Goal: Transaction & Acquisition: Purchase product/service

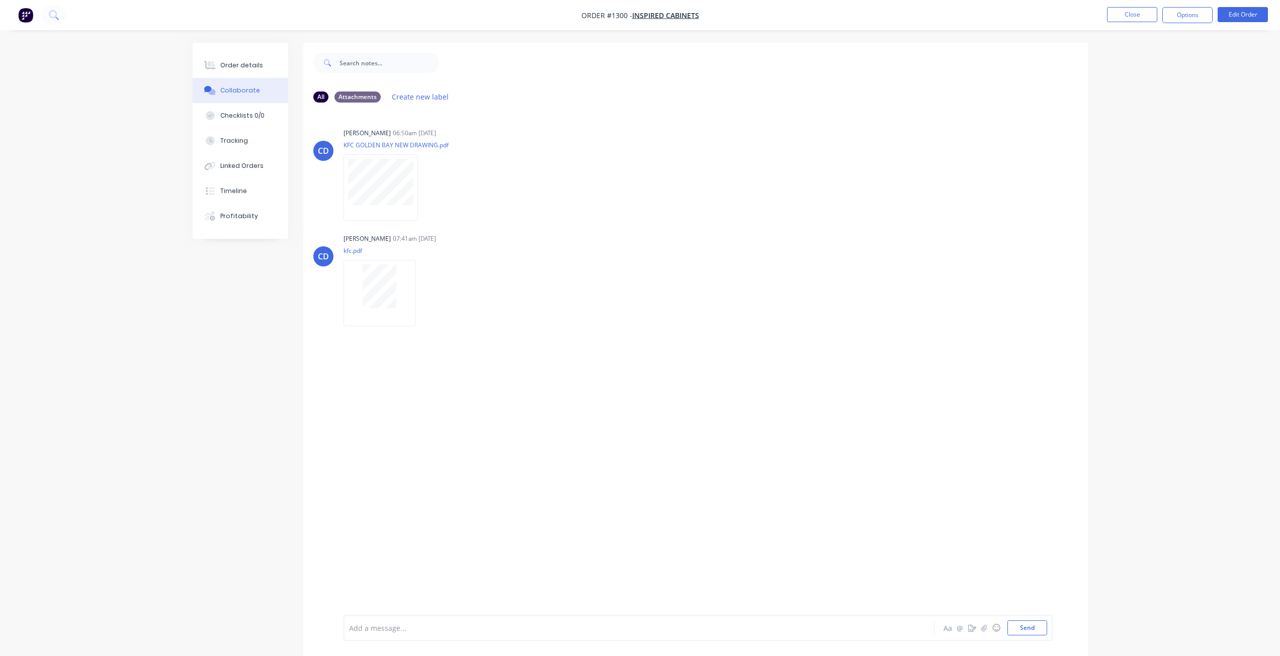
click at [532, 517] on div "CD [PERSON_NAME] 06:50am [DATE] KFC GOLDEN BAY NEW DRAWING.pdf Labels Download …" at bounding box center [695, 363] width 784 height 504
click at [1143, 13] on button "Close" at bounding box center [1132, 14] width 50 height 15
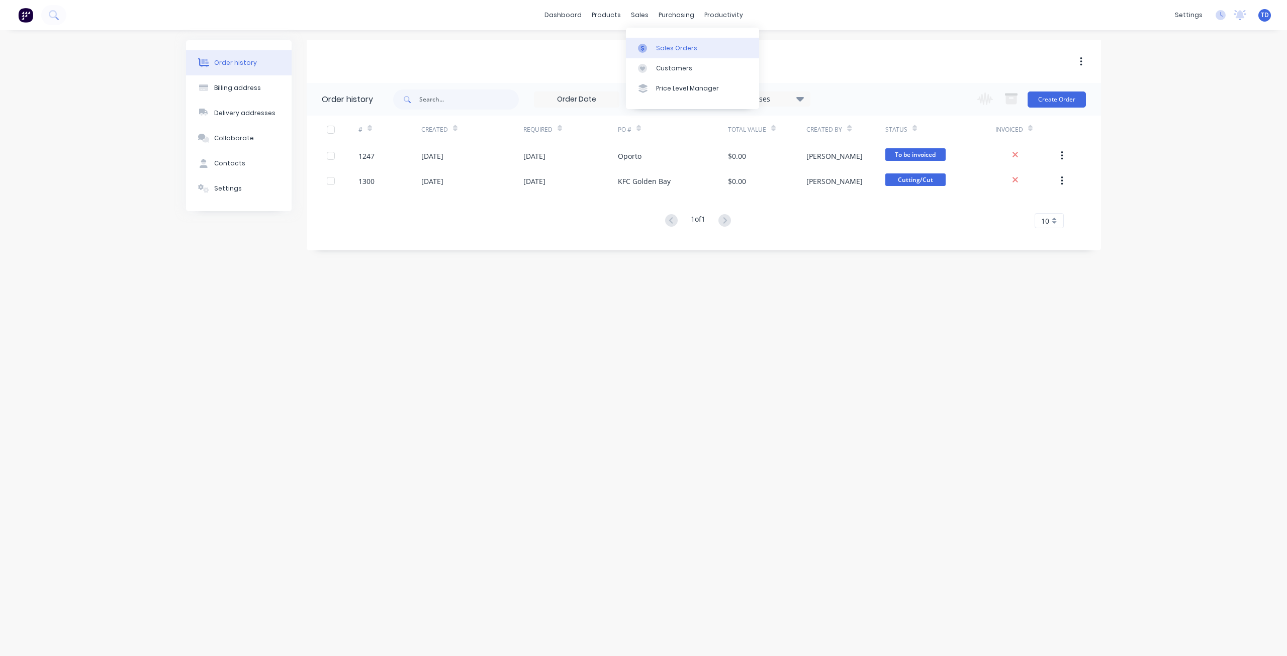
click at [649, 48] on div at bounding box center [645, 48] width 15 height 9
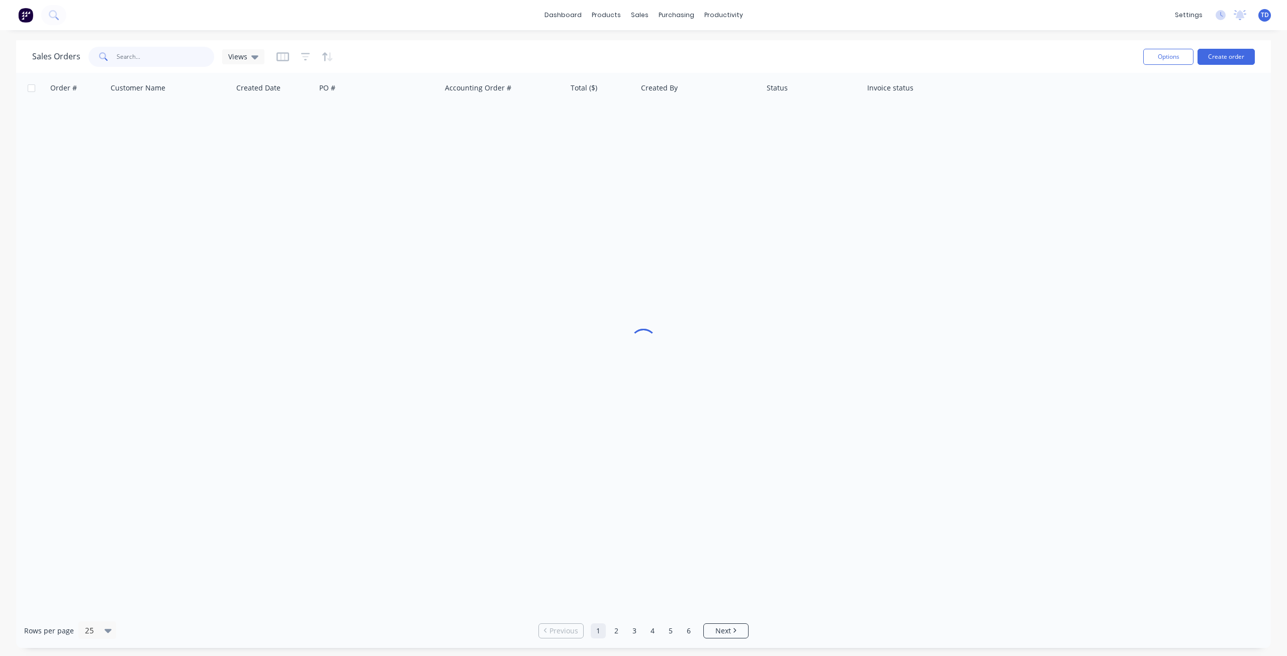
click at [139, 53] on input "text" at bounding box center [166, 57] width 98 height 20
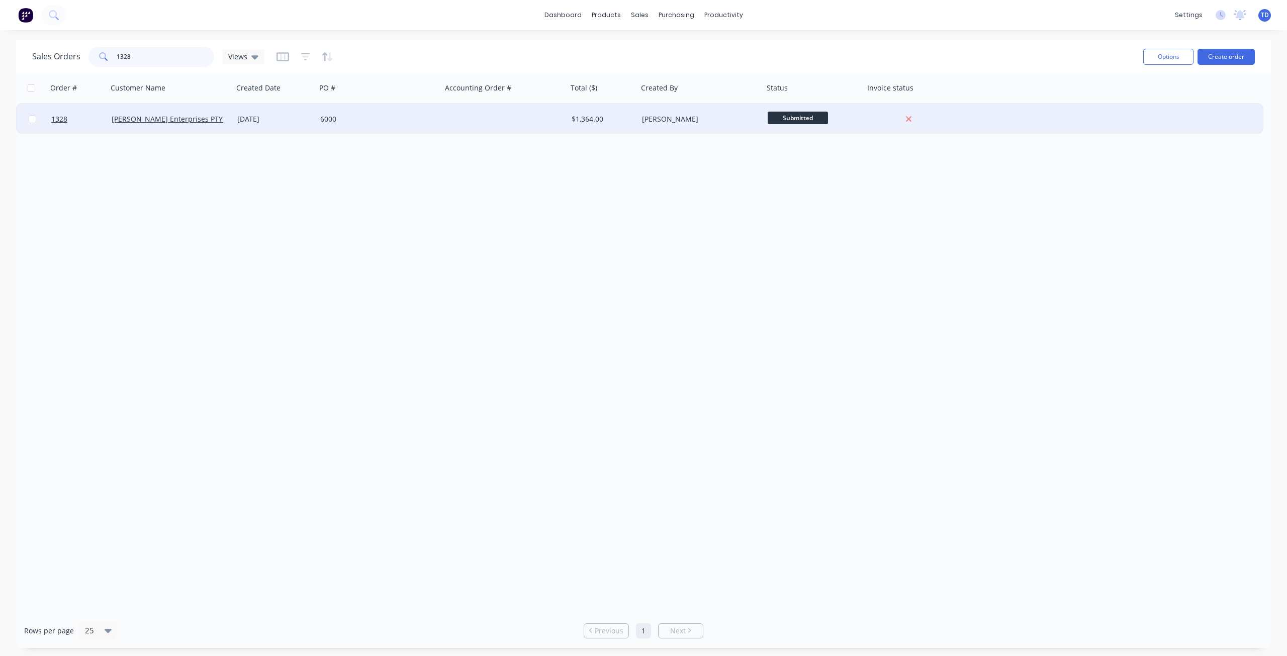
type input "1328"
click at [332, 115] on div "6000" at bounding box center [376, 119] width 112 height 10
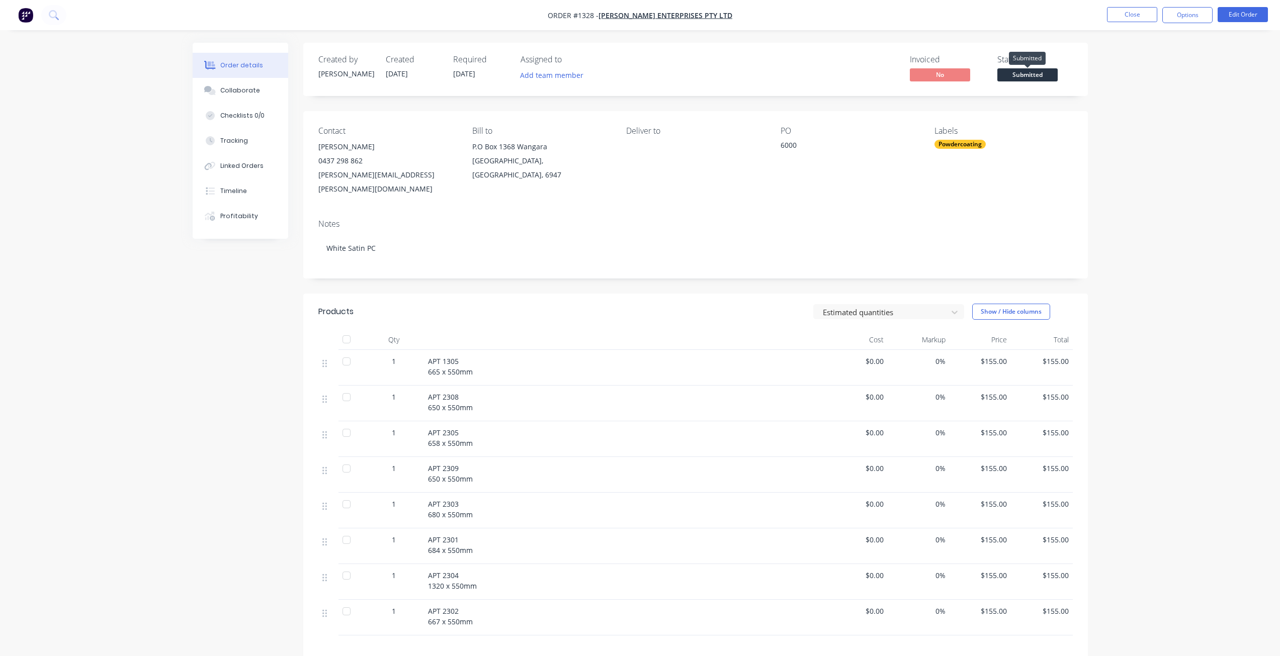
click at [1028, 74] on span "Submitted" at bounding box center [1027, 74] width 60 height 13
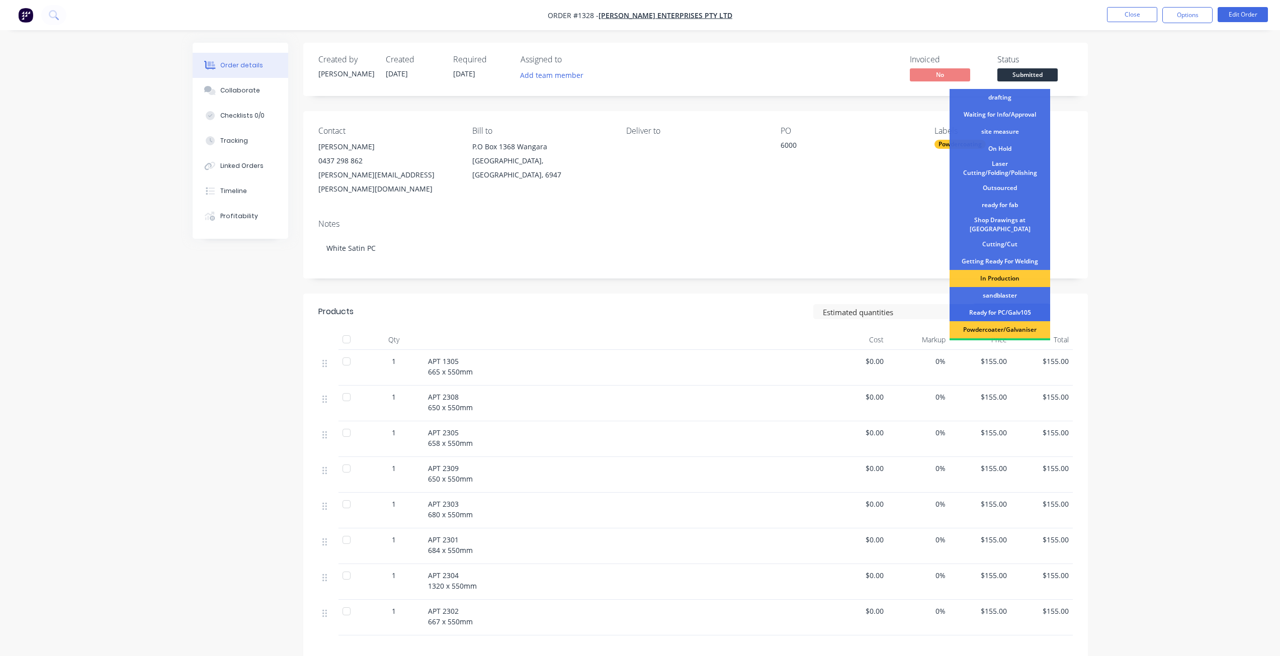
click at [1007, 306] on div "Ready for PC/Galv105" at bounding box center [999, 312] width 101 height 17
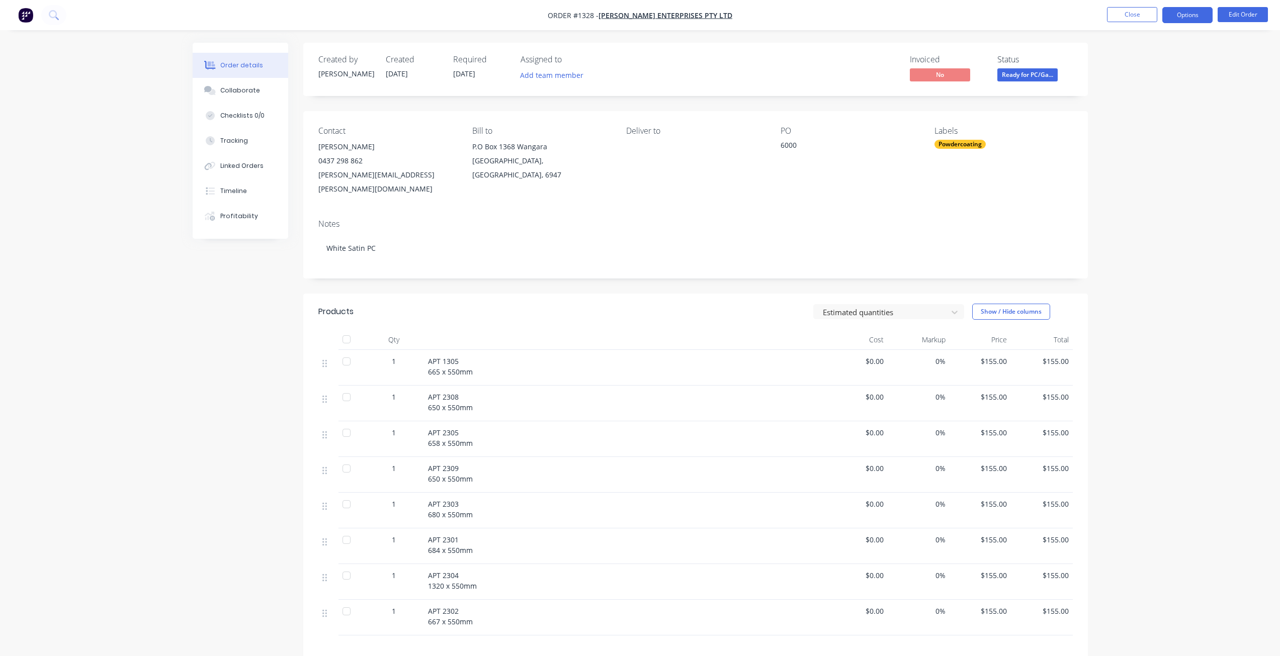
click at [1178, 14] on button "Options" at bounding box center [1187, 15] width 50 height 16
click at [1140, 177] on div "Purchase Products" at bounding box center [1157, 181] width 93 height 15
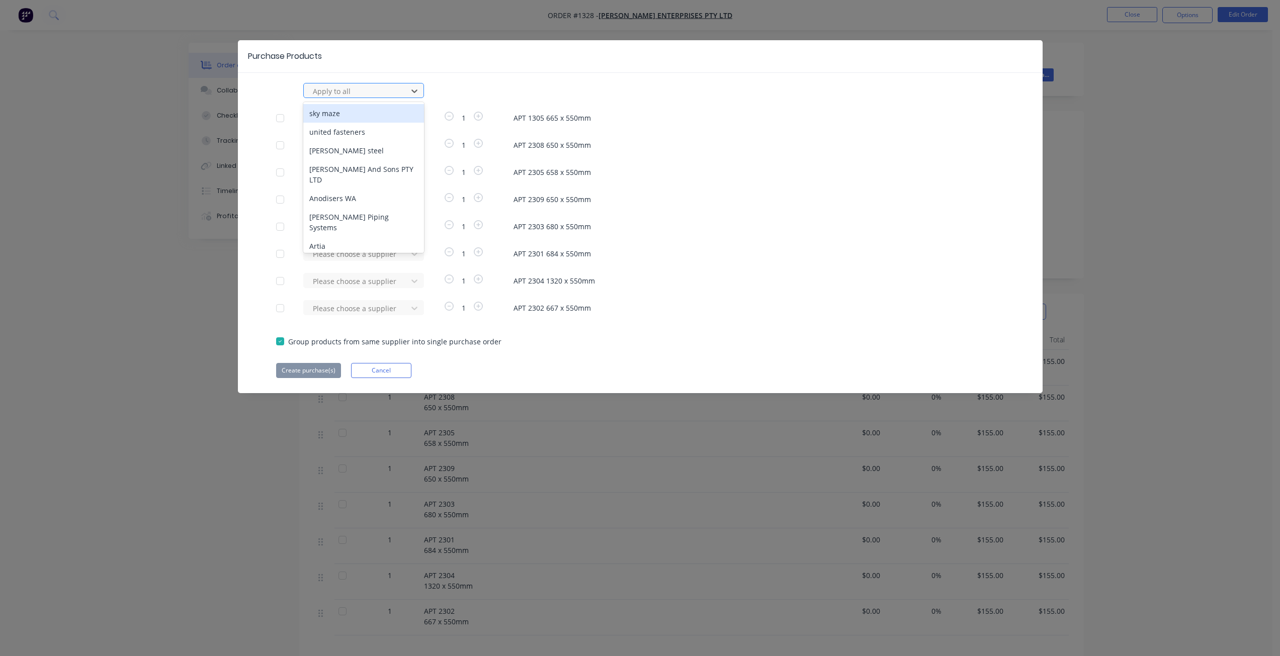
click at [368, 86] on div at bounding box center [357, 91] width 90 height 13
type input "raynbo"
click at [368, 116] on div "raynbow powder coating" at bounding box center [363, 113] width 121 height 19
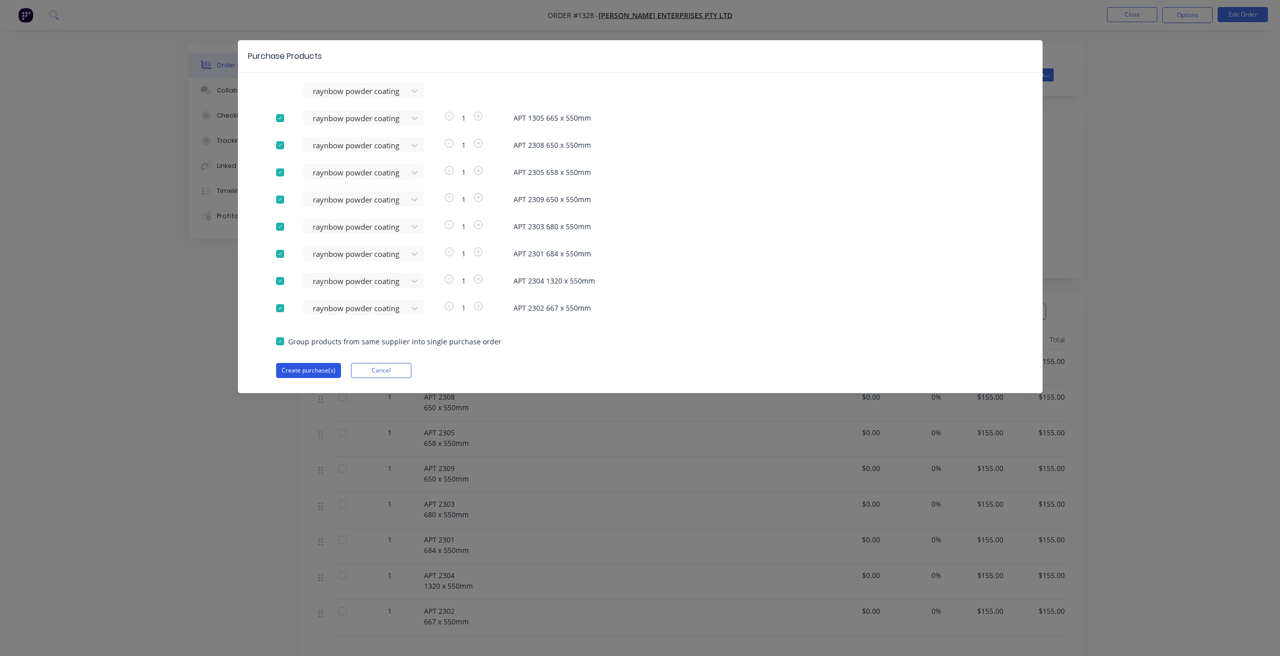
click at [308, 370] on button "Create purchase(s)" at bounding box center [308, 370] width 65 height 15
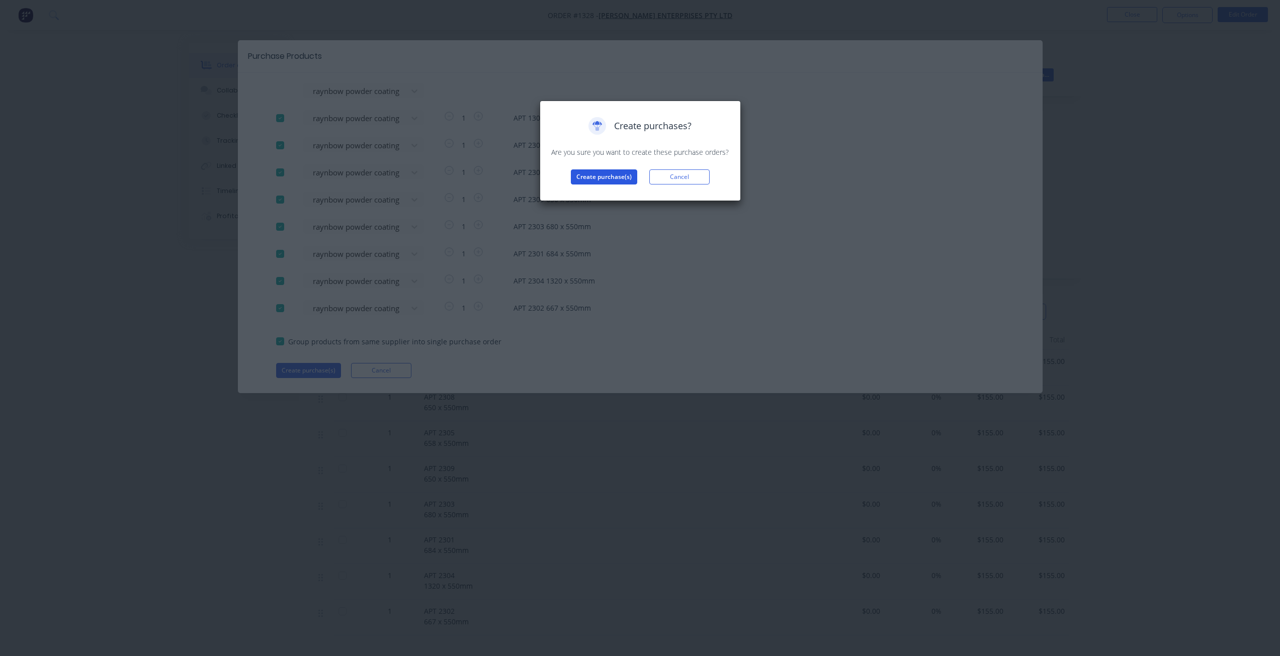
click at [619, 176] on button "Create purchase(s)" at bounding box center [604, 176] width 66 height 15
click at [615, 195] on button "View purchase(s)" at bounding box center [604, 193] width 60 height 15
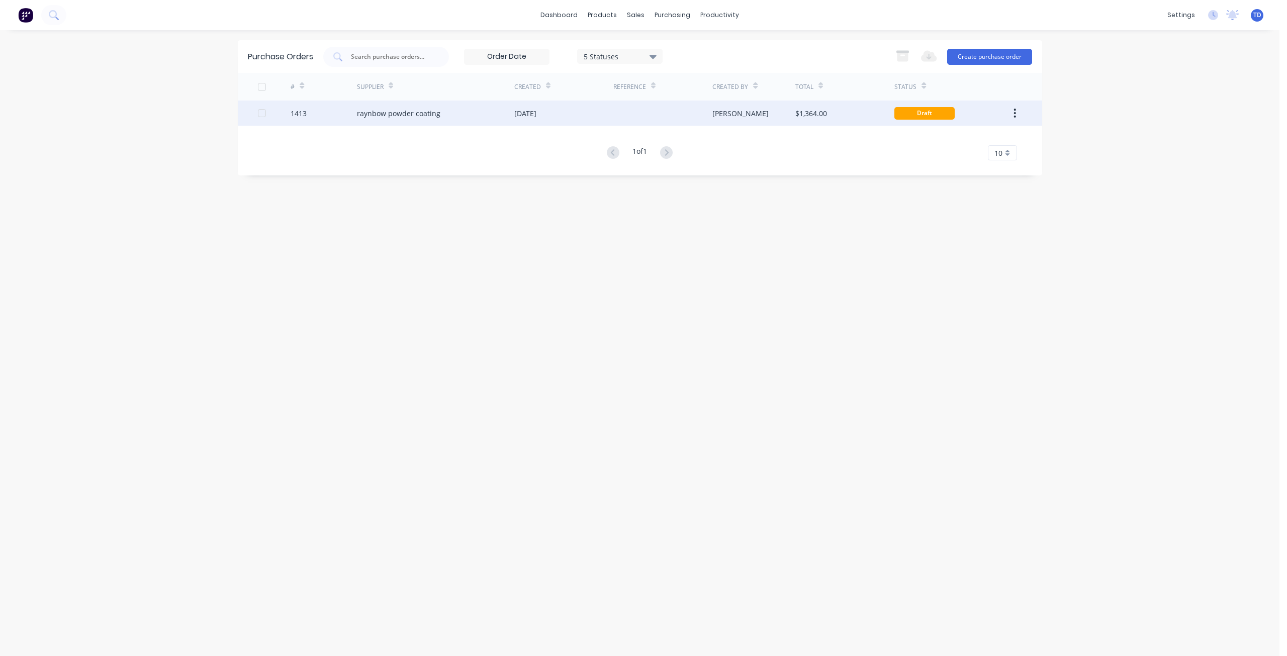
click at [404, 112] on div "raynbow powder coating" at bounding box center [398, 113] width 83 height 11
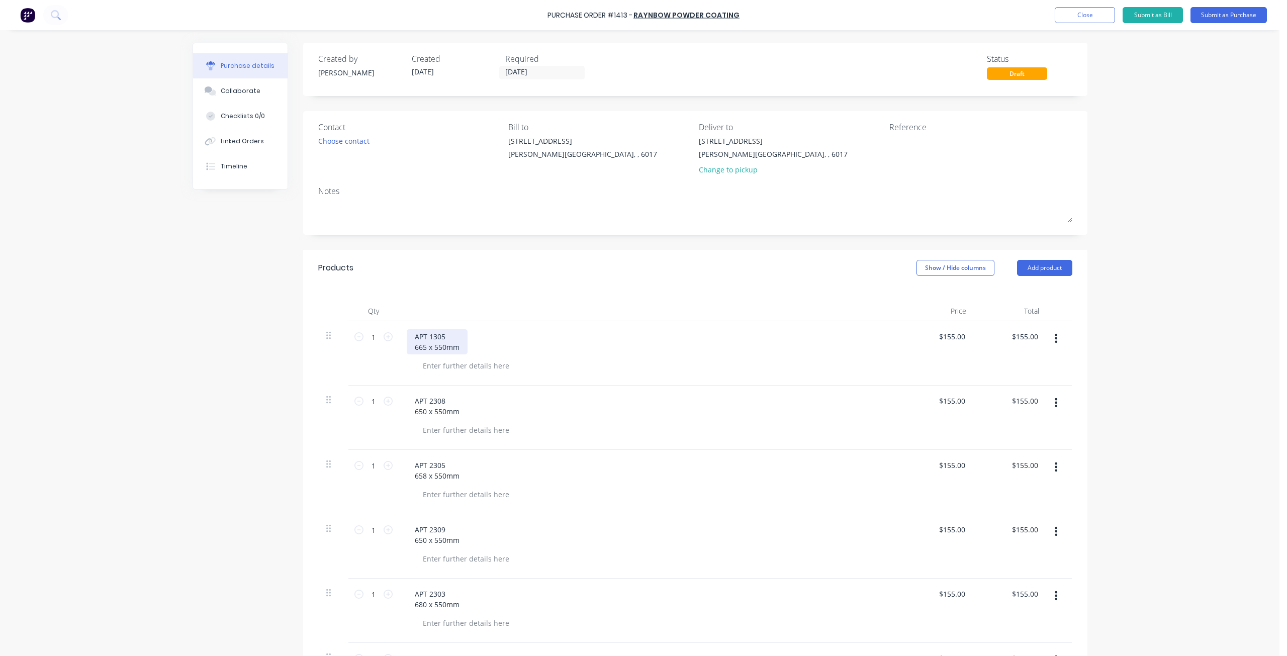
click at [447, 336] on div "APT 1305 665 x 550mm" at bounding box center [437, 341] width 61 height 25
click at [410, 346] on div "APT 1305 665 x 550mm" at bounding box center [437, 341] width 61 height 25
click at [411, 400] on div "APT 2308 650 x 550mm" at bounding box center [437, 395] width 61 height 25
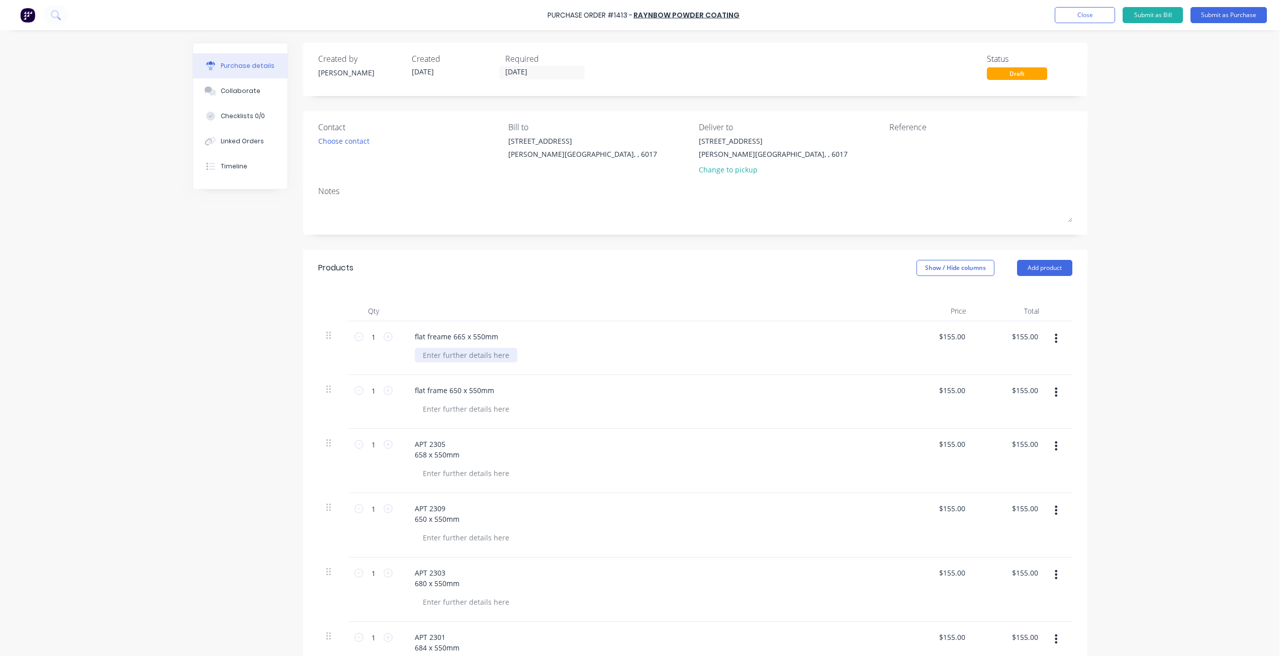
click at [506, 356] on div at bounding box center [466, 355] width 103 height 15
click at [448, 408] on div at bounding box center [466, 409] width 103 height 15
click at [384, 338] on icon at bounding box center [388, 336] width 9 height 9
type input "2"
type input "$310.00"
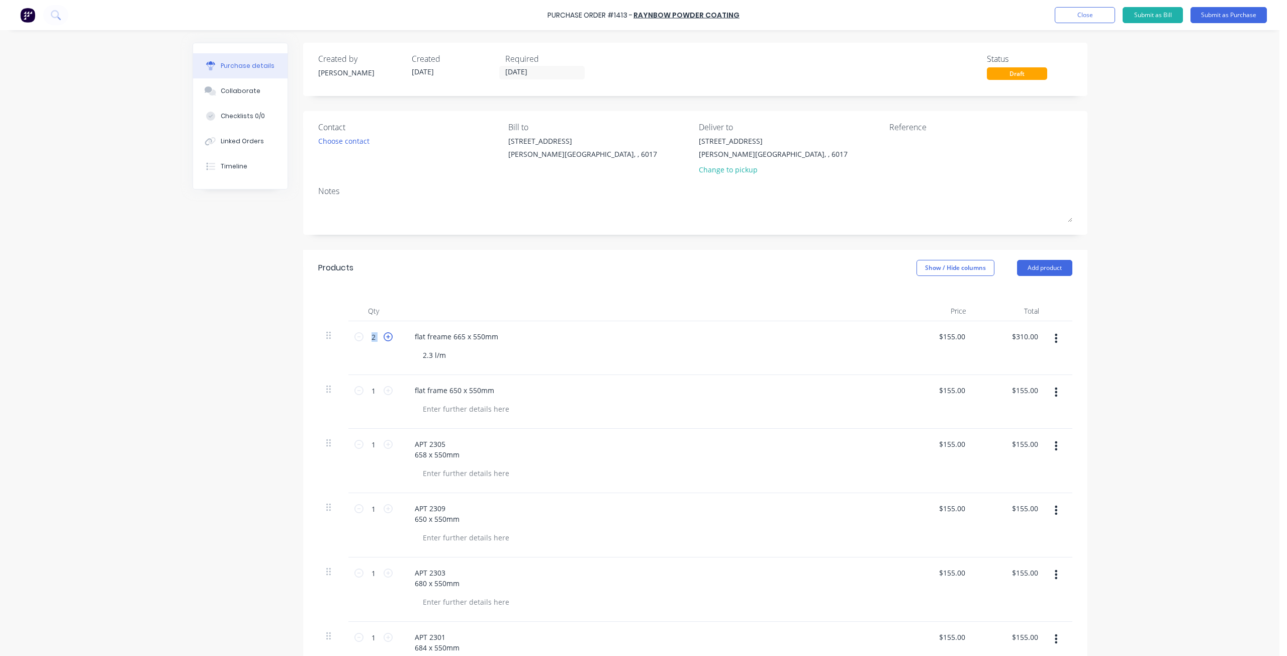
click at [384, 337] on icon at bounding box center [388, 336] width 9 height 9
type input "3"
type input "$465.00"
click at [379, 336] on input "3" at bounding box center [373, 336] width 20 height 15
click at [384, 336] on icon at bounding box center [388, 336] width 9 height 9
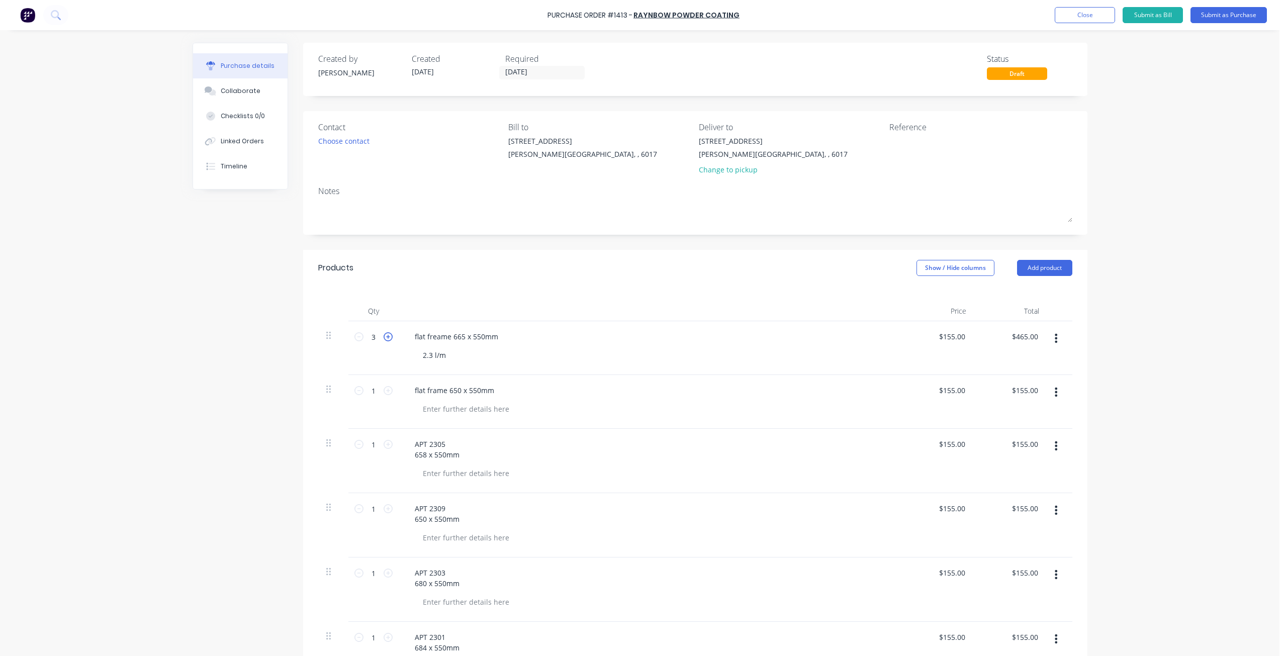
type input "4"
type input "$620.00"
click at [384, 339] on icon at bounding box center [388, 336] width 9 height 9
type input "5"
type input "$775.00"
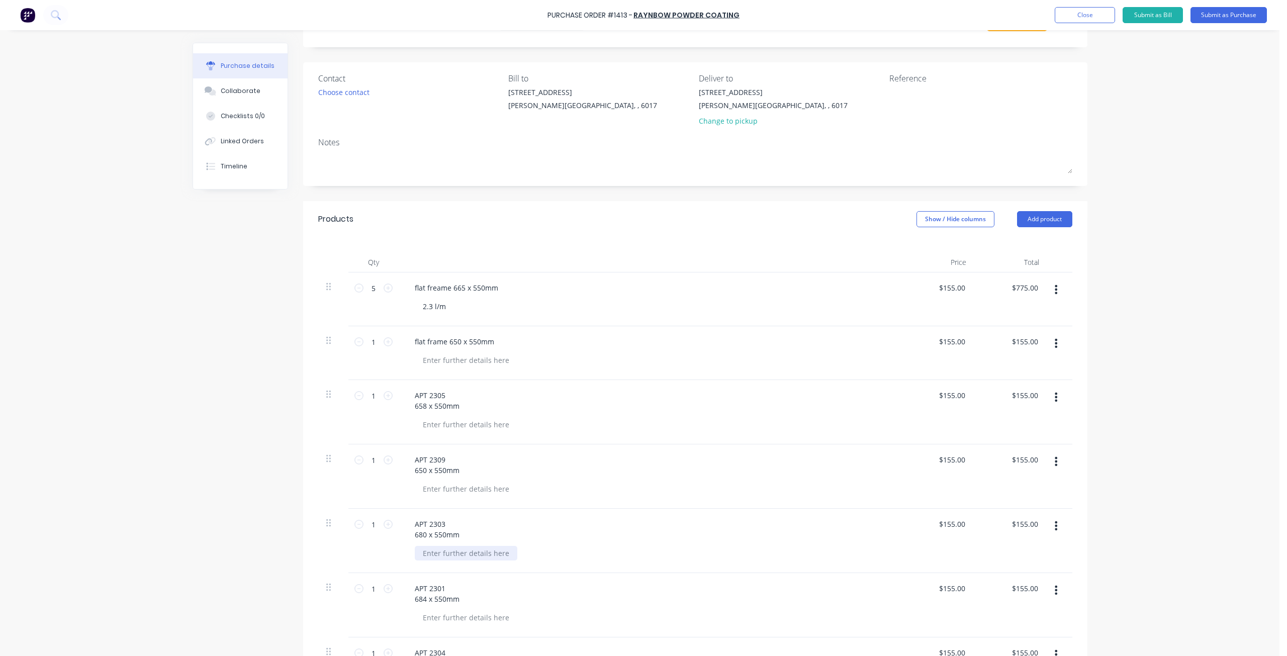
scroll to position [49, 0]
click at [387, 289] on icon at bounding box center [388, 287] width 9 height 9
type input "6"
type input "$930.00"
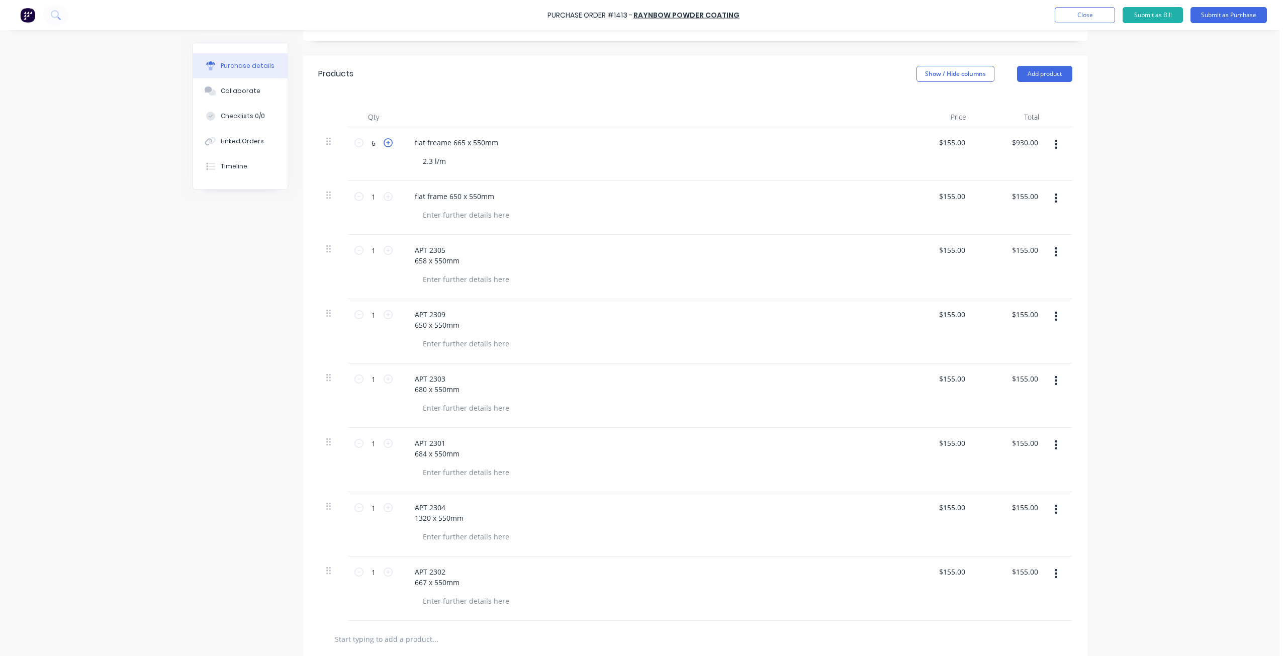
click at [384, 145] on icon at bounding box center [388, 142] width 9 height 9
type input "7"
type input "$1,085.00"
drag, startPoint x: 448, startPoint y: 160, endPoint x: 388, endPoint y: 155, distance: 61.1
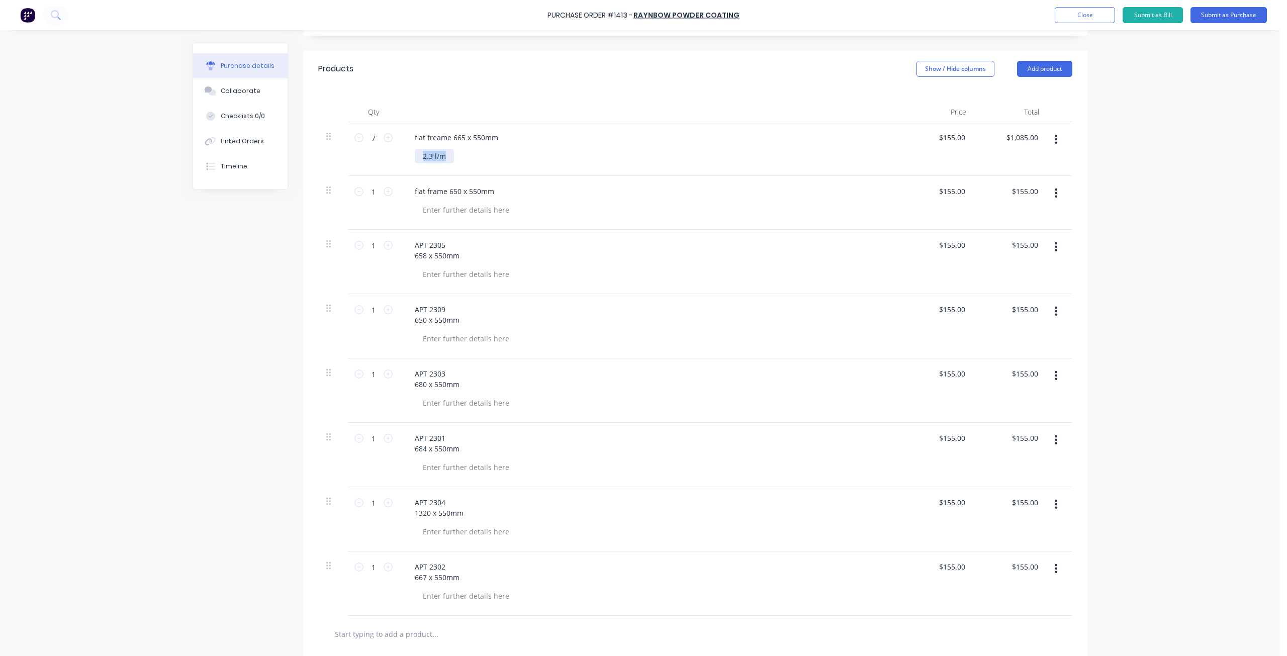
click at [388, 155] on div "7 7 flat freame 665 x 550mm 2.3 l/m $155.00 $155.00 $1,085.00 $1,085.00" at bounding box center [695, 149] width 754 height 54
click at [428, 155] on div "2.3 l/m" at bounding box center [434, 156] width 39 height 15
drag, startPoint x: 428, startPoint y: 155, endPoint x: 414, endPoint y: 154, distance: 13.6
click at [415, 154] on div "2.3 l/m" at bounding box center [434, 156] width 39 height 15
click at [1054, 195] on button "button" at bounding box center [1056, 193] width 24 height 18
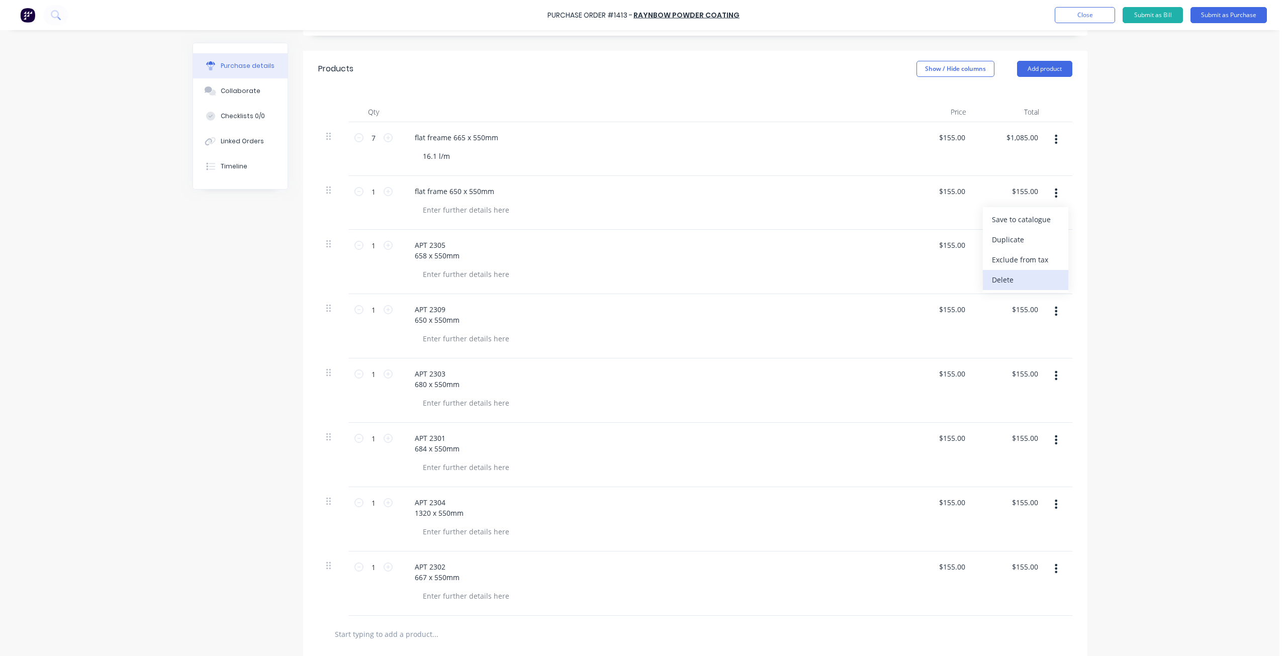
click at [1025, 281] on button "Delete" at bounding box center [1025, 280] width 85 height 20
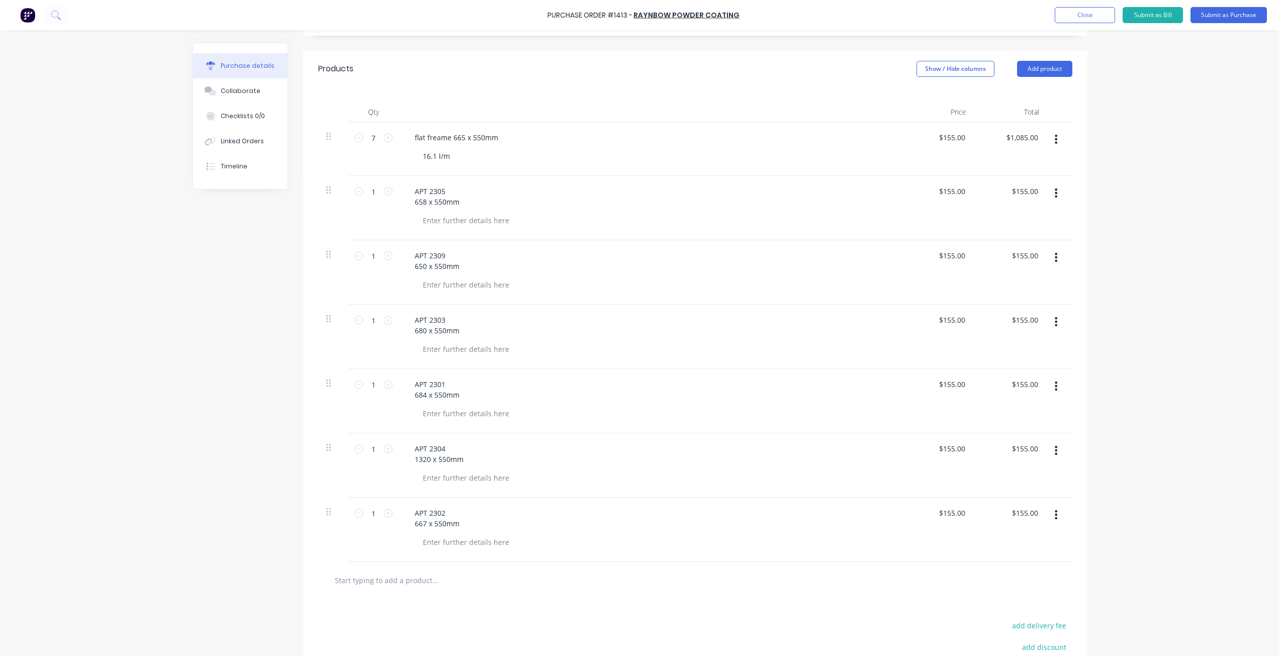
click at [1054, 196] on button "button" at bounding box center [1056, 193] width 24 height 18
drag, startPoint x: 1030, startPoint y: 283, endPoint x: 1040, endPoint y: 256, distance: 28.7
click at [1030, 281] on button "Delete" at bounding box center [1025, 280] width 85 height 20
click at [1055, 192] on button "button" at bounding box center [1056, 193] width 24 height 18
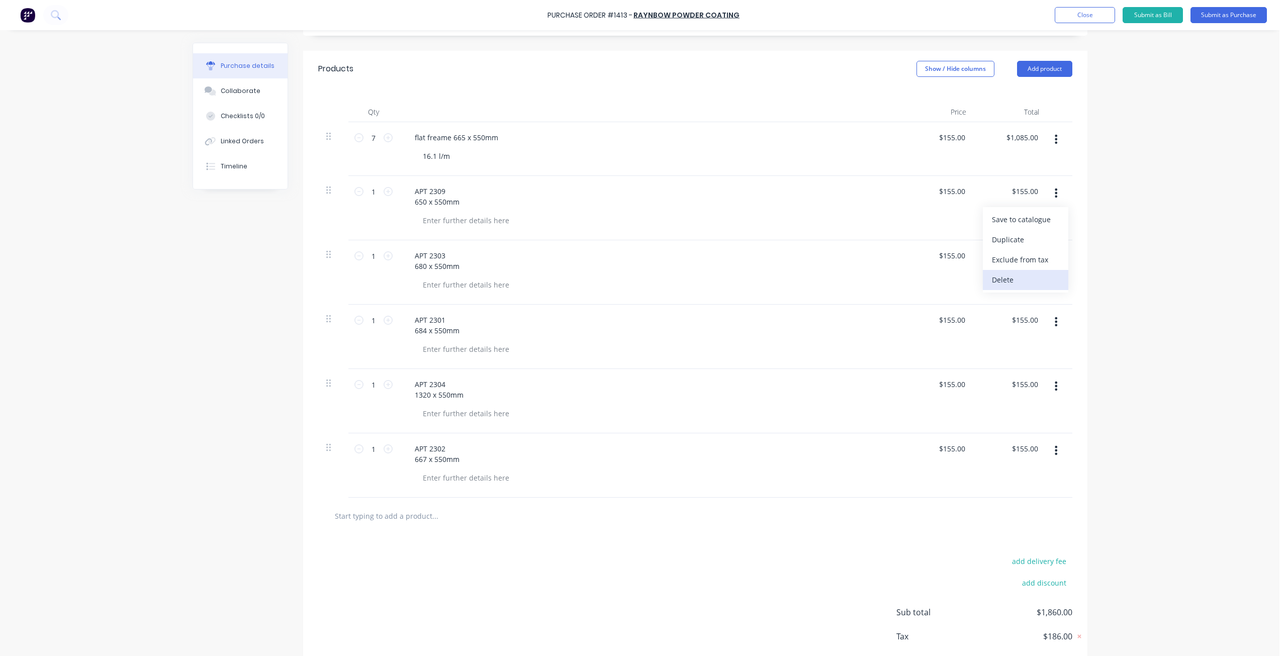
click at [1034, 281] on button "Delete" at bounding box center [1025, 280] width 85 height 20
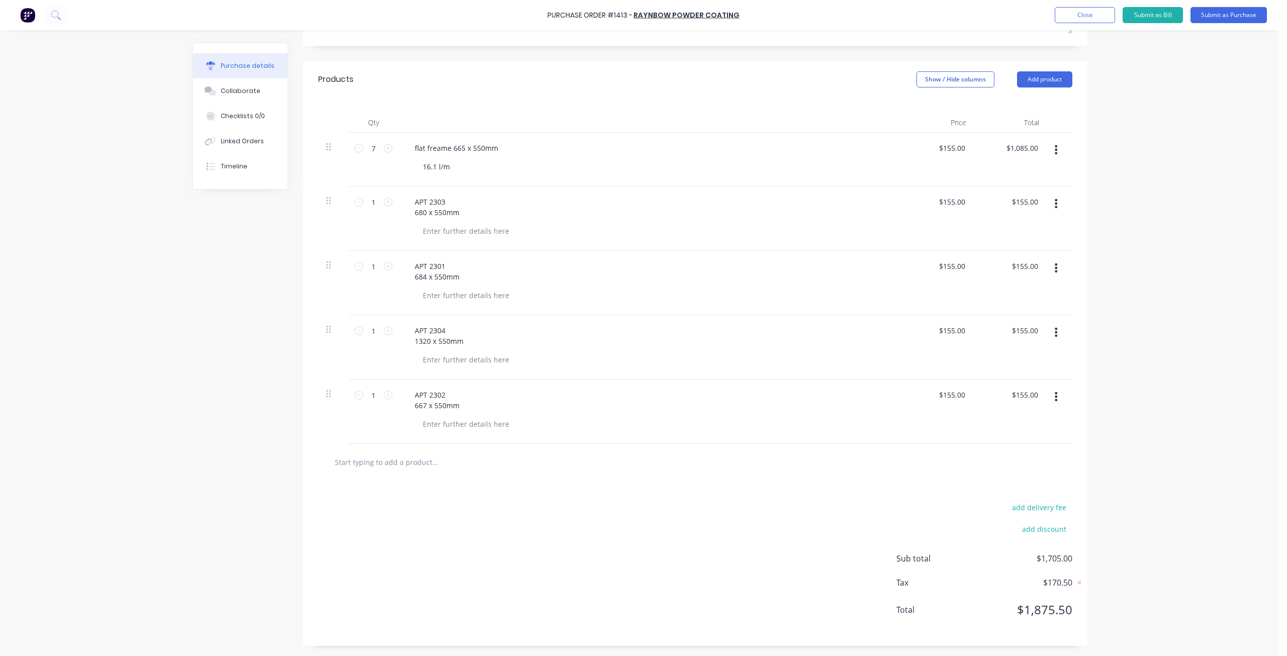
scroll to position [189, 0]
click at [1055, 203] on icon "button" at bounding box center [1056, 203] width 3 height 9
click at [1028, 288] on button "Delete" at bounding box center [1025, 291] width 85 height 20
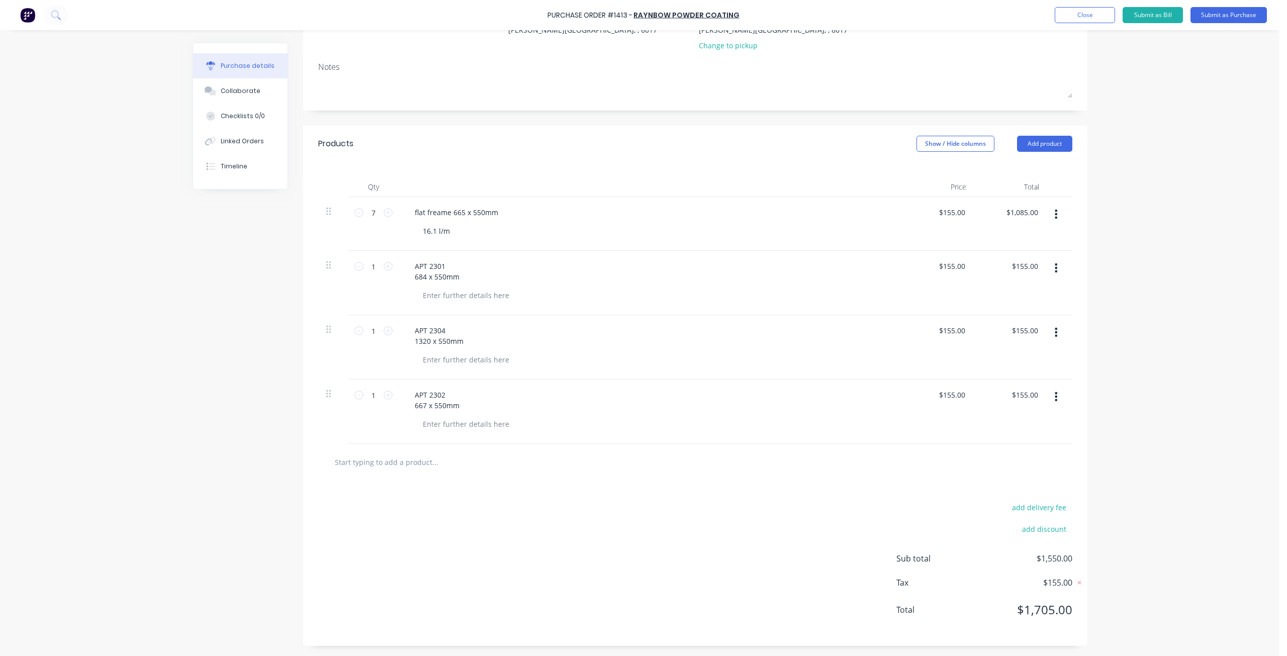
scroll to position [124, 0]
click at [1055, 267] on icon "button" at bounding box center [1056, 267] width 3 height 11
click at [1003, 354] on button "Delete" at bounding box center [1025, 355] width 85 height 20
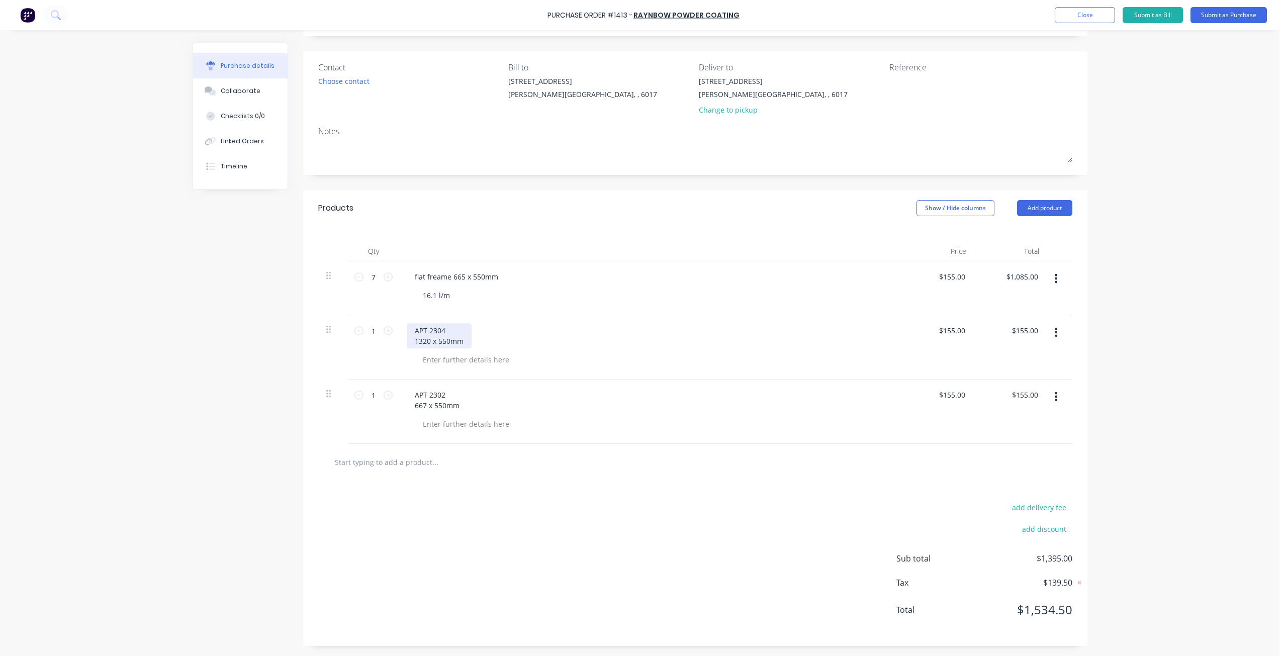
click at [412, 340] on div "APT 2304 1320 x 550mm" at bounding box center [439, 335] width 65 height 25
click at [432, 276] on div "flat freame 665 x 550mm" at bounding box center [457, 276] width 100 height 15
drag, startPoint x: 411, startPoint y: 344, endPoint x: 422, endPoint y: 356, distance: 16.4
click at [413, 344] on div "APT 2304 1320 x 550mm" at bounding box center [439, 335] width 65 height 25
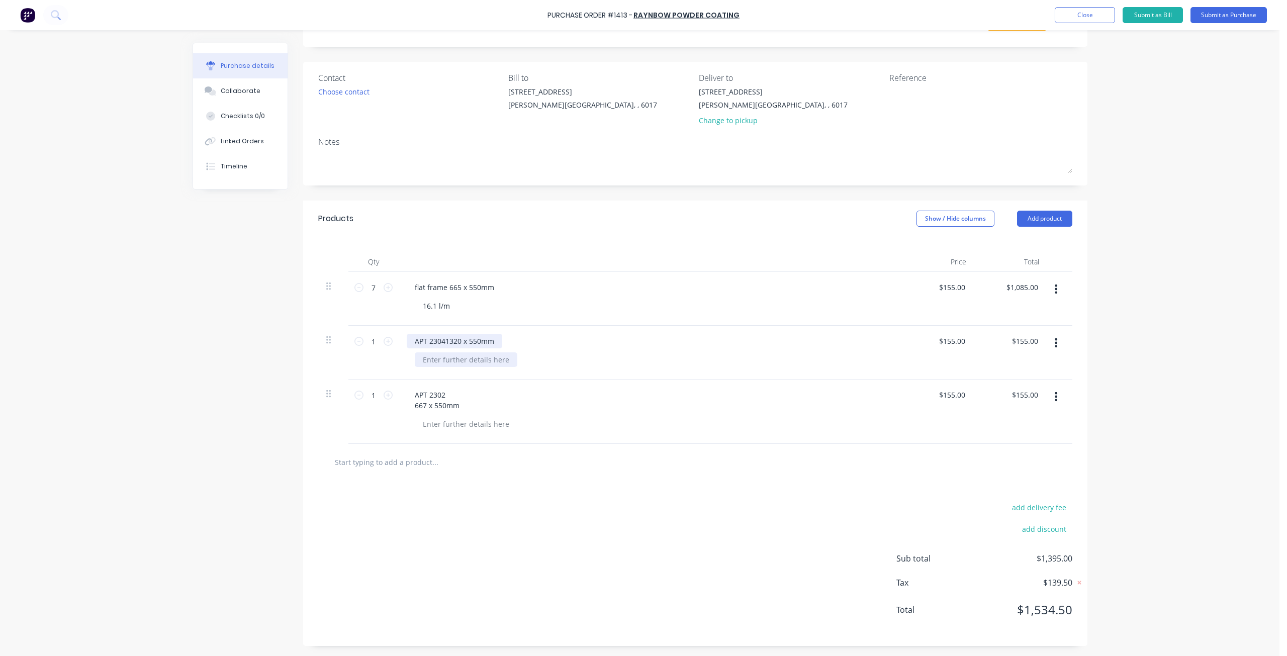
scroll to position [49, 0]
click at [465, 361] on div at bounding box center [466, 359] width 103 height 15
drag, startPoint x: 458, startPoint y: 405, endPoint x: 337, endPoint y: 345, distance: 134.7
click at [337, 345] on div "7 7 flat frame 665 x 550mm 16.1 l/m $155.00 $155.00 $1,085.00 $1,085.00 1 1 fla…" at bounding box center [695, 358] width 754 height 172
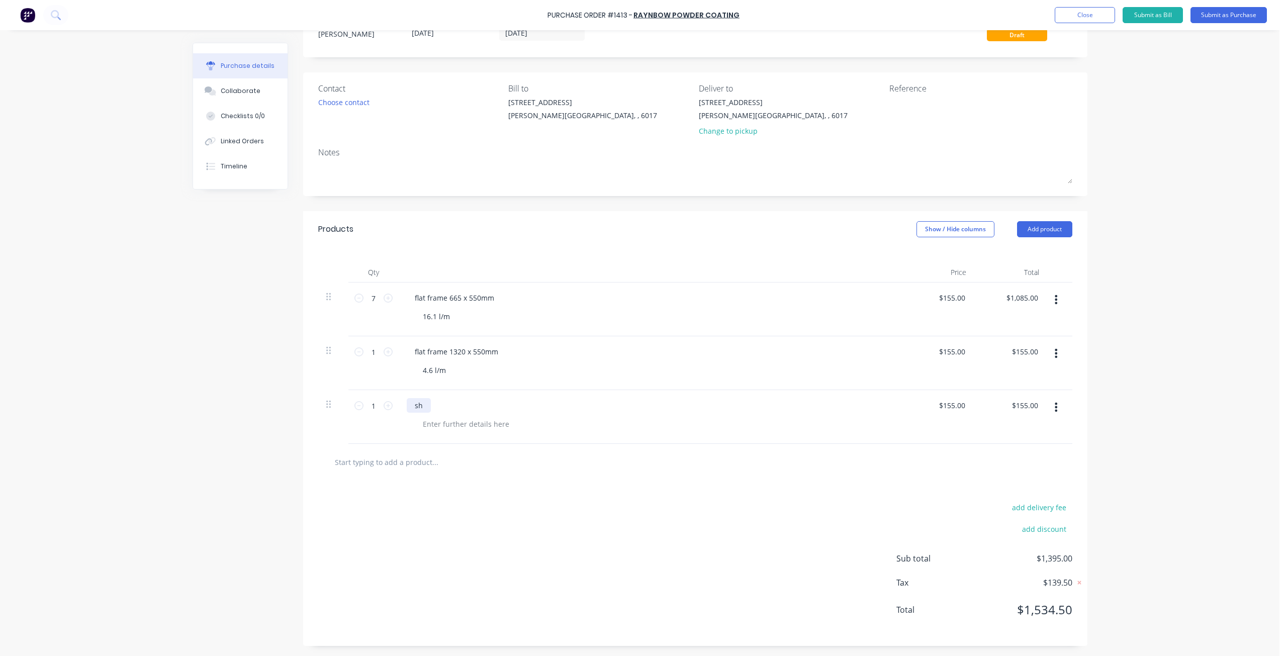
scroll to position [39, 0]
click at [472, 422] on div at bounding box center [466, 424] width 103 height 15
click at [387, 407] on icon at bounding box center [388, 405] width 9 height 9
type input "2"
type input "$310.00"
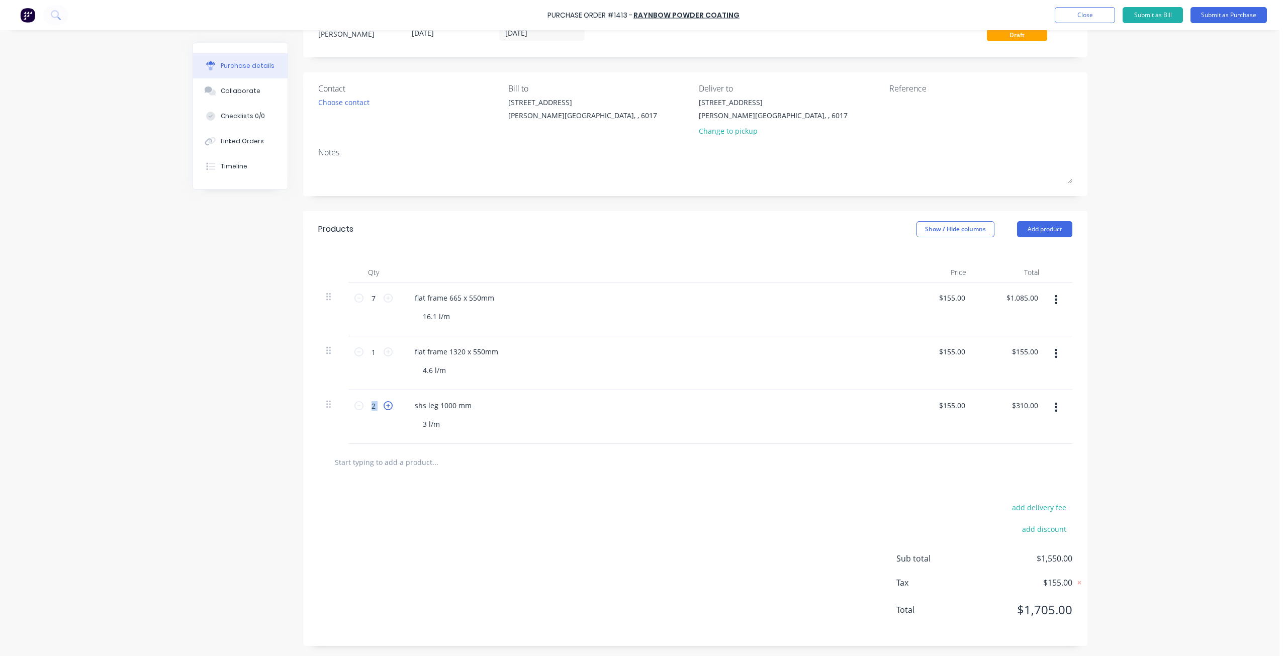
click at [387, 407] on icon at bounding box center [388, 405] width 9 height 9
type input "3"
type input "$465.00"
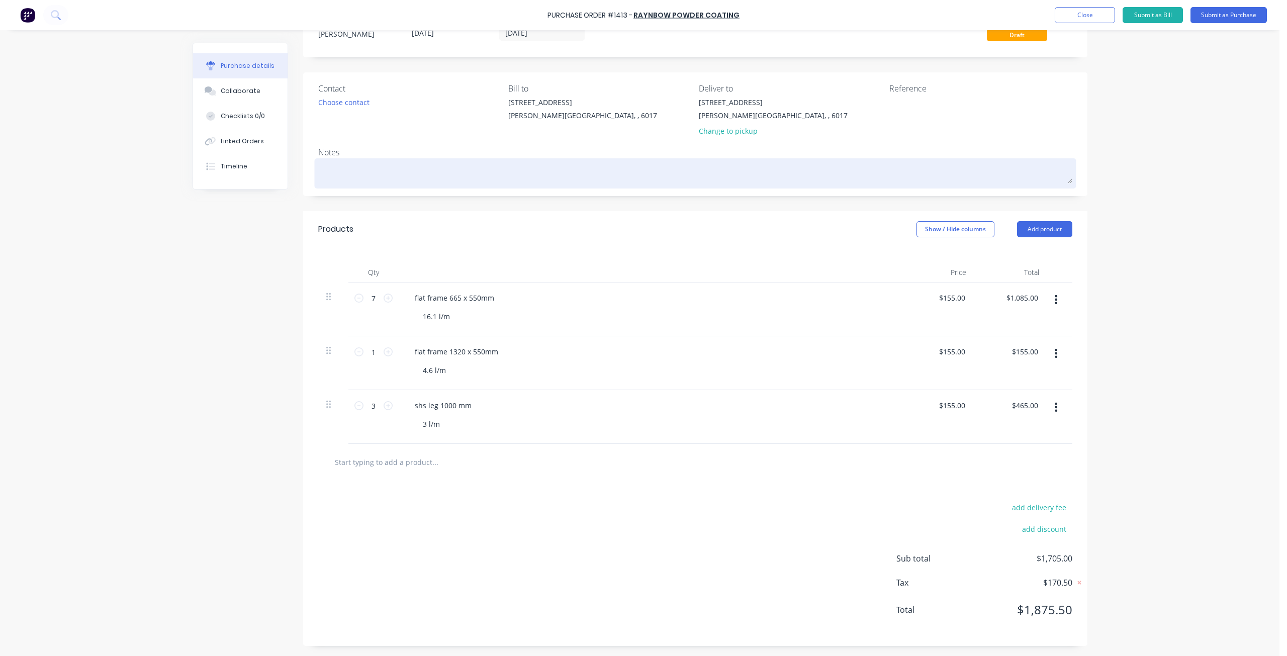
click at [342, 174] on textarea at bounding box center [695, 172] width 754 height 23
type textarea "x"
type textarea "w"
type textarea "x"
type textarea "wh"
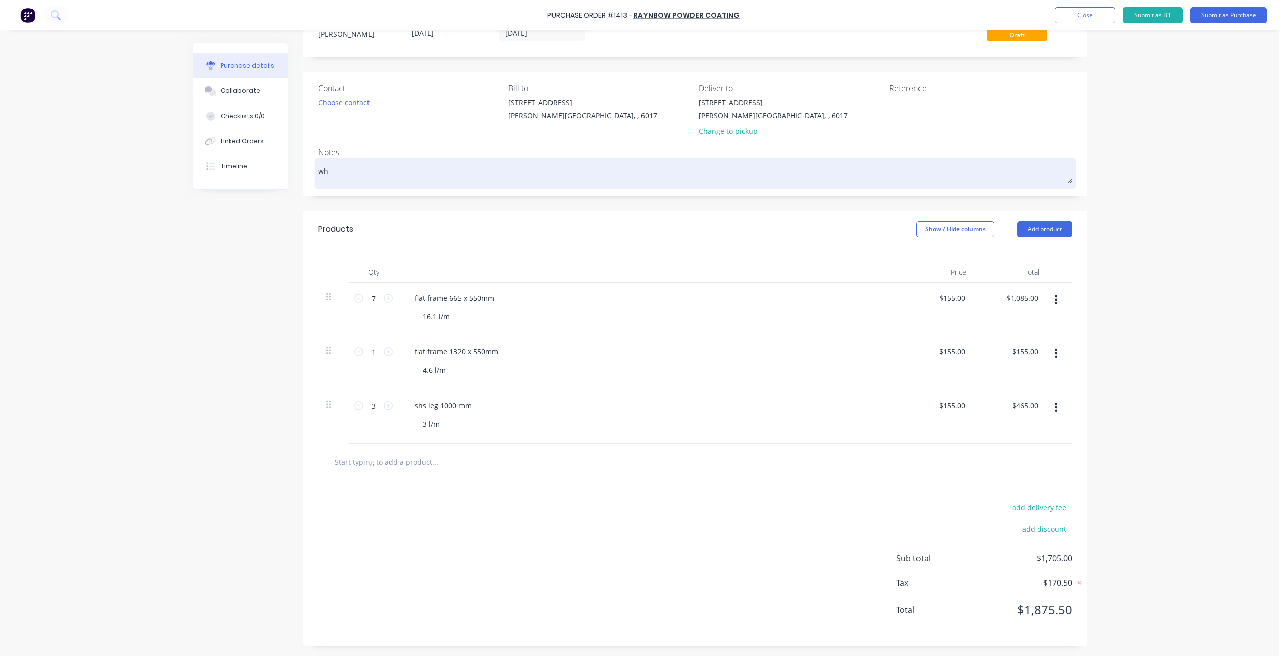
type textarea "x"
type textarea "whi"
type textarea "x"
type textarea "whit"
type textarea "x"
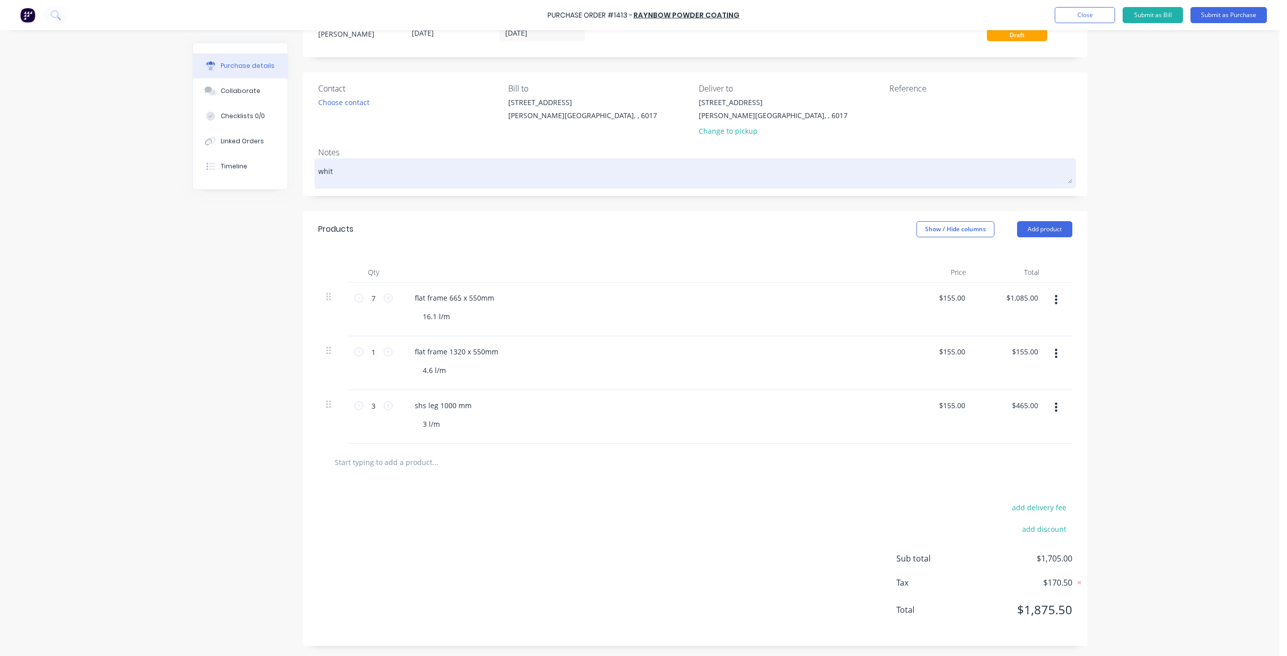
type textarea "white"
type textarea "x"
type textarea "white"
type textarea "x"
type textarea "white s"
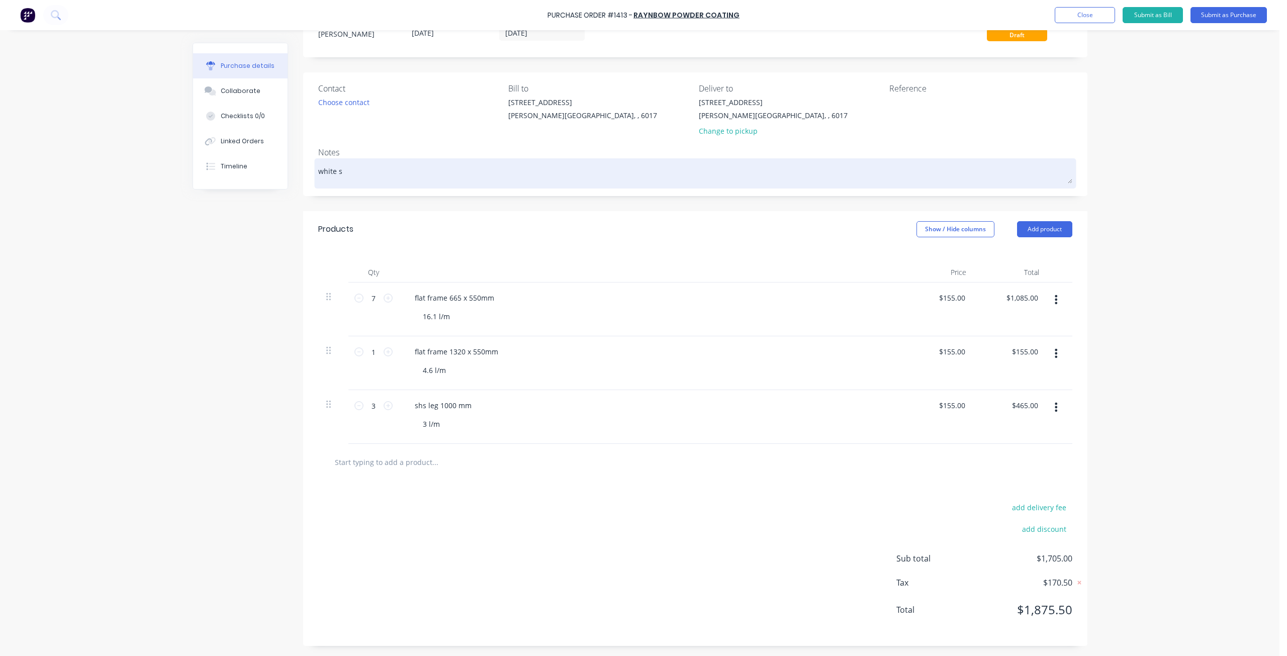
type textarea "x"
type textarea "white sa"
type textarea "x"
type textarea "white sat"
type textarea "x"
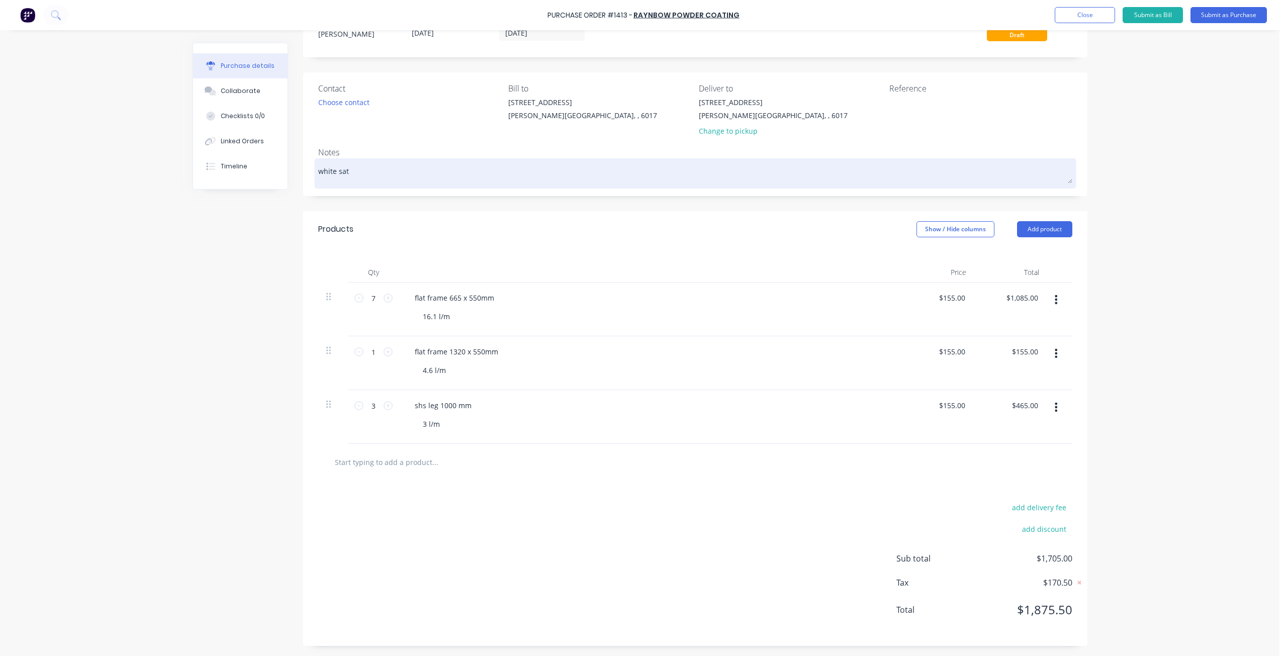
type textarea "white sati"
type textarea "x"
type textarea "white satin"
type textarea "x"
type textarea "white satin"
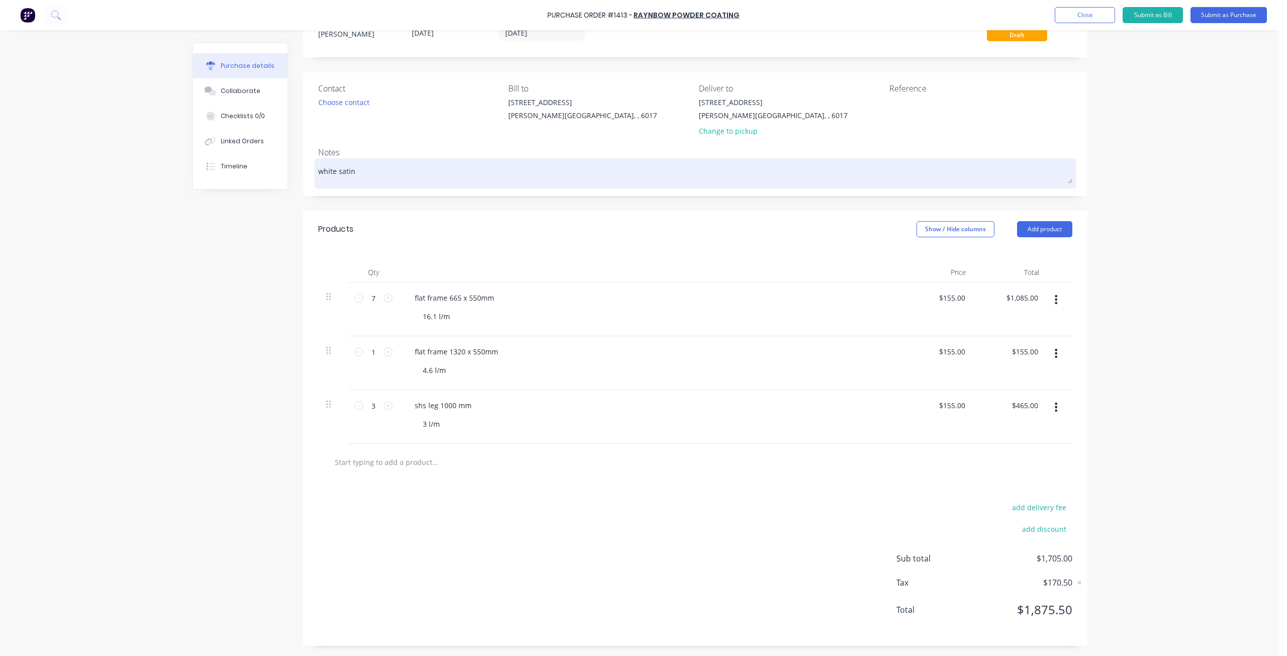
type textarea "x"
type textarea "white satin p"
type textarea "x"
type textarea "white satin po"
type textarea "x"
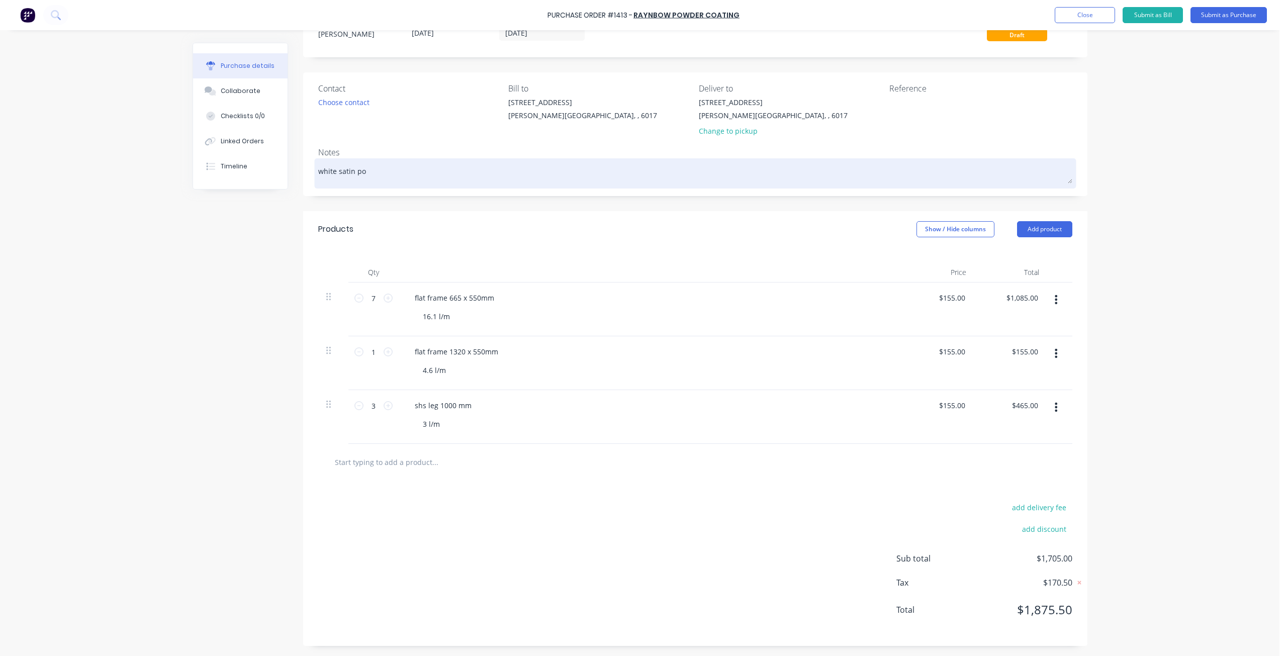
type textarea "white satin pow"
type textarea "x"
type textarea "white satin powd"
type textarea "x"
type textarea "white satin powde"
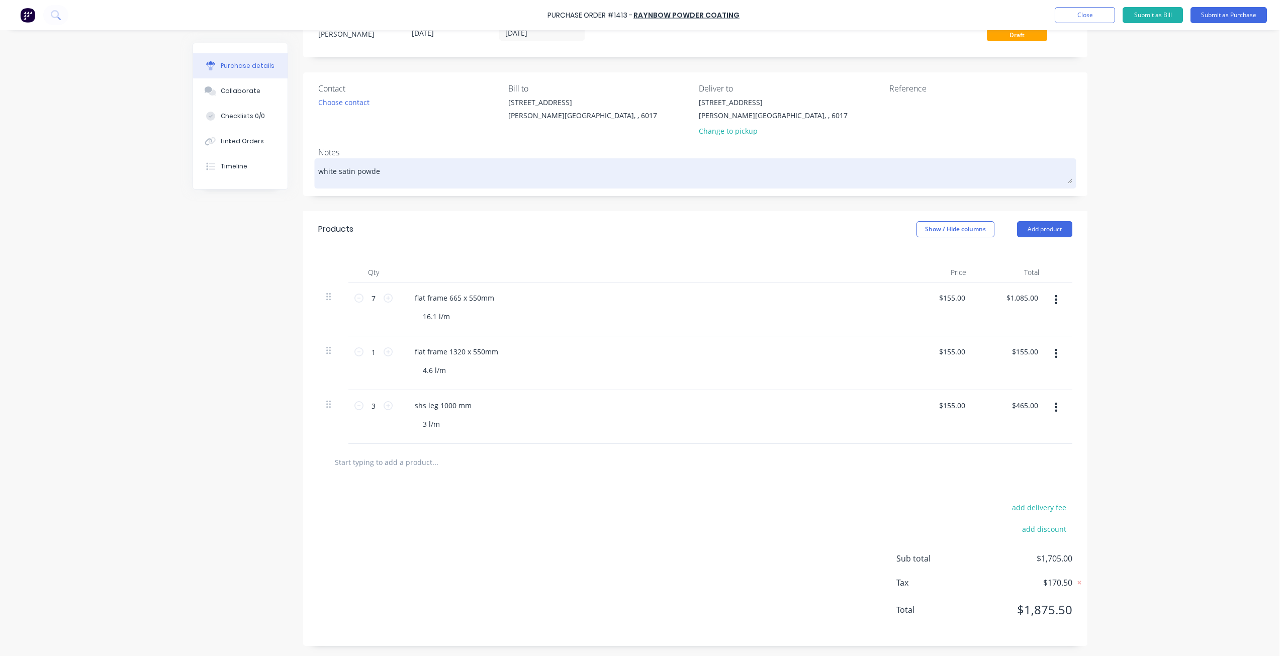
type textarea "x"
type textarea "white satin powder"
type textarea "x"
type textarea "white satin powder"
type textarea "x"
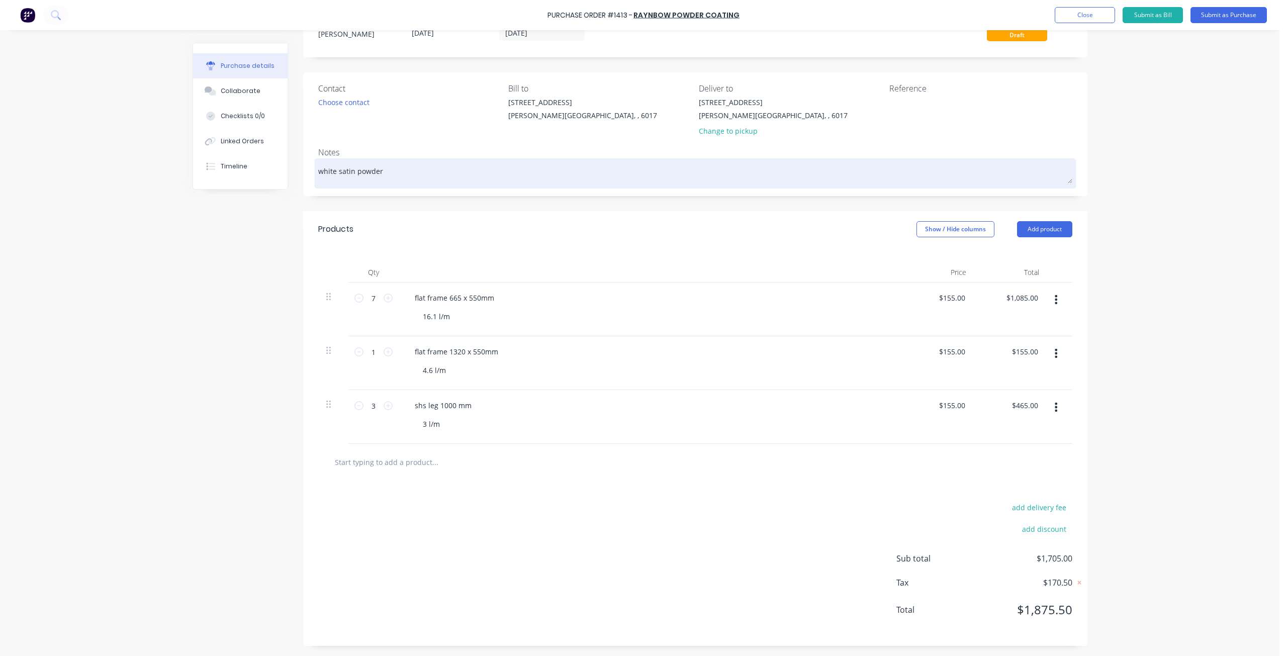
type textarea "white satin powder c"
type textarea "x"
type textarea "white satin powder co"
type textarea "x"
type textarea "white satin powder coa"
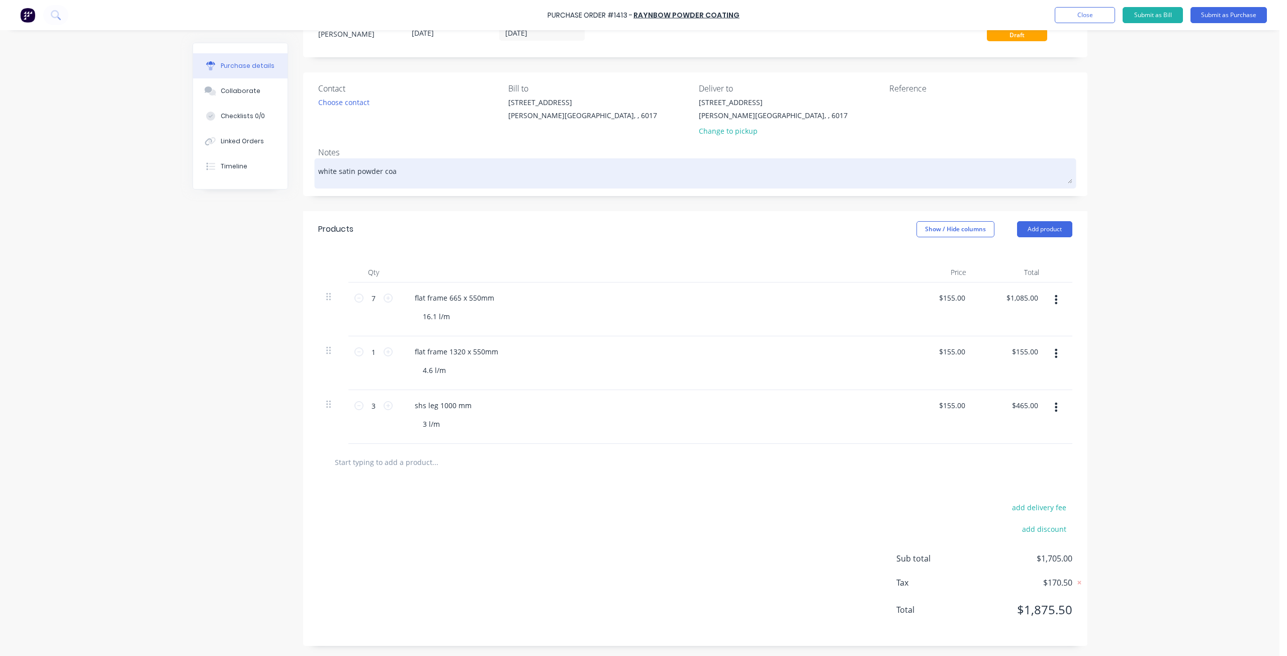
type textarea "x"
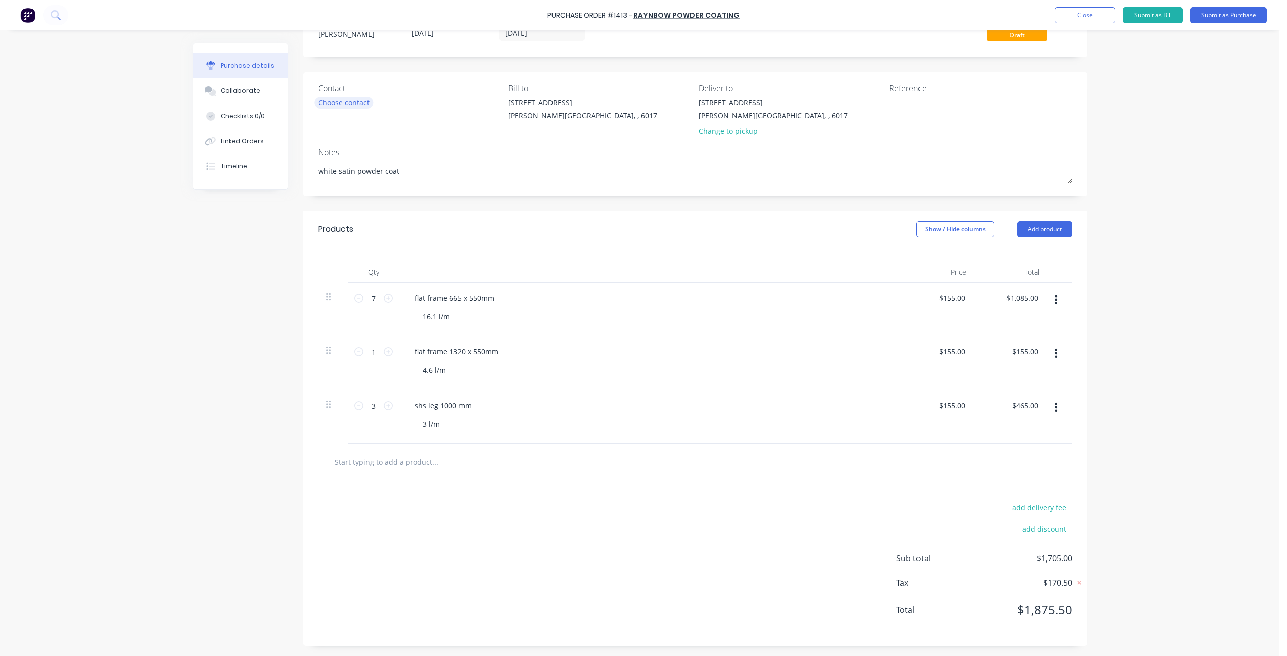
type textarea "white satin powder coat"
type textarea "x"
type textarea "white satin powder coat"
click at [354, 105] on div "Choose contact" at bounding box center [343, 102] width 51 height 11
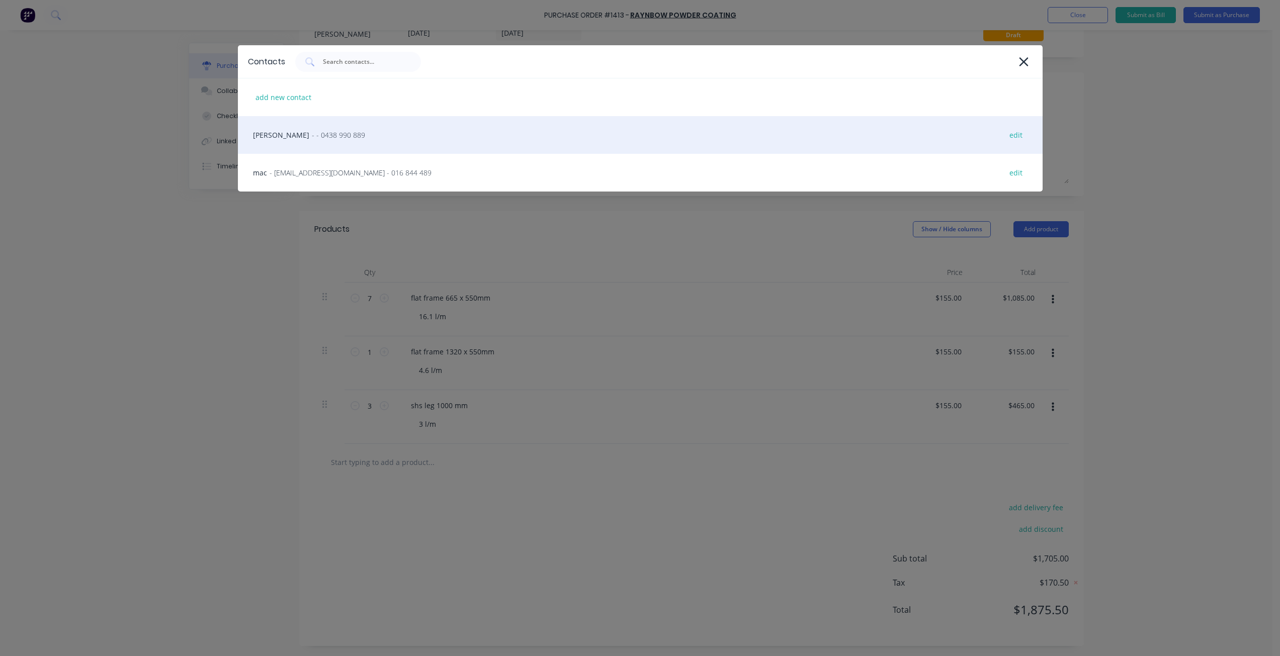
click at [322, 133] on span "- - 0438 990 889" at bounding box center [338, 135] width 53 height 11
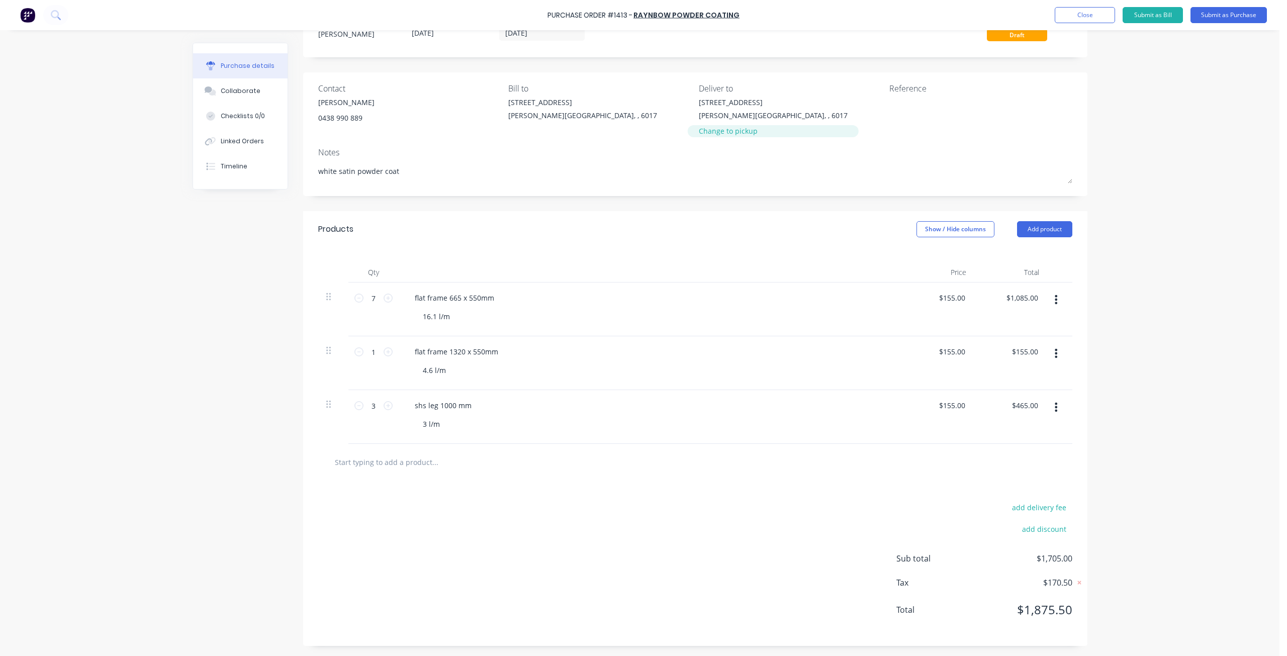
click at [734, 136] on div "Change to pickup" at bounding box center [773, 131] width 149 height 11
type textarea "x"
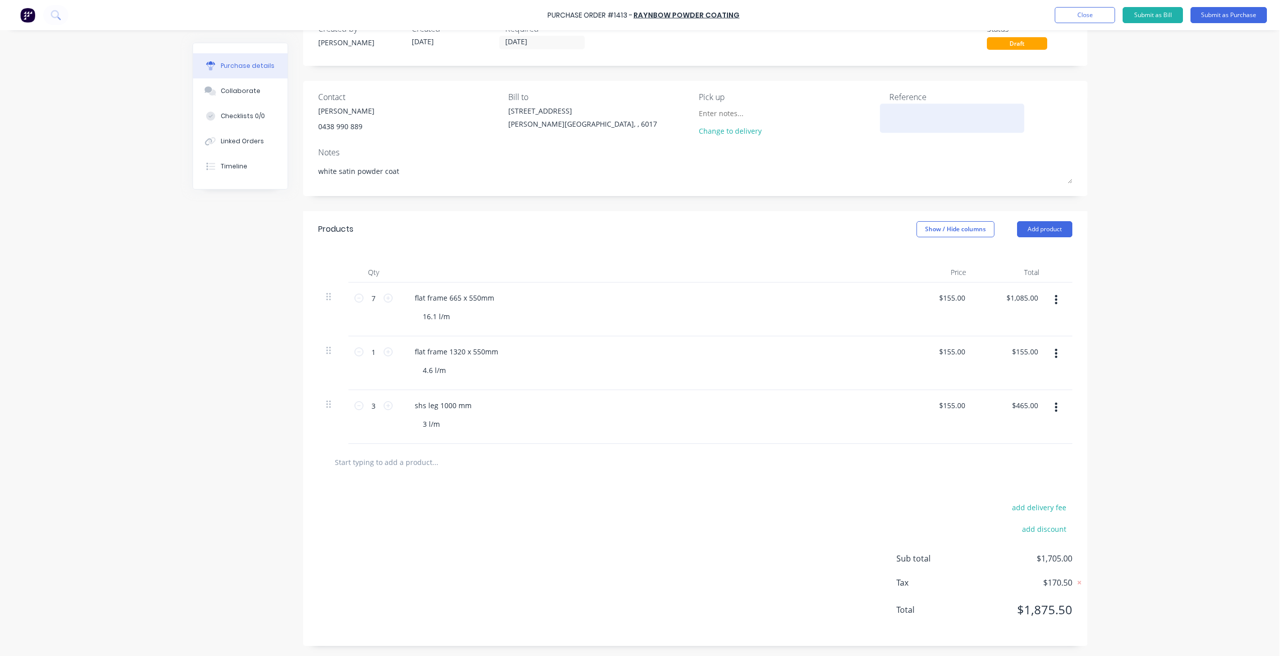
drag, startPoint x: 897, startPoint y: 117, endPoint x: 894, endPoint y: 121, distance: 5.3
click at [894, 121] on textarea at bounding box center [952, 117] width 126 height 23
type textarea "jamel #1328 amg #1325"
type textarea "x"
type textarea "jamel #1328 amg #1325"
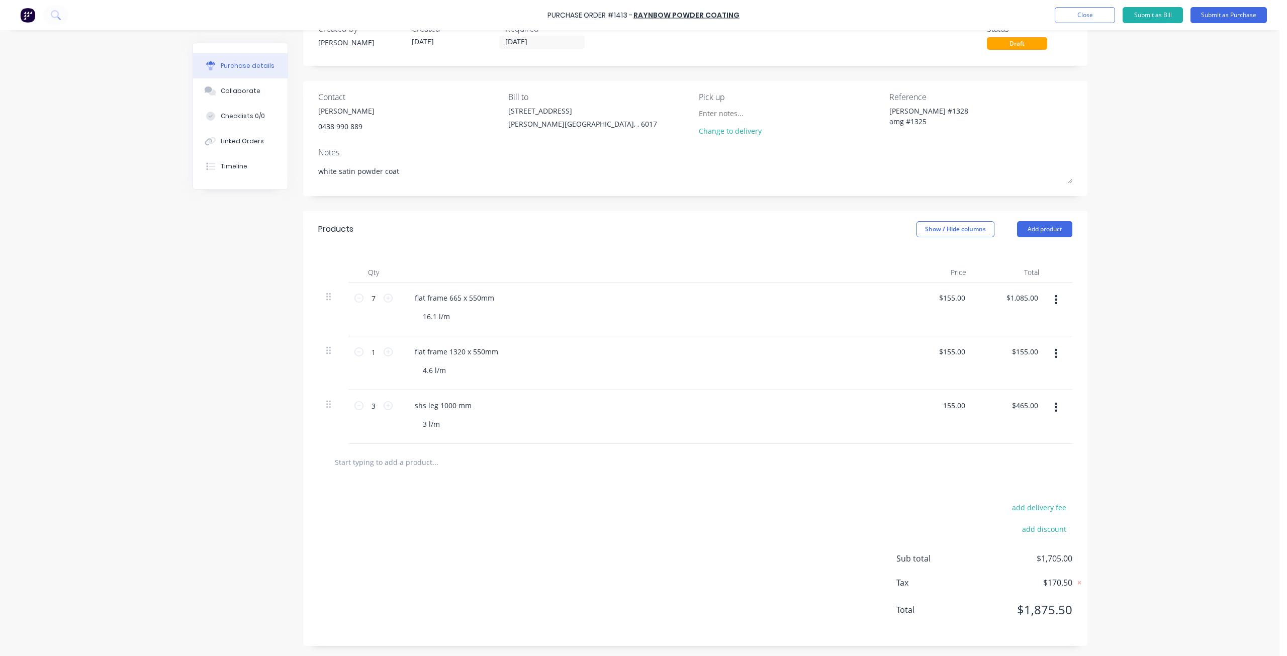
drag, startPoint x: 961, startPoint y: 405, endPoint x: 874, endPoint y: 399, distance: 86.7
click at [874, 399] on div "3 3 shs leg 1000 mm 3 l/m 155.00 155.00 $465.00 $465.00" at bounding box center [695, 417] width 754 height 54
type input "0"
type textarea "x"
type input "155.00"
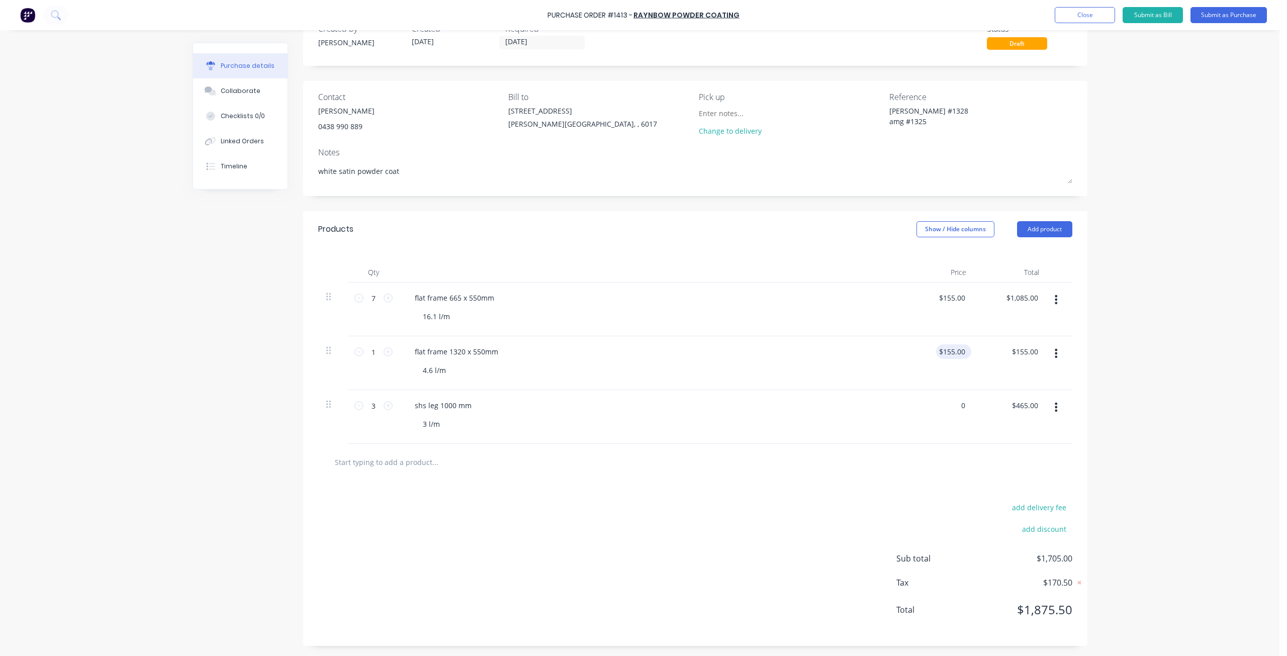
type input "$0.00"
drag, startPoint x: 961, startPoint y: 349, endPoint x: 888, endPoint y: 351, distance: 73.4
click at [888, 351] on div "1 1 flat frame 1320 x 550mm 4.6 l/m 155.00 155.00 $155.00 $155.00" at bounding box center [695, 363] width 754 height 54
type input "0"
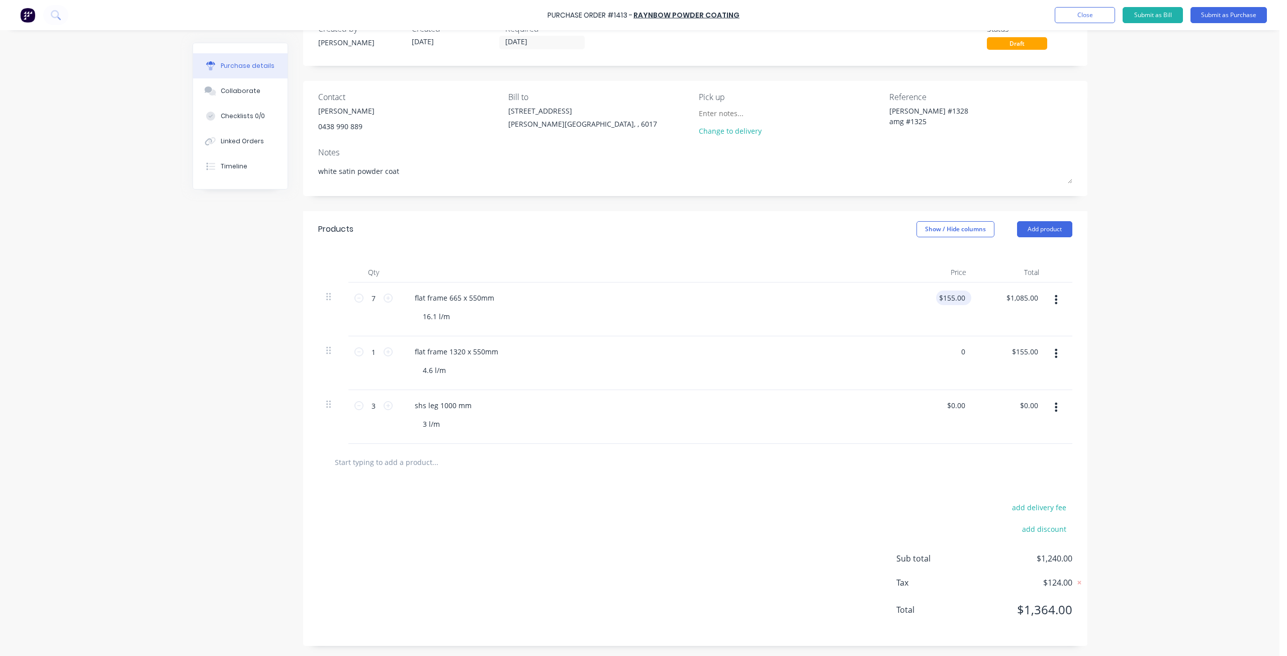
type textarea "x"
type input "$0.00"
drag, startPoint x: 963, startPoint y: 297, endPoint x: 892, endPoint y: 299, distance: 71.4
click at [892, 299] on div "7 7 flat frame 665 x 550mm 16.1 l/m $155.00 $155.00 $1,085.00 $1,085.00" at bounding box center [695, 310] width 754 height 54
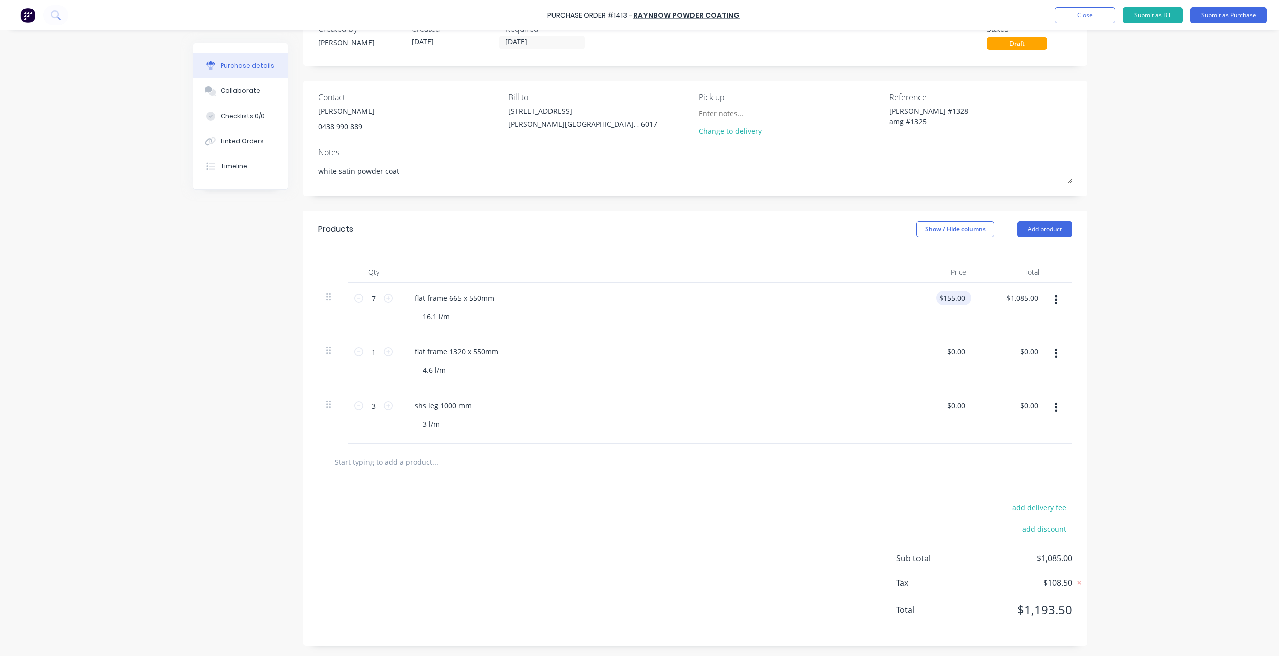
type textarea "x"
type input "155.00"
click at [961, 303] on input "155.00" at bounding box center [951, 298] width 31 height 15
type textarea "x"
drag, startPoint x: 961, startPoint y: 300, endPoint x: 895, endPoint y: 299, distance: 65.4
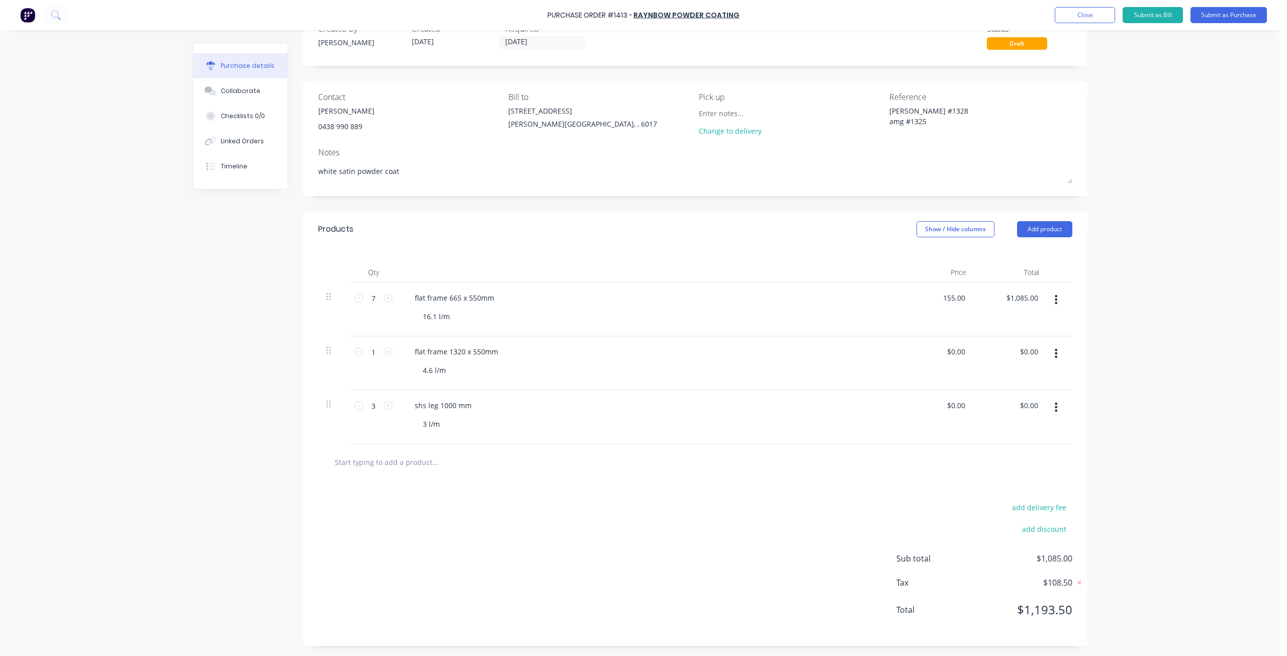
click at [895, 299] on div "7 7 flat frame 665 x 550mm 16.1 l/m 155.00 155.00 $1,085.00 $1,085.00" at bounding box center [695, 310] width 754 height 54
type input "0"
type textarea "x"
type input "$0.00"
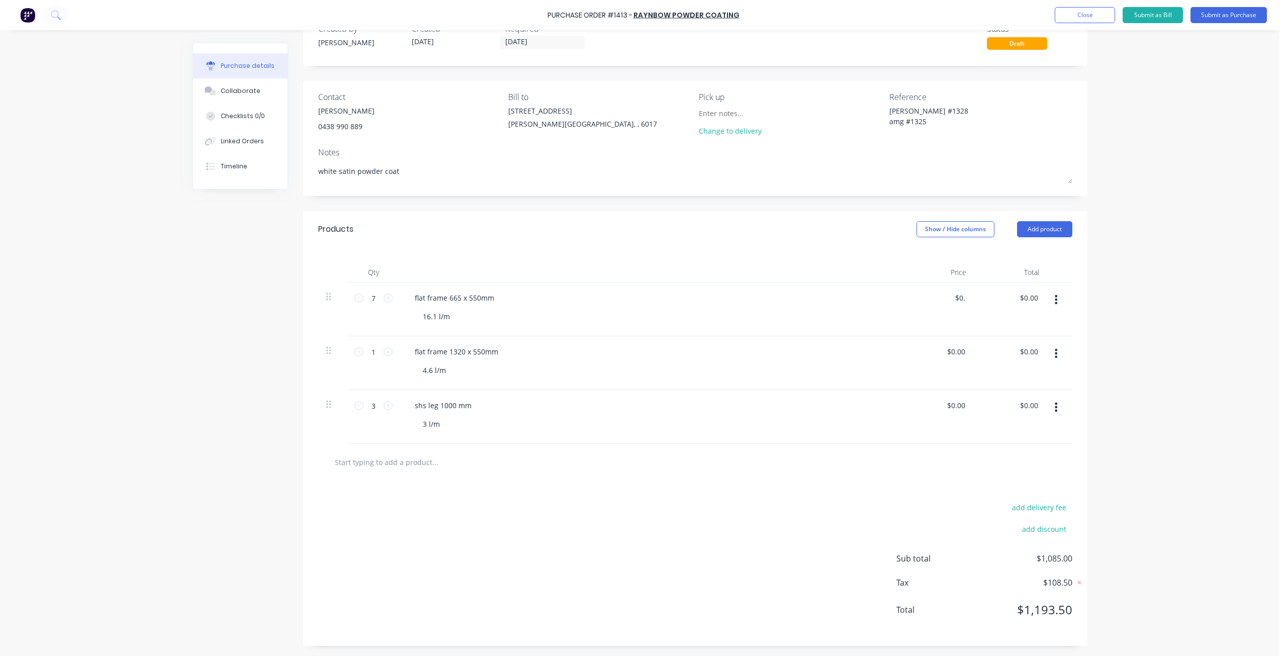
click at [1114, 275] on div "Purchase Order #1413 - raynbow powder coating Add product Close Submit as Bill …" at bounding box center [640, 328] width 1280 height 656
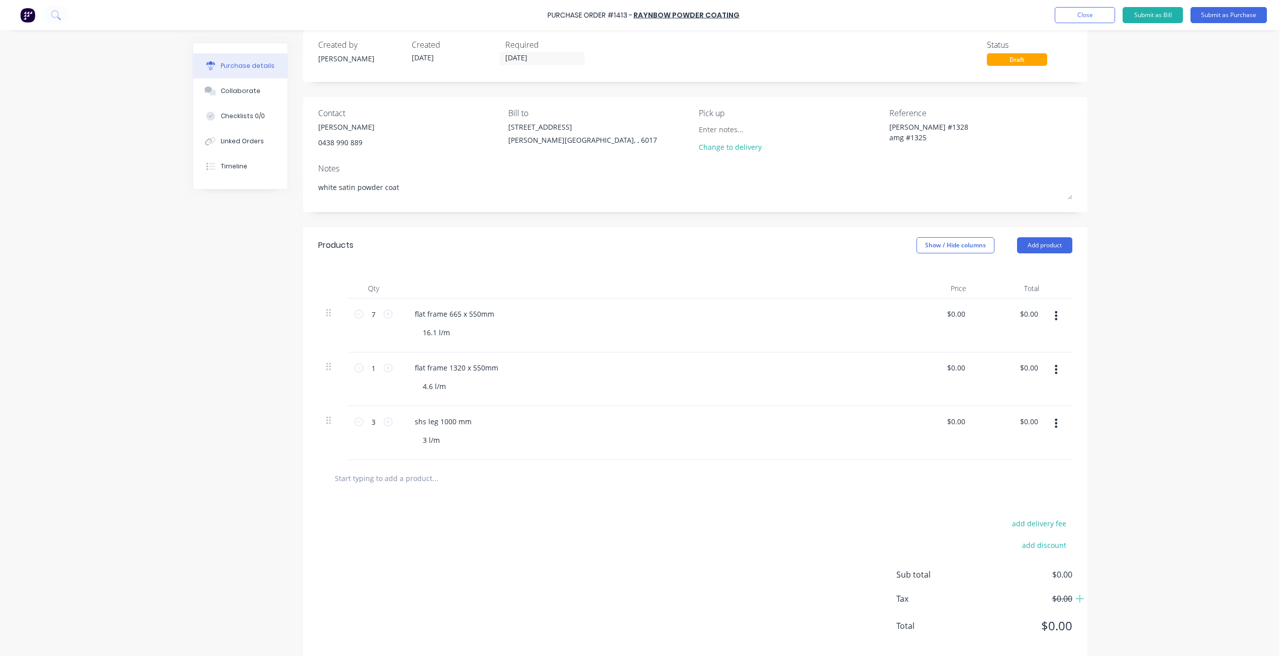
scroll to position [0, 0]
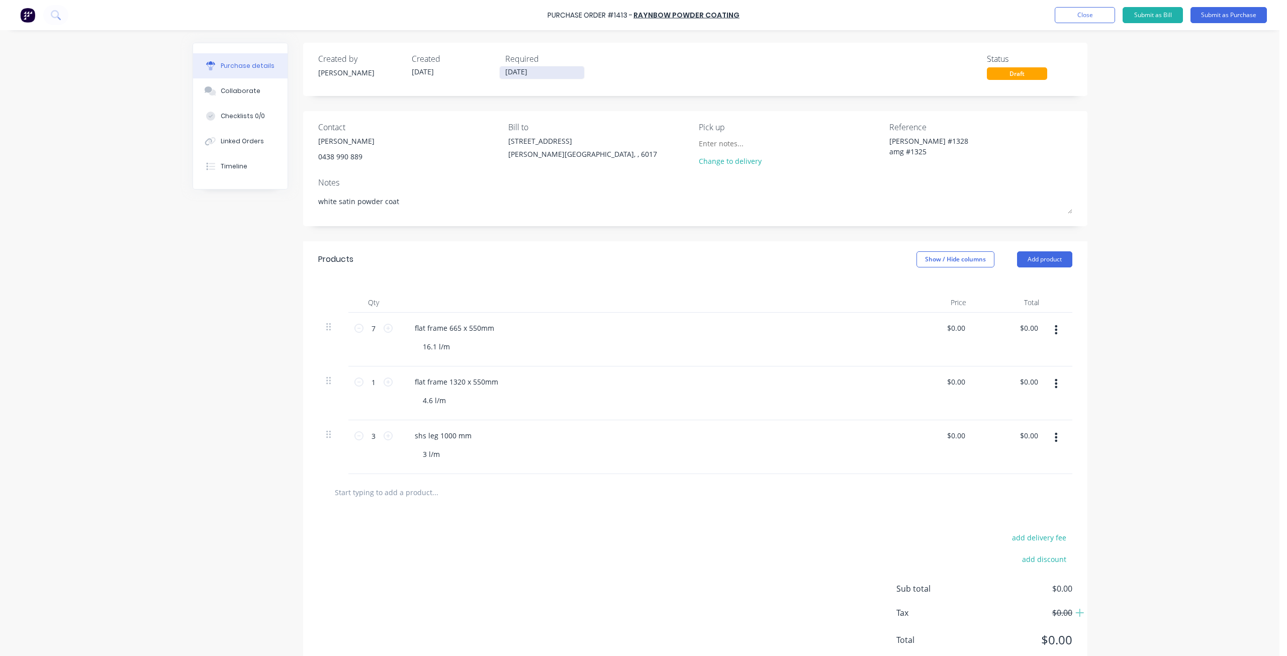
click at [539, 68] on input "02/10/25" at bounding box center [542, 72] width 84 height 13
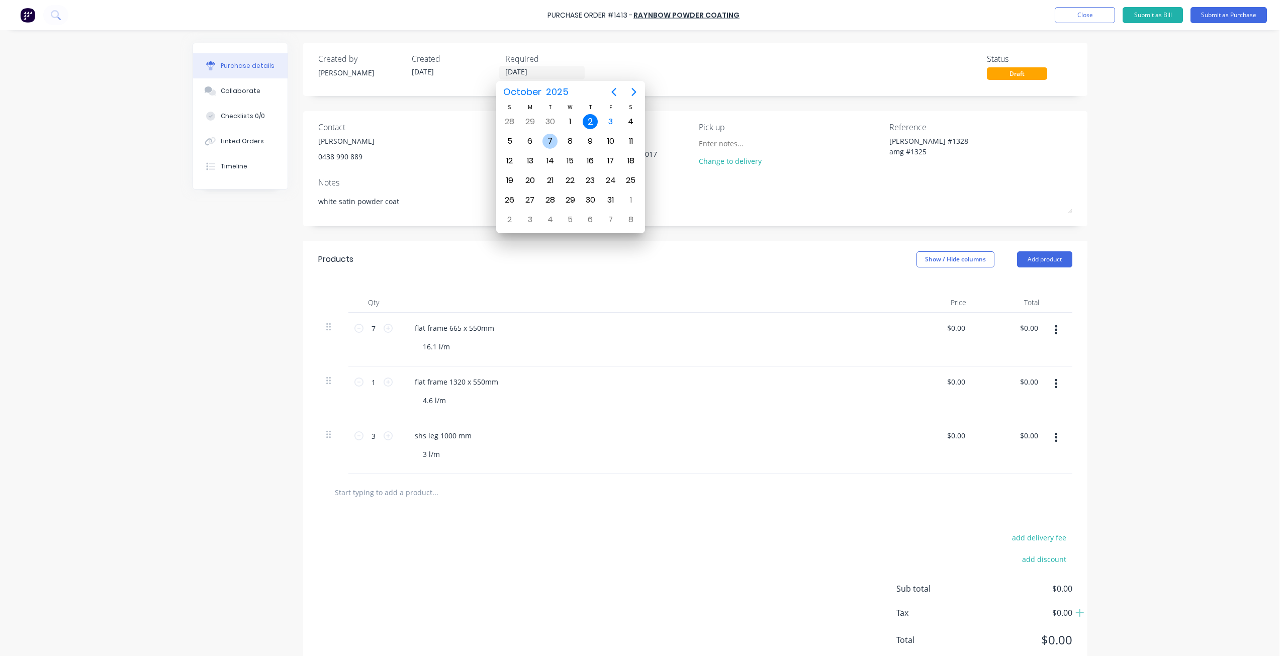
drag, startPoint x: 550, startPoint y: 141, endPoint x: 558, endPoint y: 138, distance: 8.6
click at [551, 140] on div "7" at bounding box center [549, 141] width 15 height 15
type textarea "x"
type input "07/10/25"
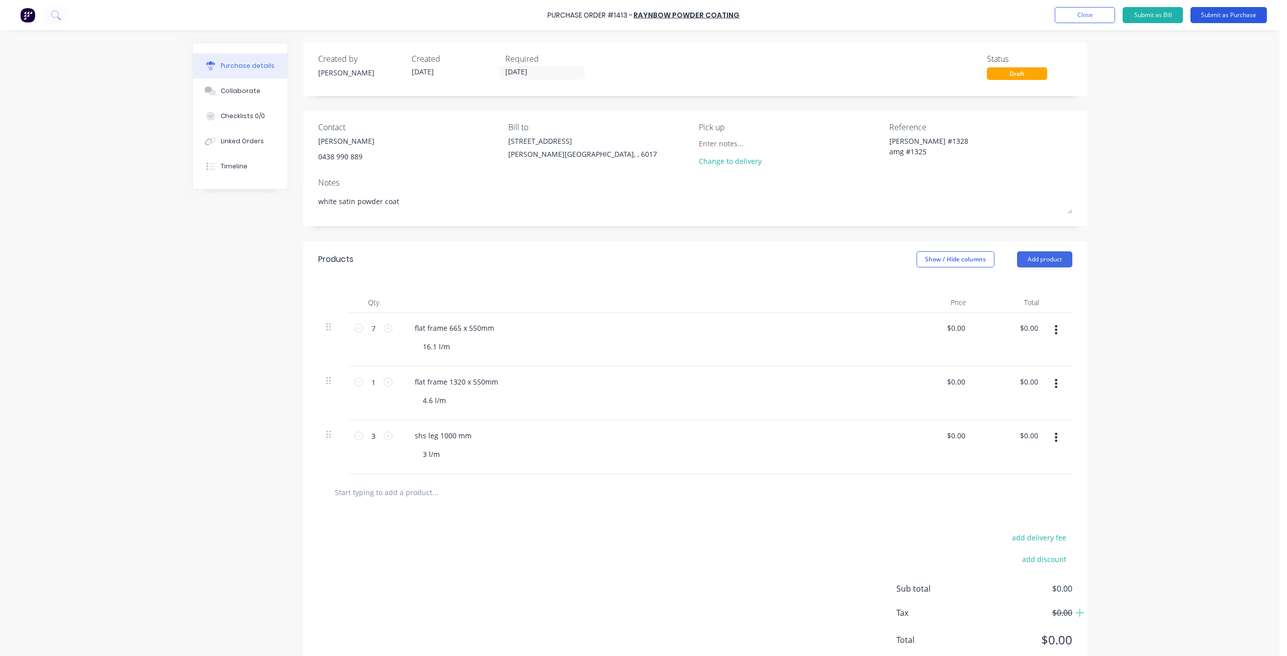
click at [1225, 17] on button "Submit as Purchase" at bounding box center [1229, 15] width 76 height 16
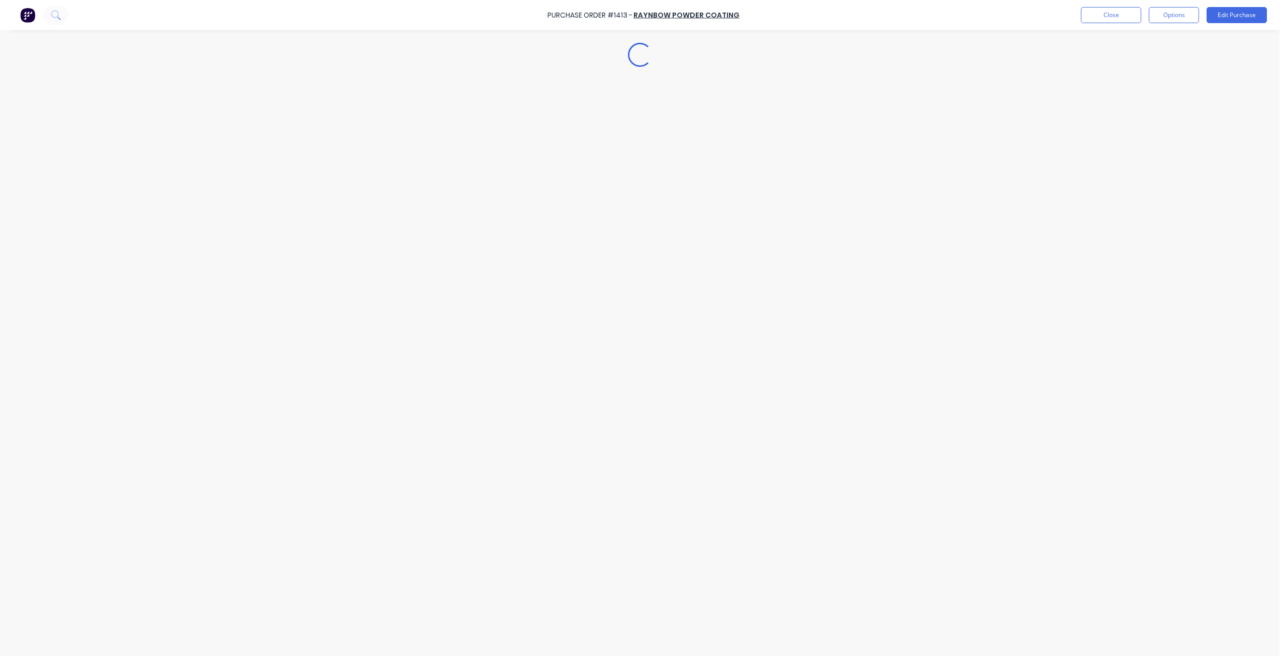
type textarea "x"
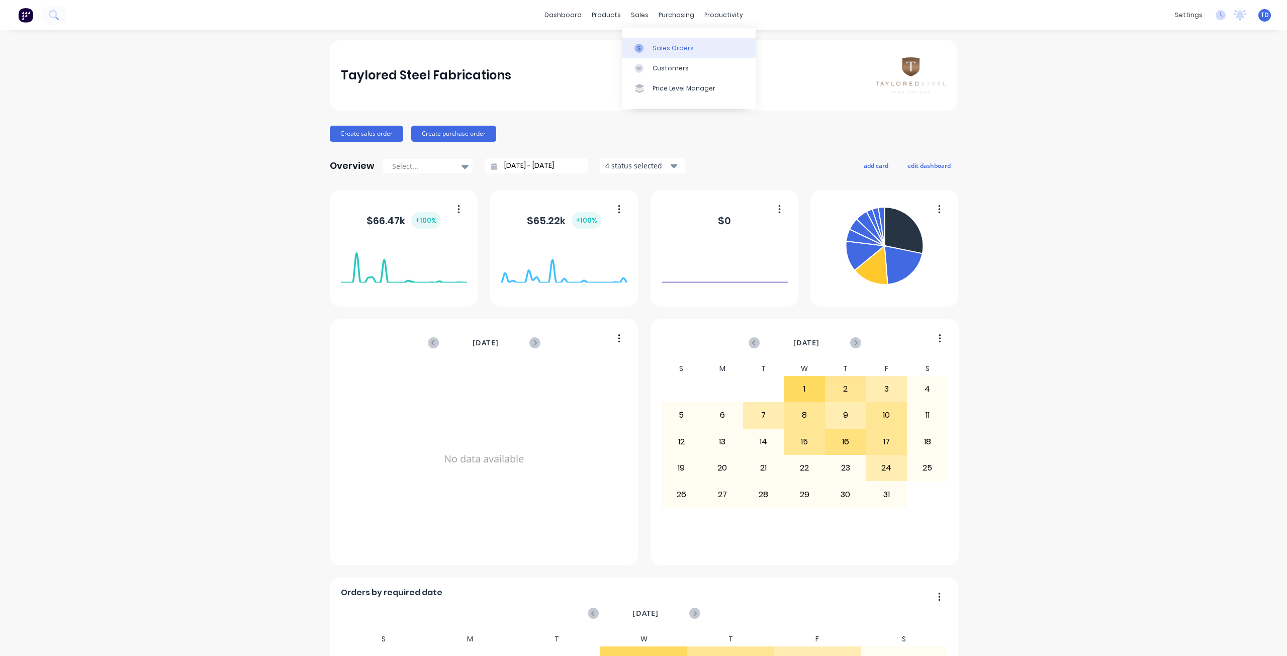
click at [662, 50] on div "Sales Orders" at bounding box center [673, 48] width 41 height 9
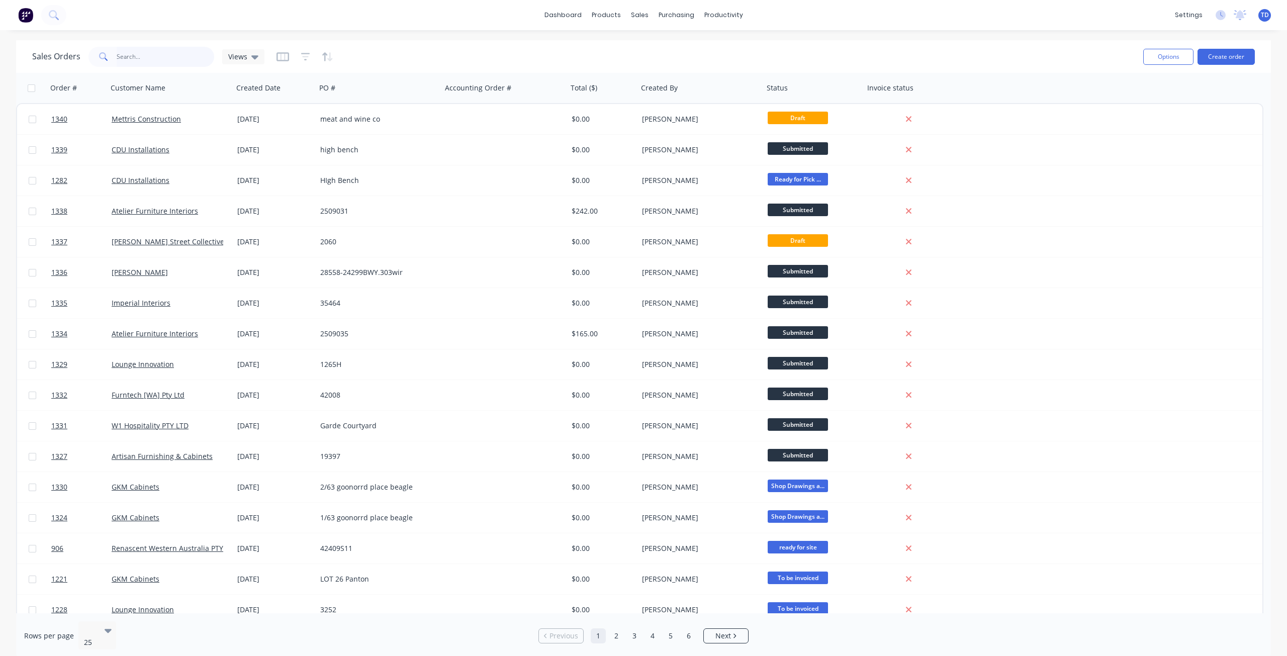
click at [149, 57] on input "text" at bounding box center [166, 57] width 98 height 20
type input "1328"
click at [134, 54] on input "text" at bounding box center [166, 57] width 98 height 20
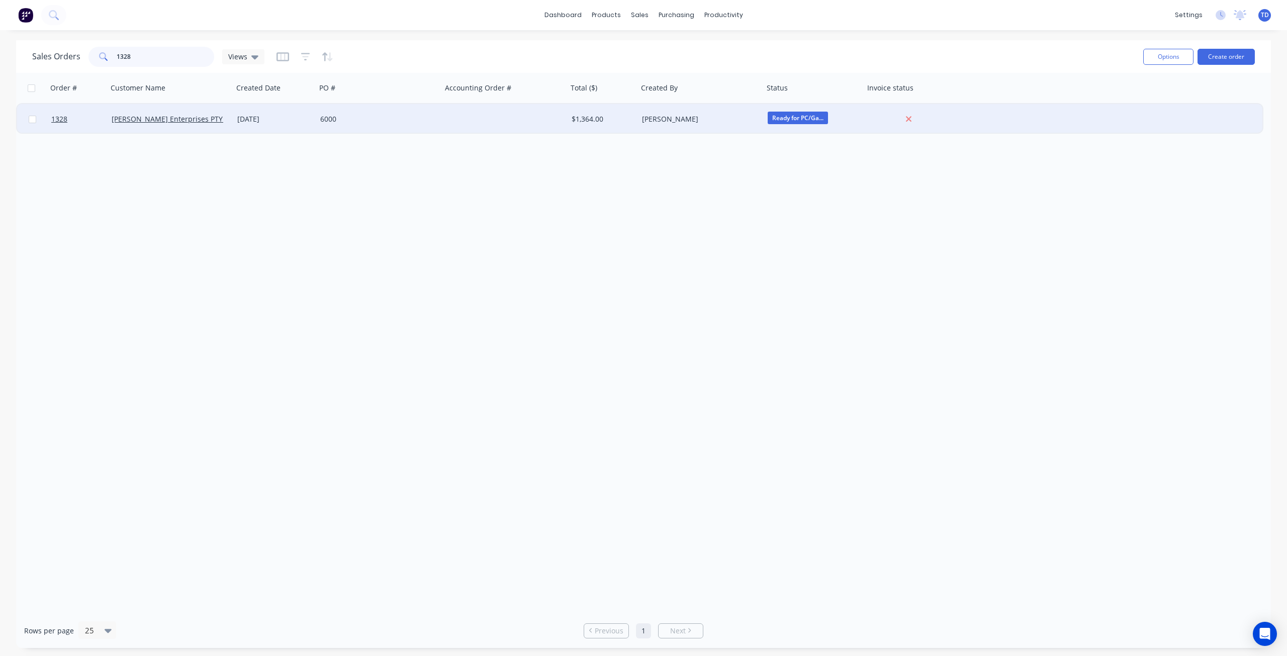
type input "1328"
click at [381, 114] on div "6000" at bounding box center [376, 119] width 112 height 10
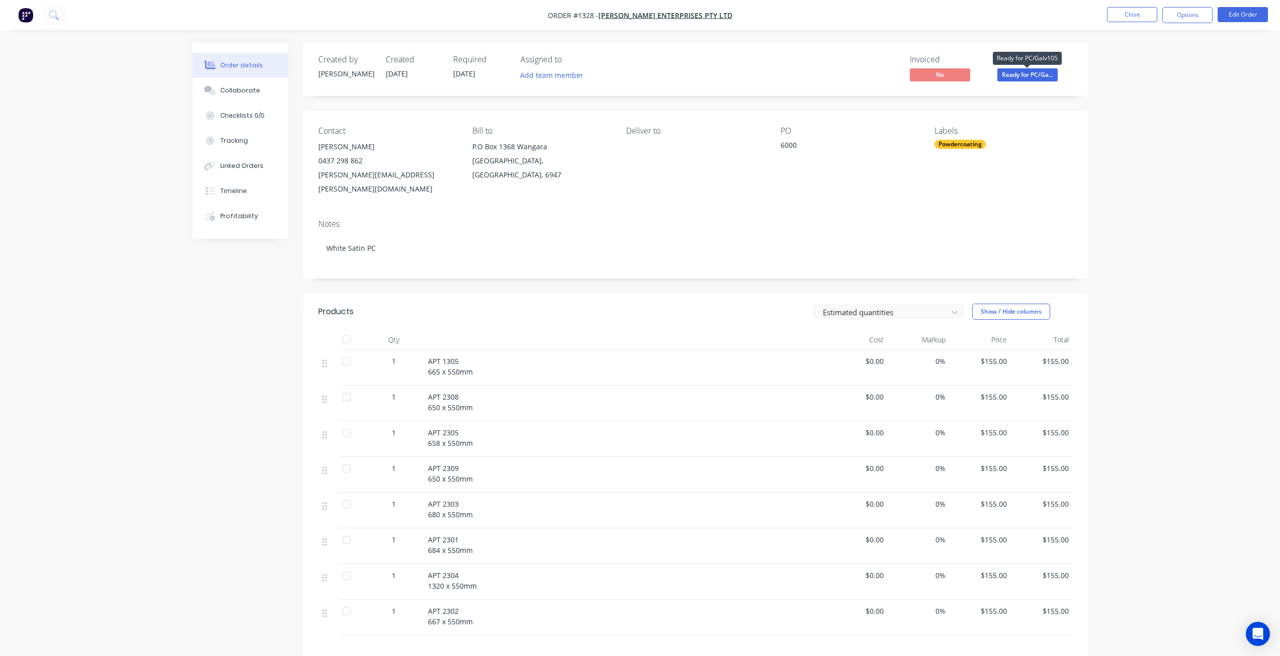
click at [1032, 72] on span "Ready for PC/Ga..." at bounding box center [1027, 74] width 60 height 13
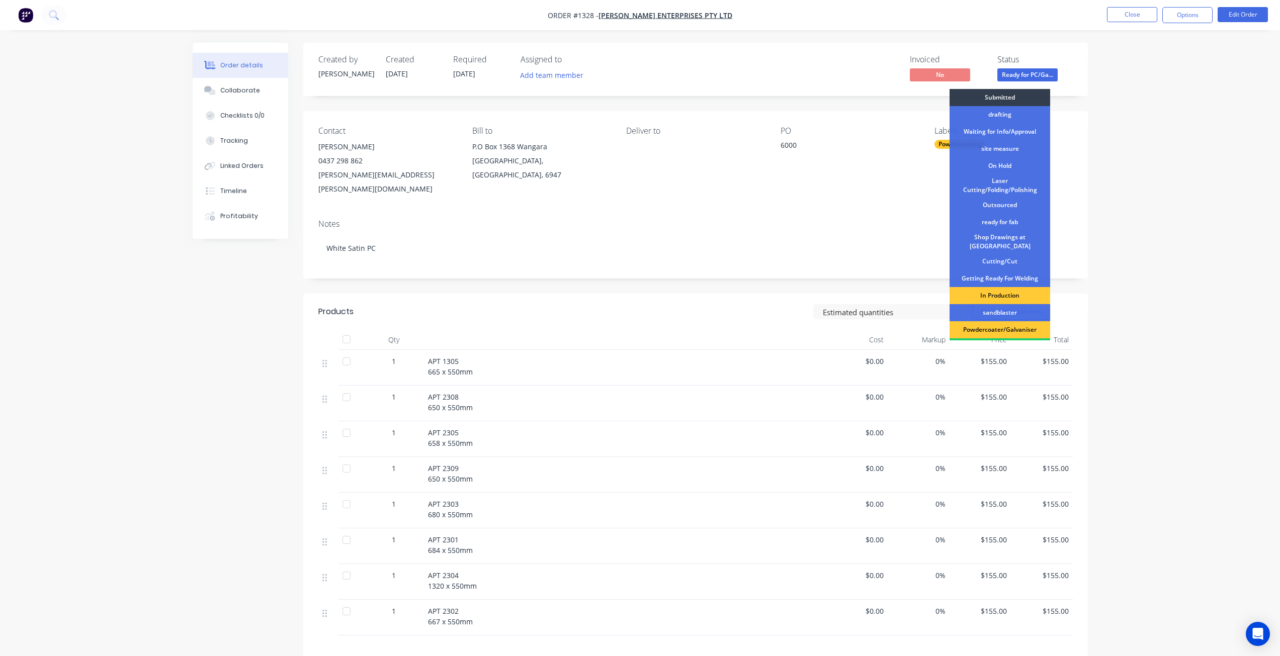
click at [991, 323] on div "Powdercoater/Galvaniser" at bounding box center [999, 329] width 101 height 17
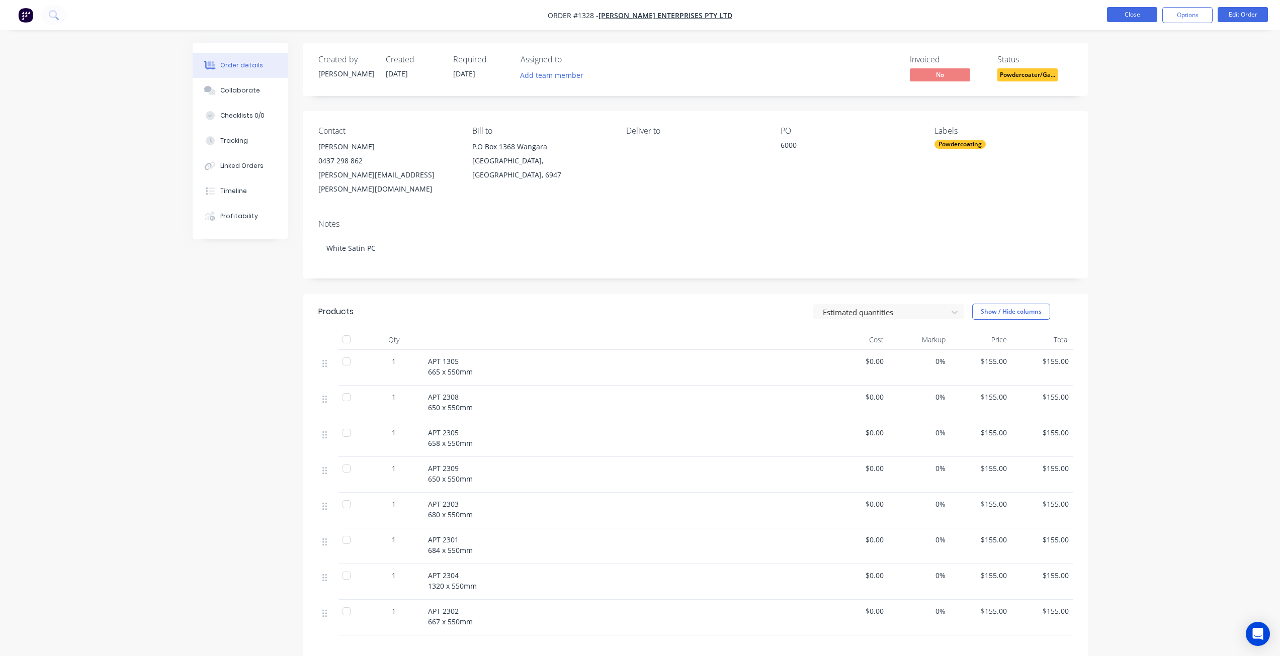
click at [1134, 10] on button "Close" at bounding box center [1132, 14] width 50 height 15
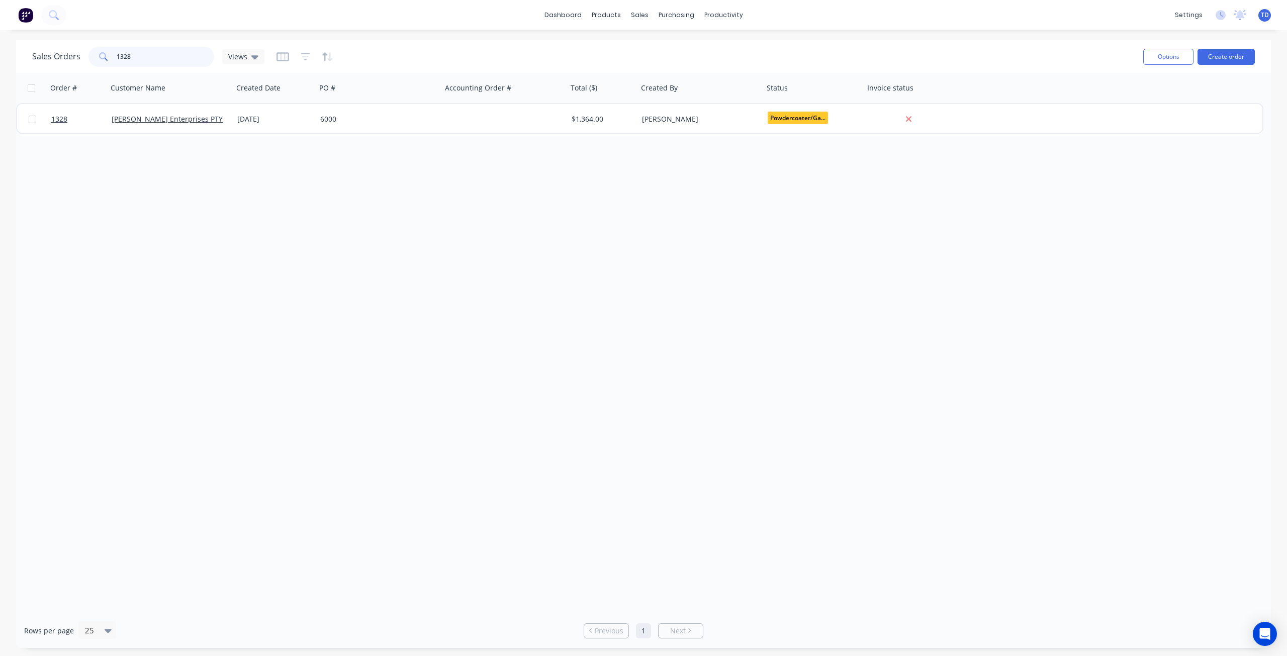
drag, startPoint x: 137, startPoint y: 53, endPoint x: 123, endPoint y: 50, distance: 15.0
click at [123, 50] on input "1328" at bounding box center [166, 57] width 98 height 20
click at [134, 56] on input "1328" at bounding box center [166, 57] width 98 height 20
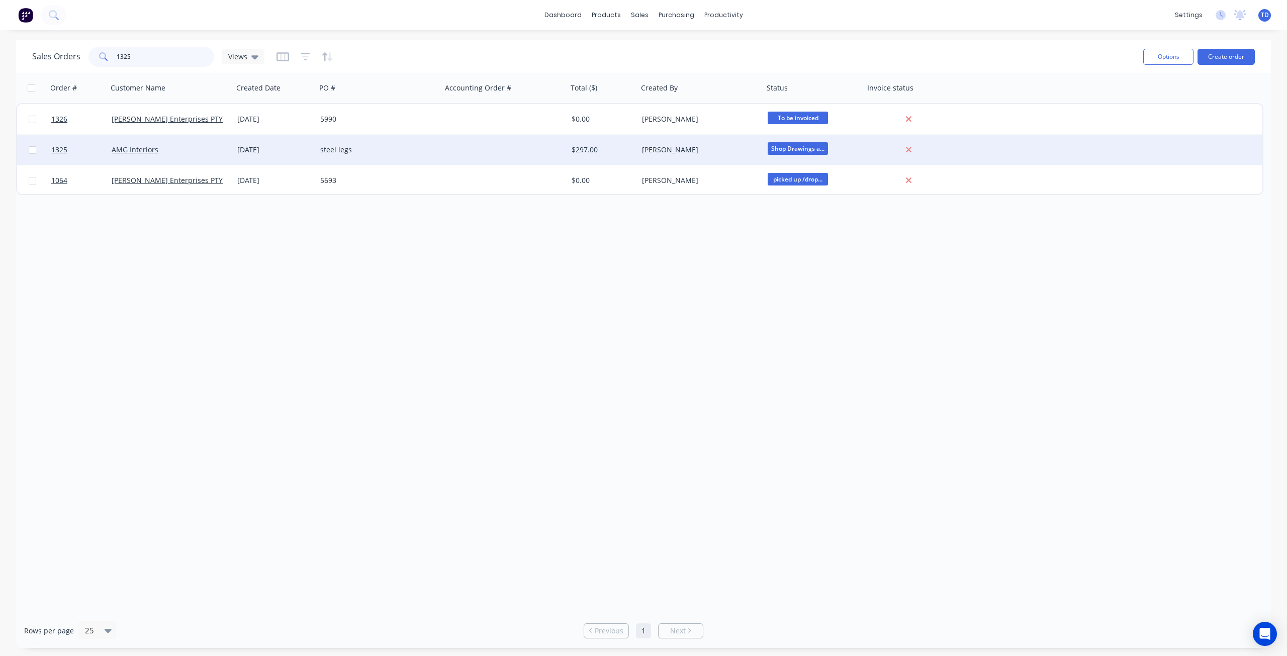
type input "1325"
click at [422, 153] on div "steel legs" at bounding box center [376, 150] width 112 height 10
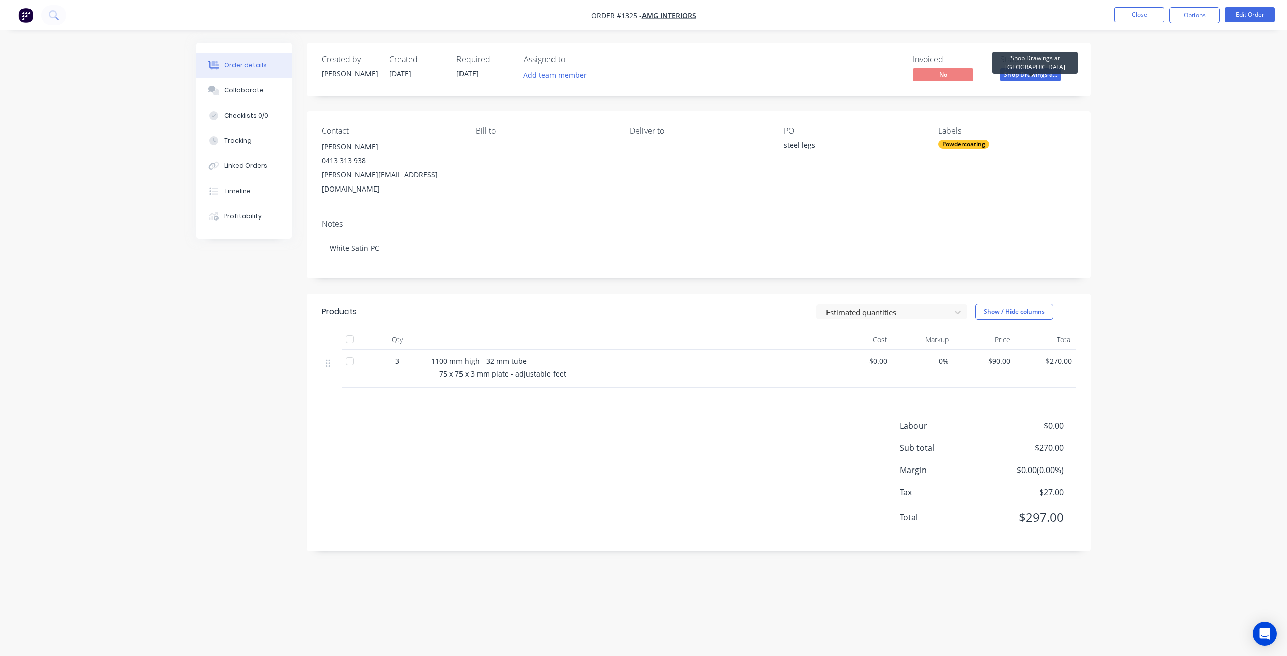
drag, startPoint x: 1038, startPoint y: 74, endPoint x: 1037, endPoint y: 87, distance: 12.6
click at [1038, 75] on span "Shop Drawings a..." at bounding box center [1030, 74] width 60 height 13
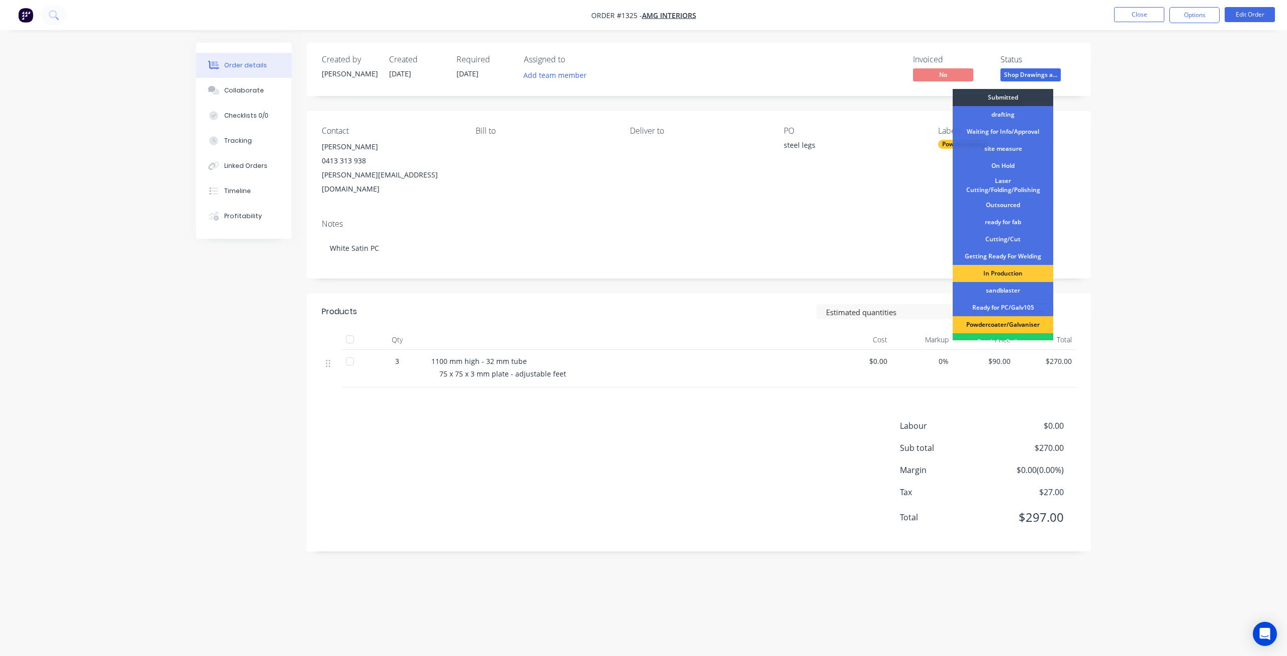
click at [993, 328] on div "Powdercoater/Galvaniser" at bounding box center [1003, 324] width 101 height 17
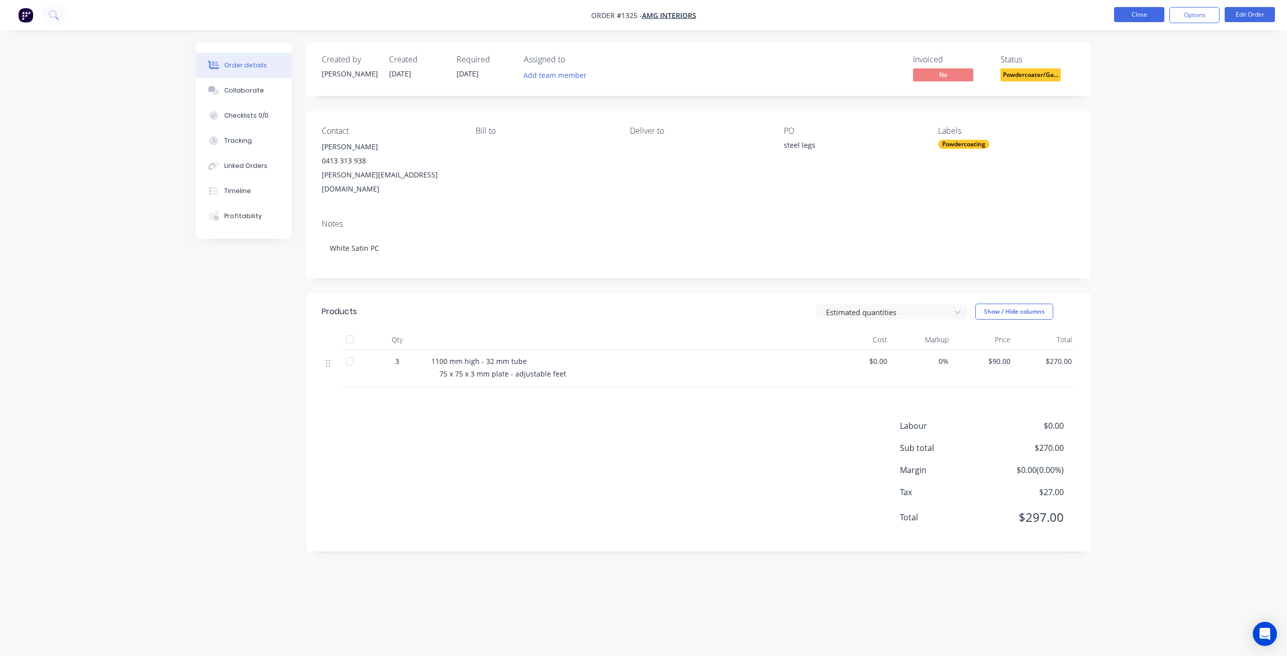
click at [1149, 15] on button "Close" at bounding box center [1139, 14] width 50 height 15
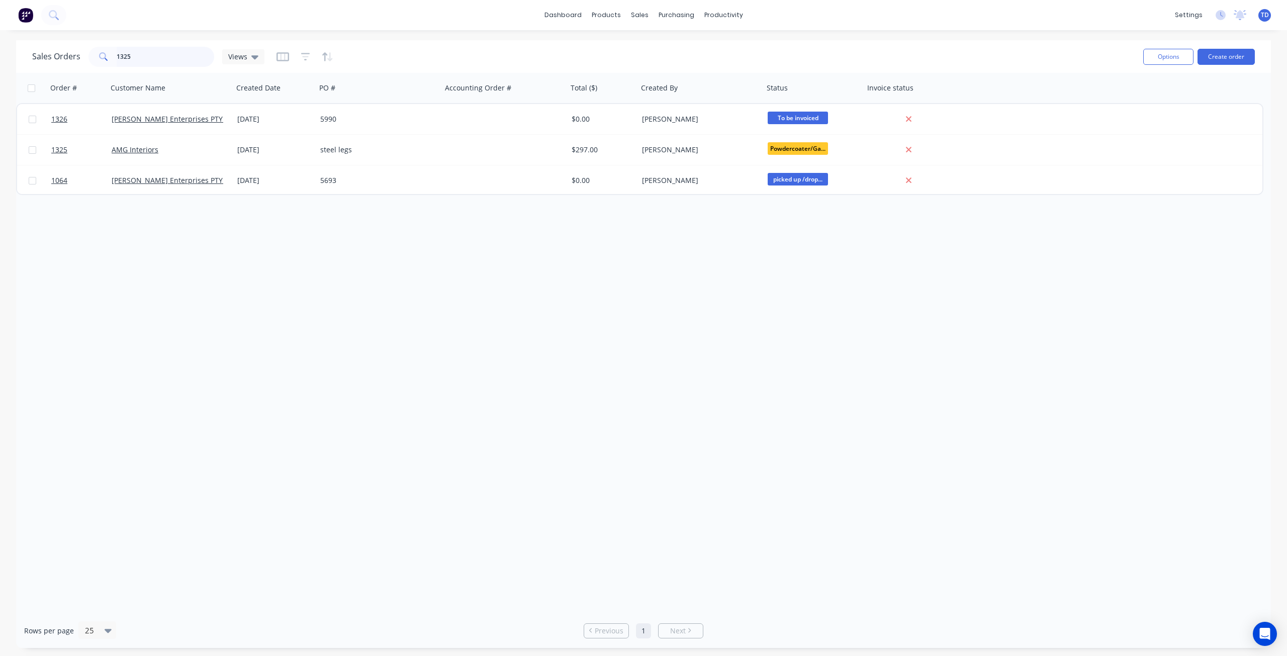
drag, startPoint x: 17, startPoint y: 52, endPoint x: -103, endPoint y: 43, distance: 120.0
click at [0, 43] on html "dashboard products sales purchasing productivity dashboard products Product Cat…" at bounding box center [643, 328] width 1287 height 656
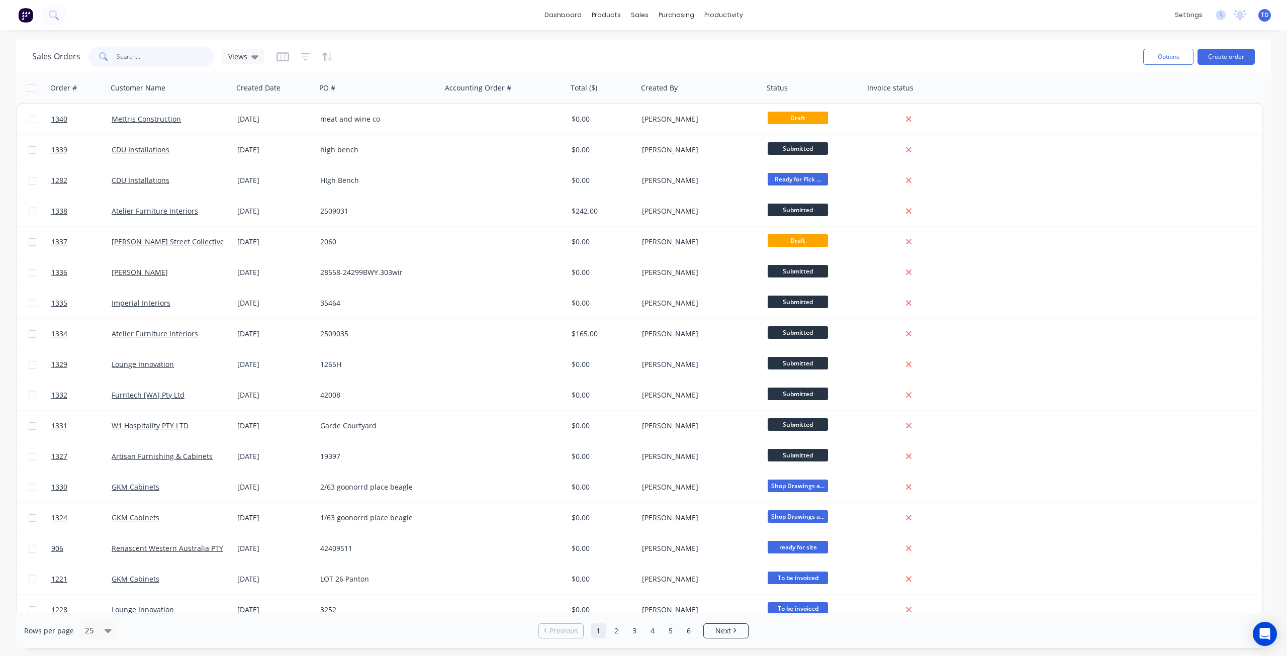
click at [150, 55] on input "text" at bounding box center [166, 57] width 98 height 20
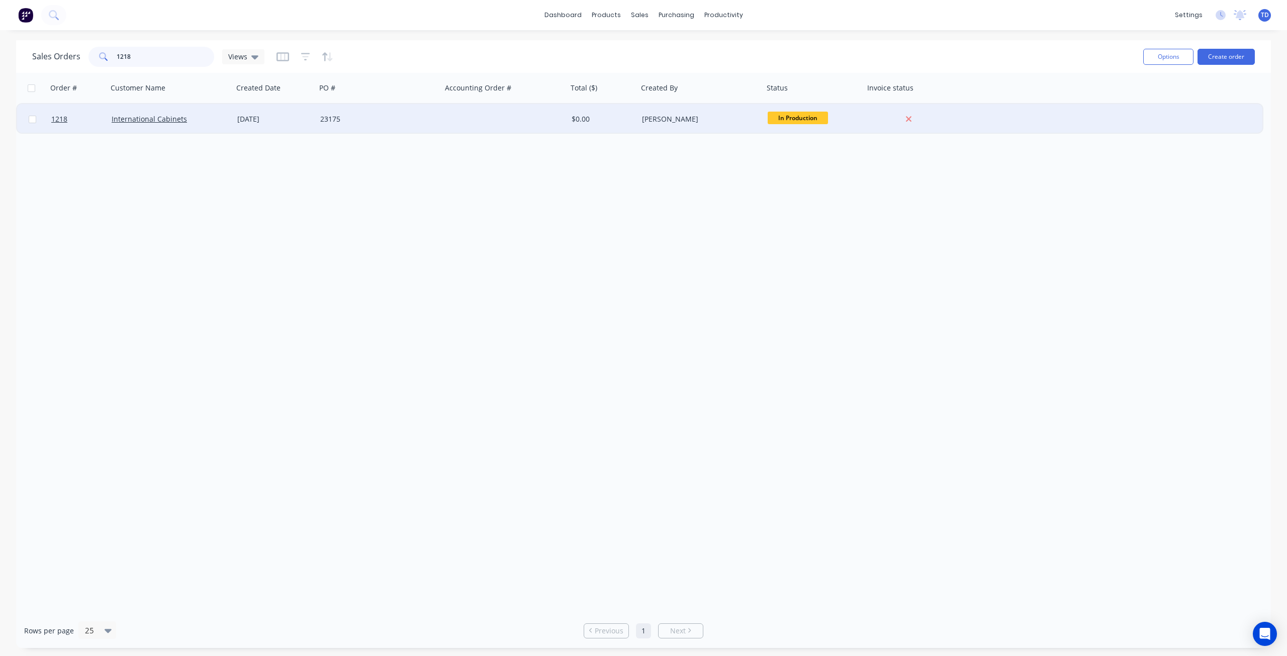
type input "1218"
click at [229, 125] on div "International Cabinets" at bounding box center [171, 119] width 126 height 30
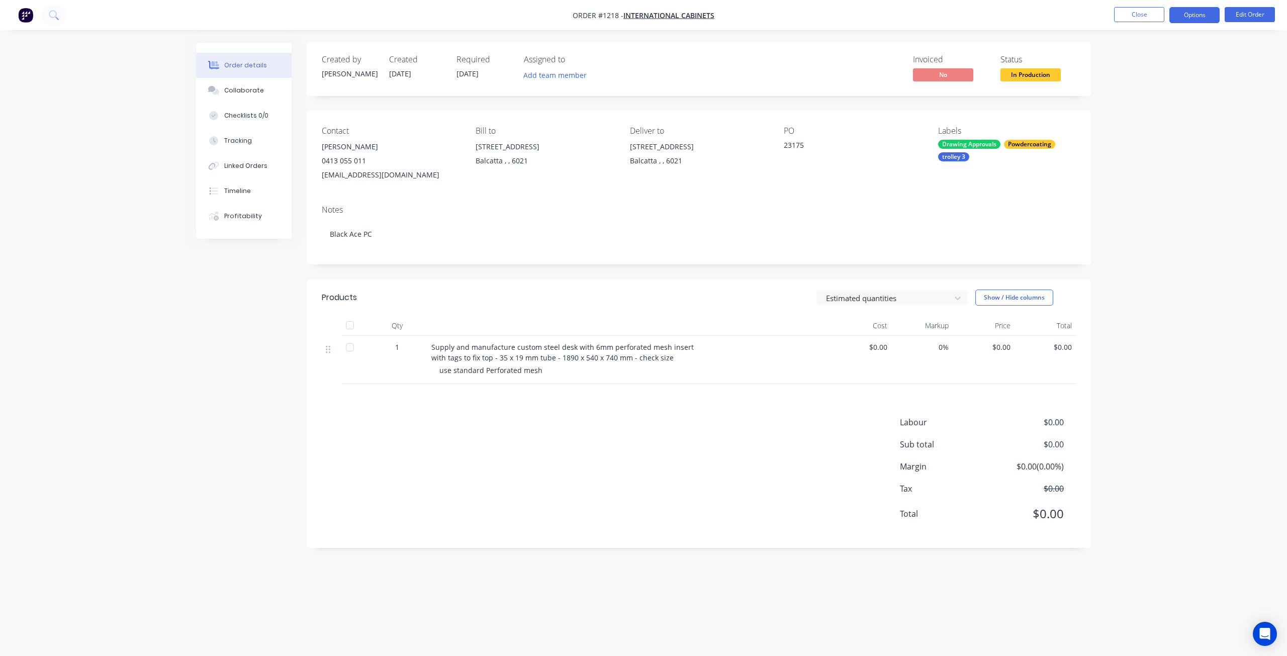
click at [1182, 18] on button "Options" at bounding box center [1194, 15] width 50 height 16
click at [1138, 189] on button "Purchase Products" at bounding box center [1164, 181] width 111 height 20
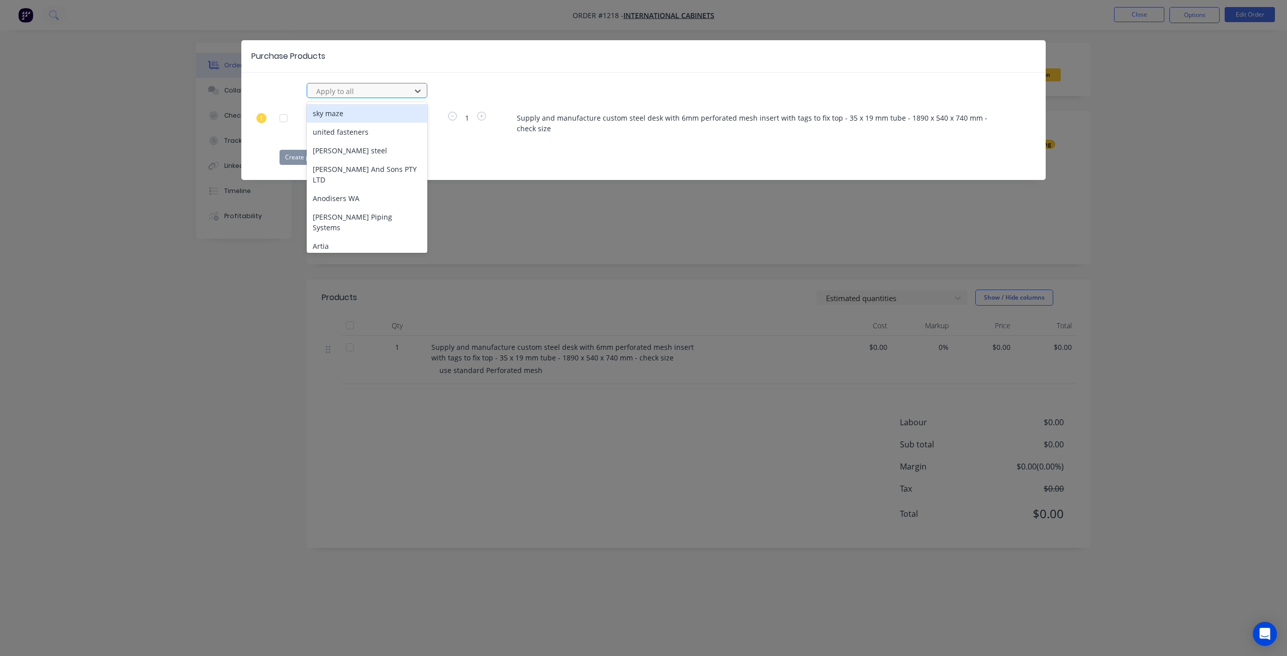
click at [342, 91] on div at bounding box center [360, 91] width 90 height 13
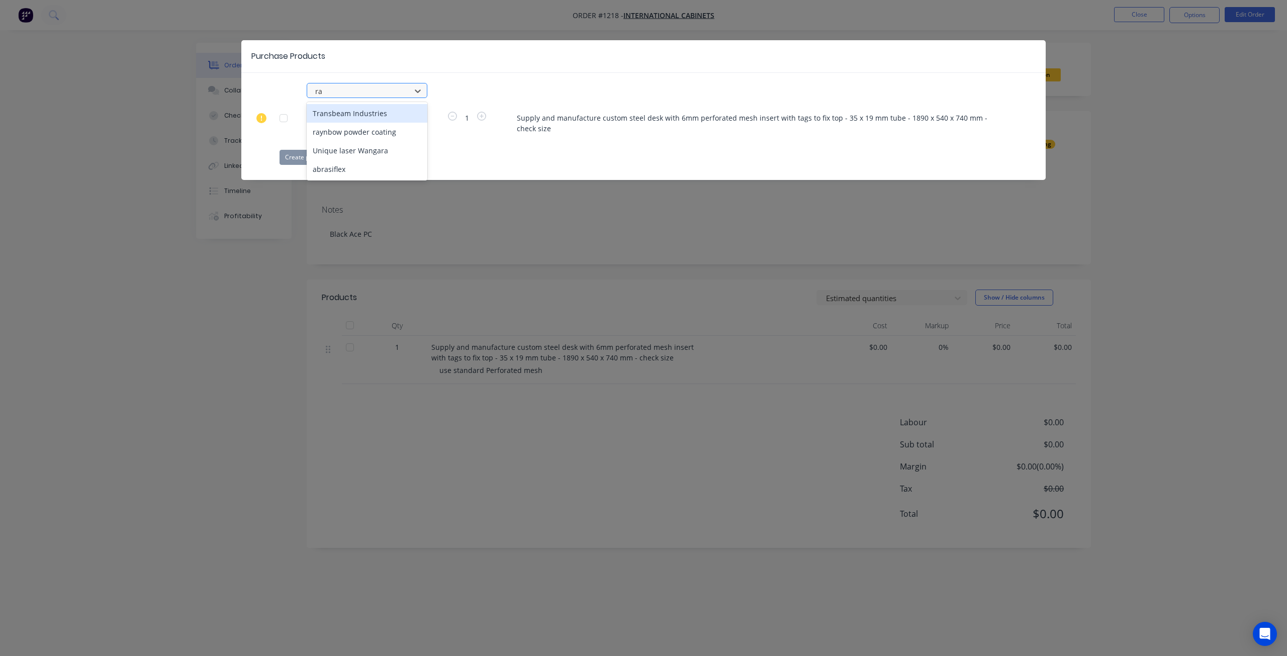
type input "ray"
click at [323, 114] on div "raynbow powder coating" at bounding box center [367, 113] width 121 height 19
click at [314, 159] on button "Create purchase(s)" at bounding box center [312, 157] width 65 height 15
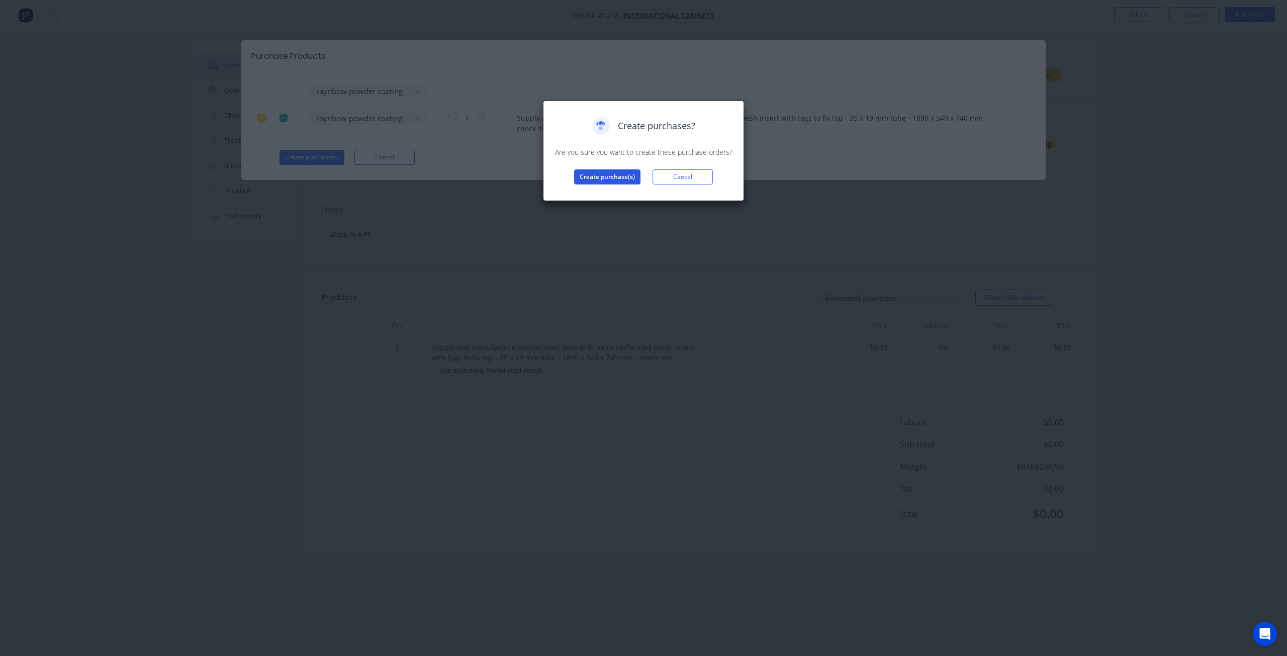
click at [608, 181] on button "Create purchase(s)" at bounding box center [607, 176] width 66 height 15
click at [604, 198] on button "View purchase(s)" at bounding box center [607, 193] width 60 height 15
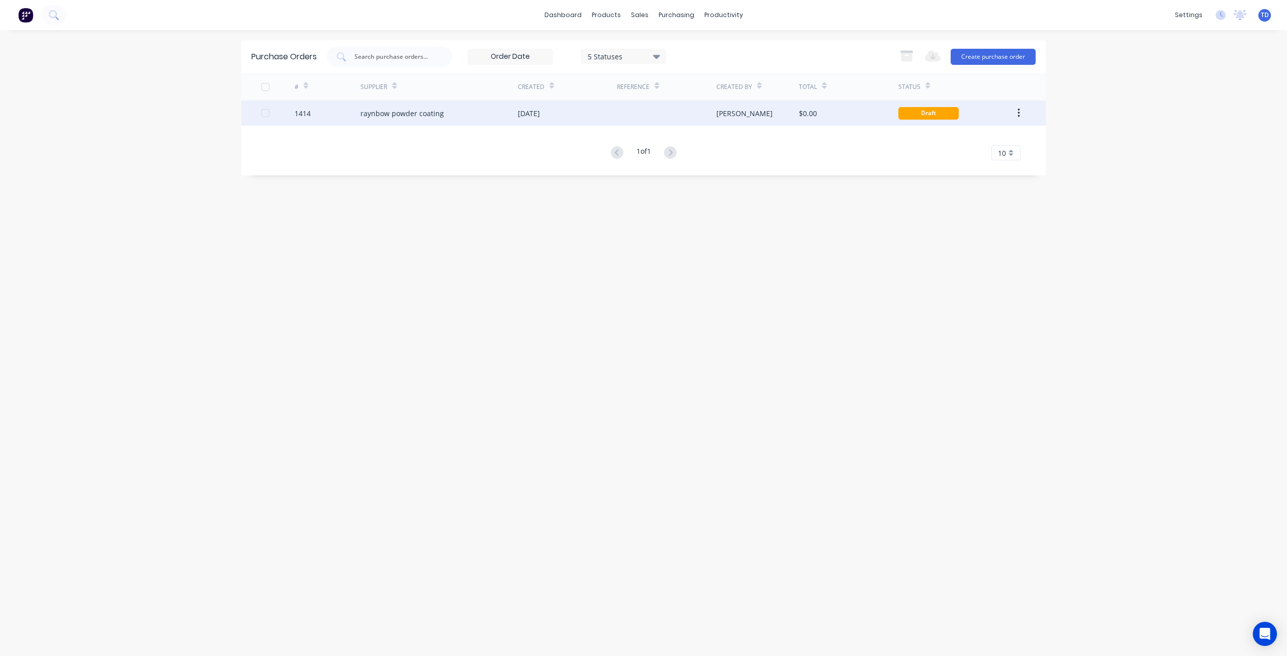
click at [442, 112] on div "raynbow powder coating" at bounding box center [438, 113] width 157 height 25
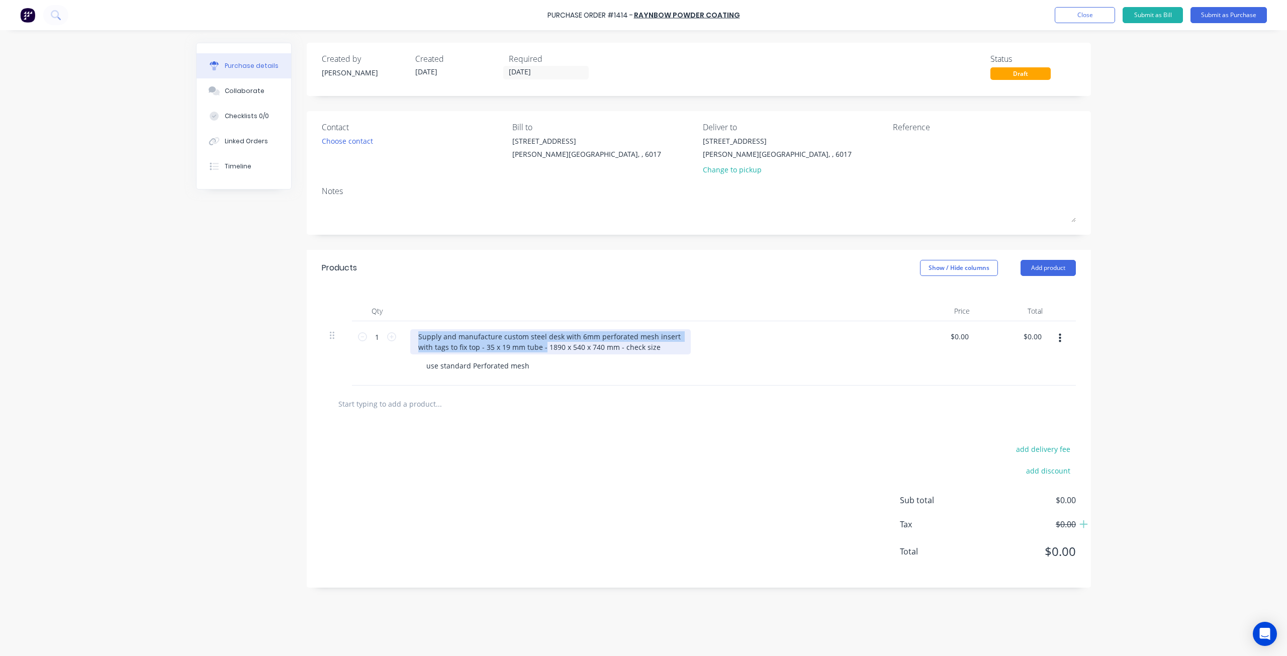
drag, startPoint x: 544, startPoint y: 345, endPoint x: 387, endPoint y: 320, distance: 159.4
click at [387, 320] on div "Qty Price Total 1 1 Supply and manufacture custom steel desk with 6mm perforate…" at bounding box center [699, 336] width 784 height 100
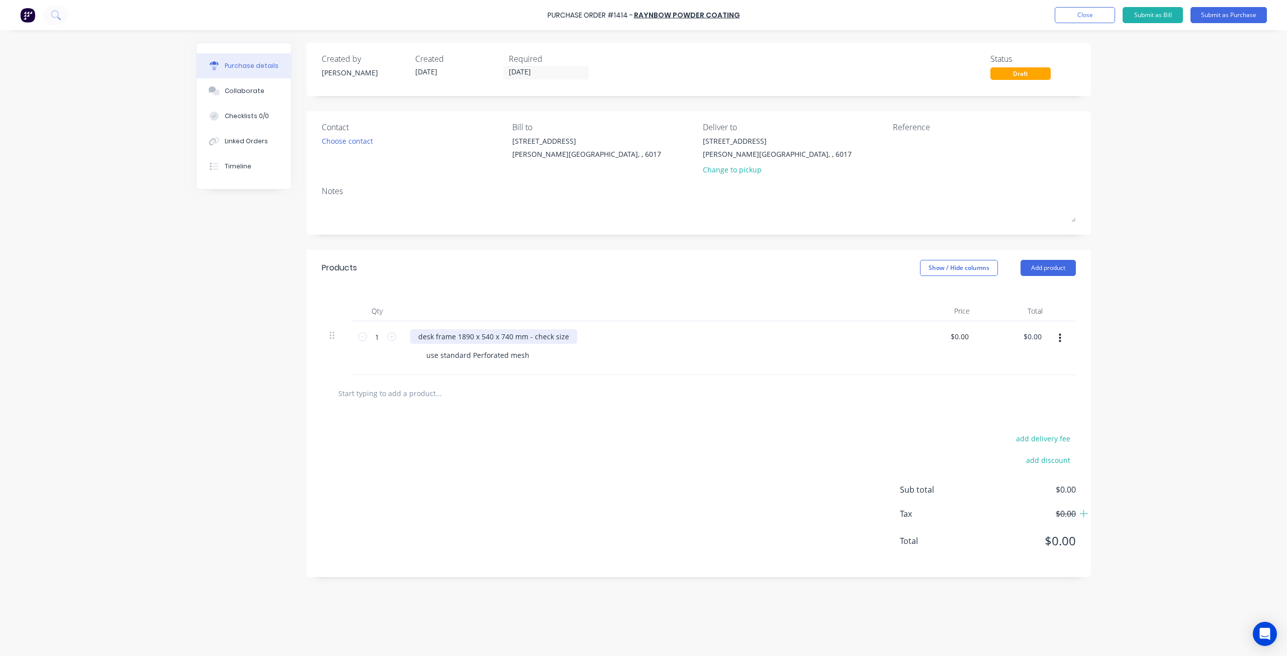
click at [464, 336] on div "desk frame 1890 x 540 x 740 mm - check size" at bounding box center [493, 336] width 167 height 15
drag, startPoint x: 529, startPoint y: 334, endPoint x: 608, endPoint y: 339, distance: 79.1
click at [608, 339] on div "desk frame 1790 x 540 x 740 mm - check size" at bounding box center [653, 336] width 487 height 15
drag, startPoint x: 529, startPoint y: 355, endPoint x: 381, endPoint y: 352, distance: 147.8
click at [381, 352] on div "1 1 desk frame 1790 x 540 x 740 mm use standard Perforated mesh $0.00 $0.00 $0.…" at bounding box center [699, 348] width 754 height 54
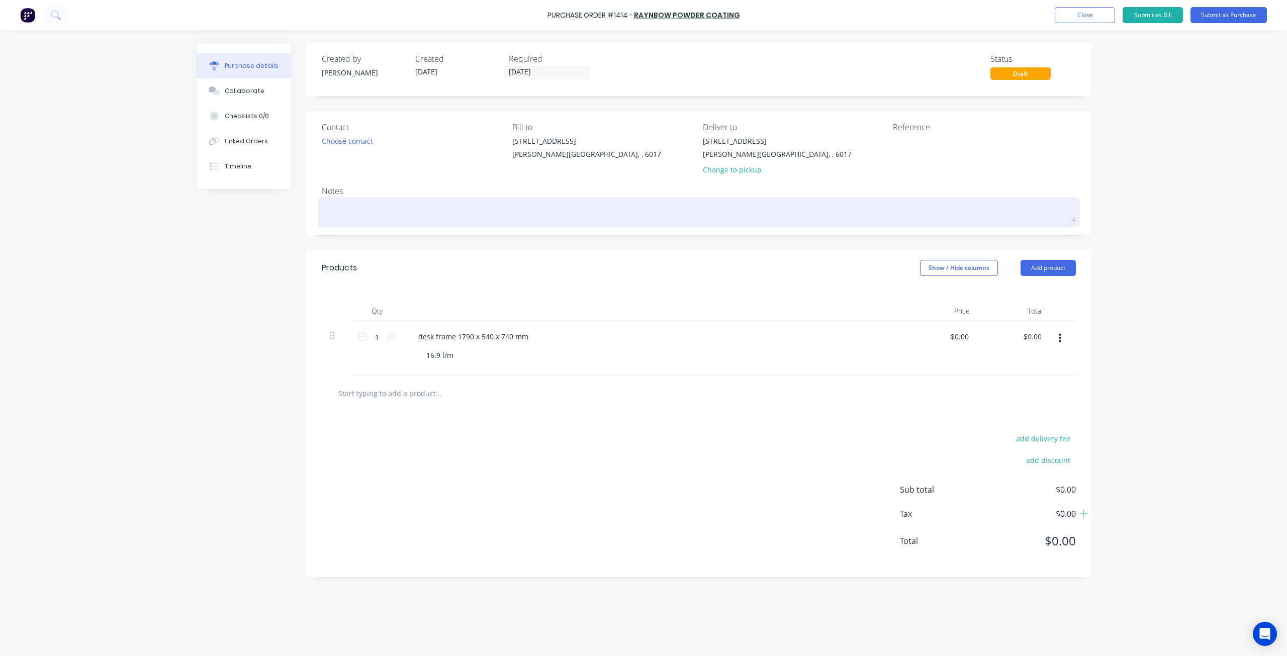
click at [354, 206] on textarea at bounding box center [699, 211] width 754 height 23
type textarea "x"
type textarea "m"
type textarea "x"
type textarea "ma"
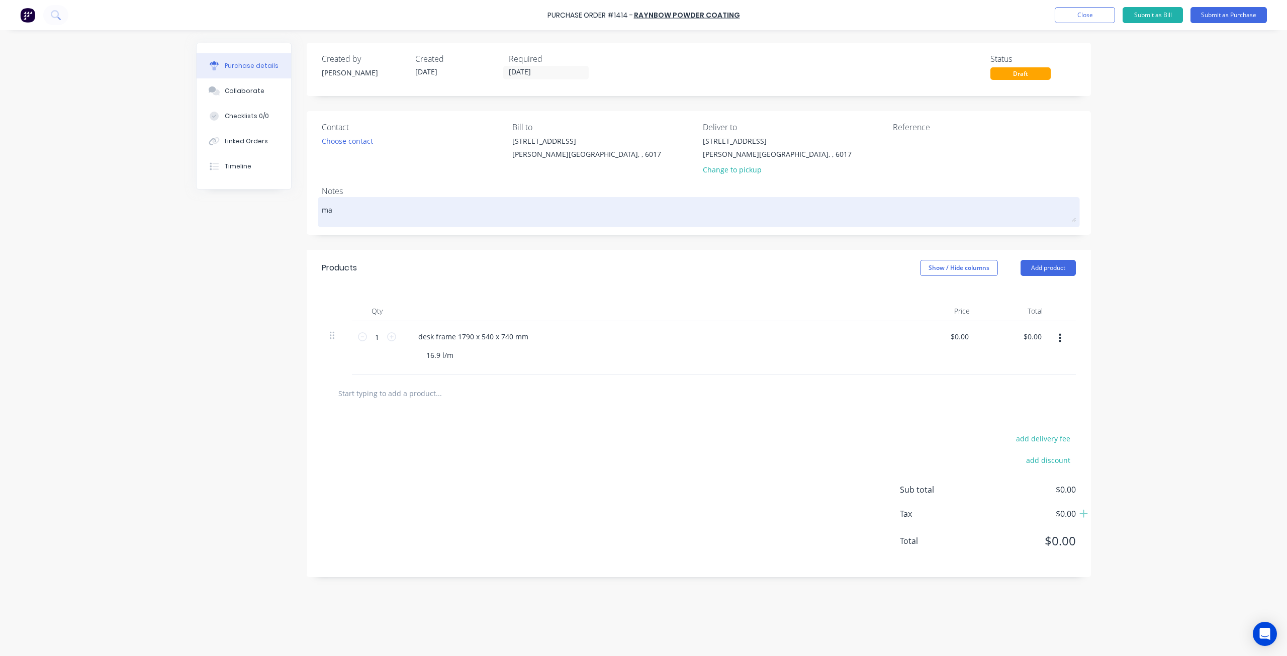
type textarea "x"
type textarea "mat"
type textarea "x"
type textarea "matt"
type textarea "x"
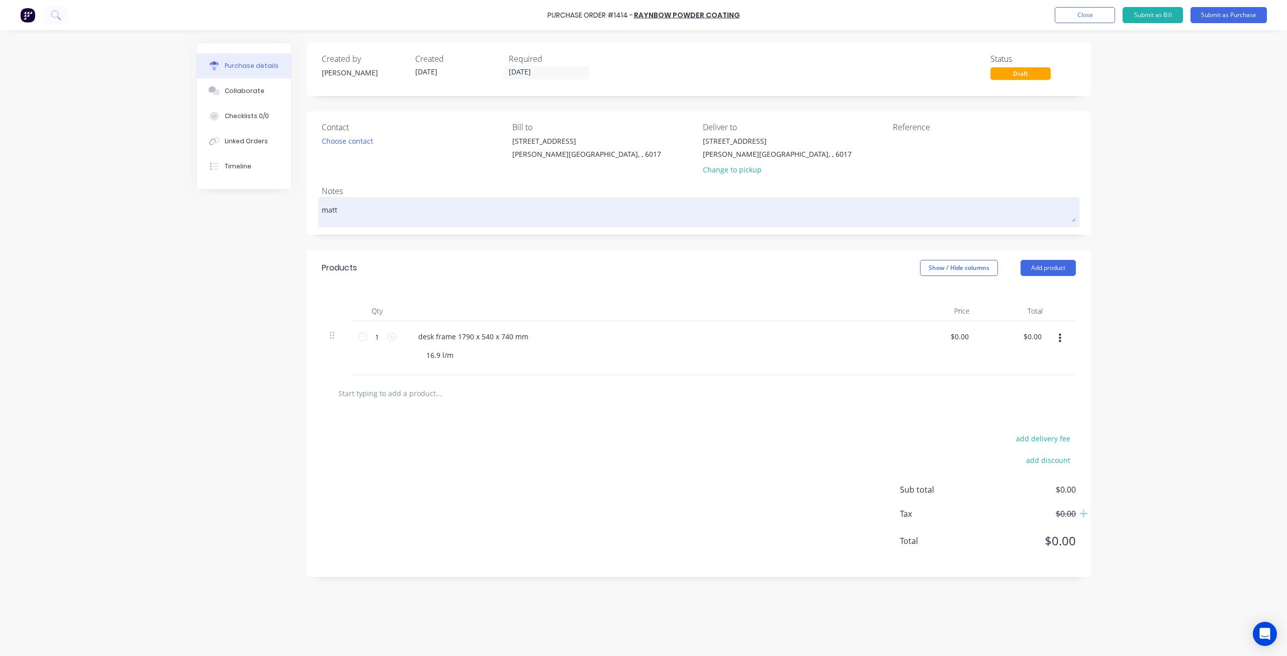
type textarea "matt"
type textarea "x"
type textarea "matt b"
type textarea "x"
type textarea "matt bl"
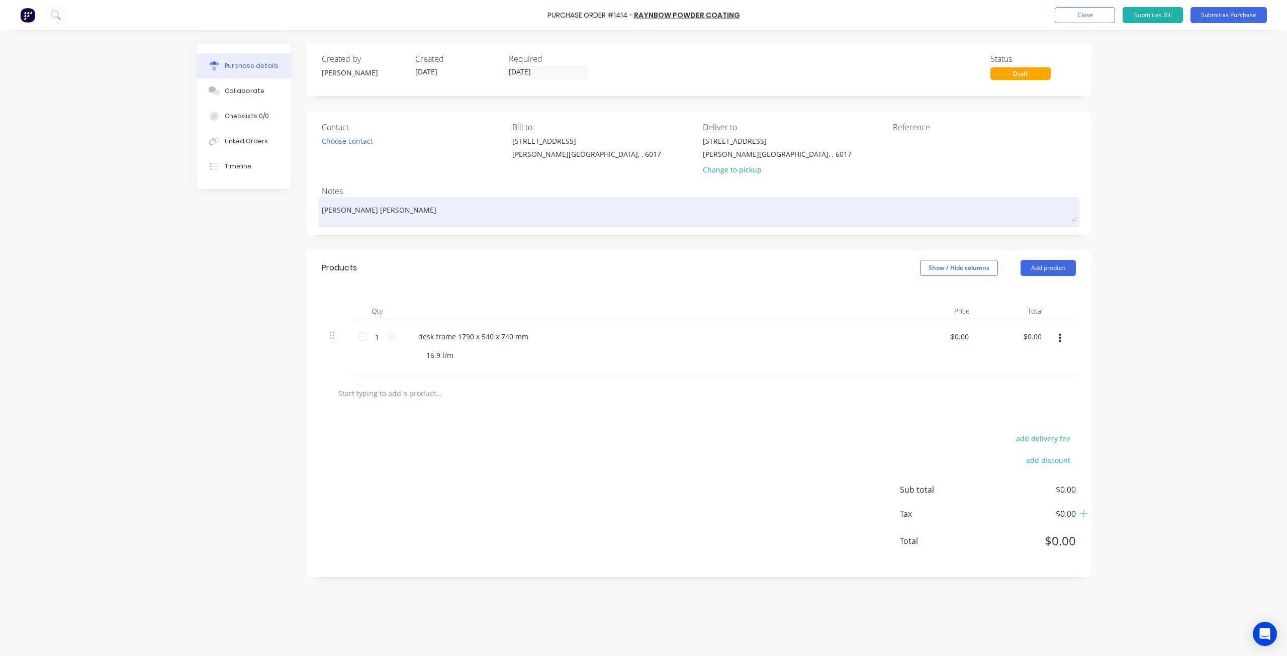
type textarea "x"
type textarea "matt bla"
type textarea "x"
type textarea "matt blac"
type textarea "x"
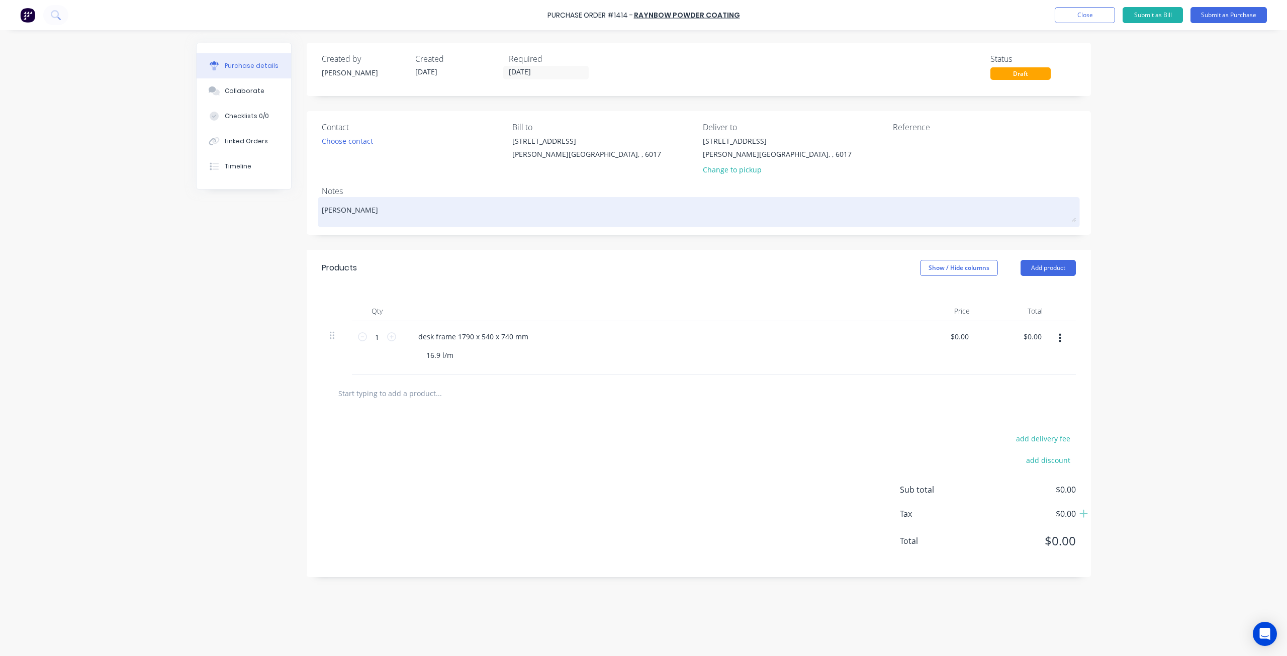
type textarea "matt black"
type textarea "x"
type textarea "matt black"
type textarea "x"
type textarea "matt black p"
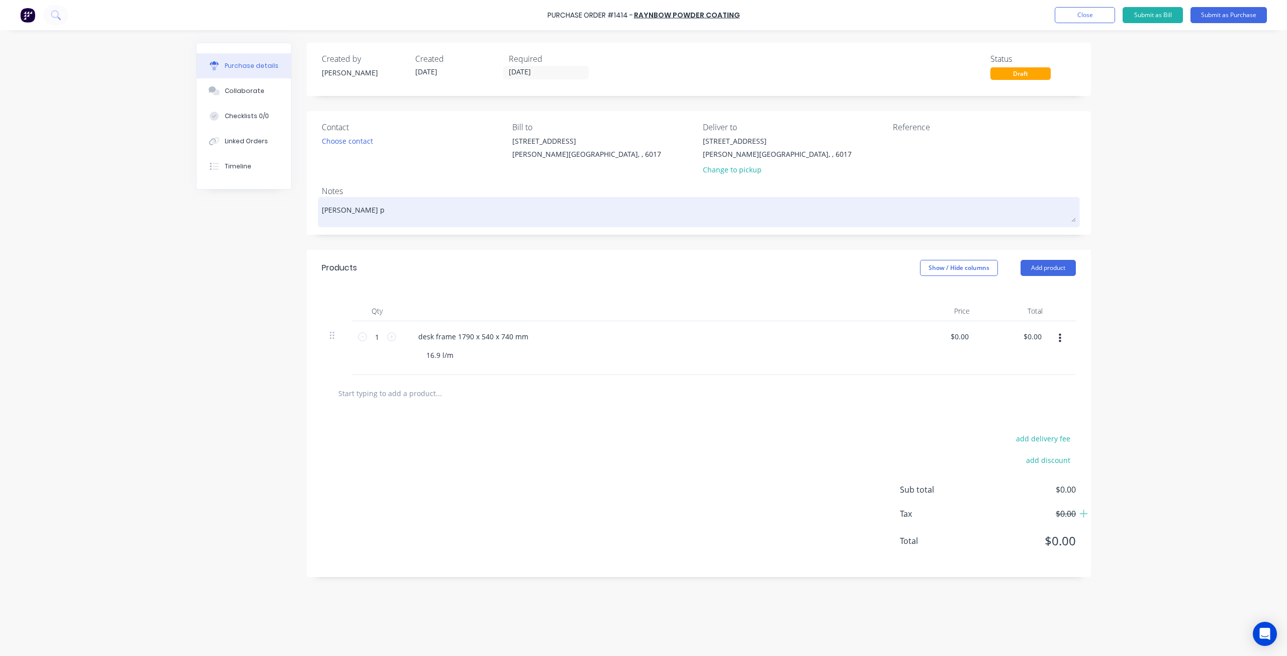
type textarea "x"
type textarea "matt black po"
type textarea "x"
type textarea "matt black pow"
type textarea "x"
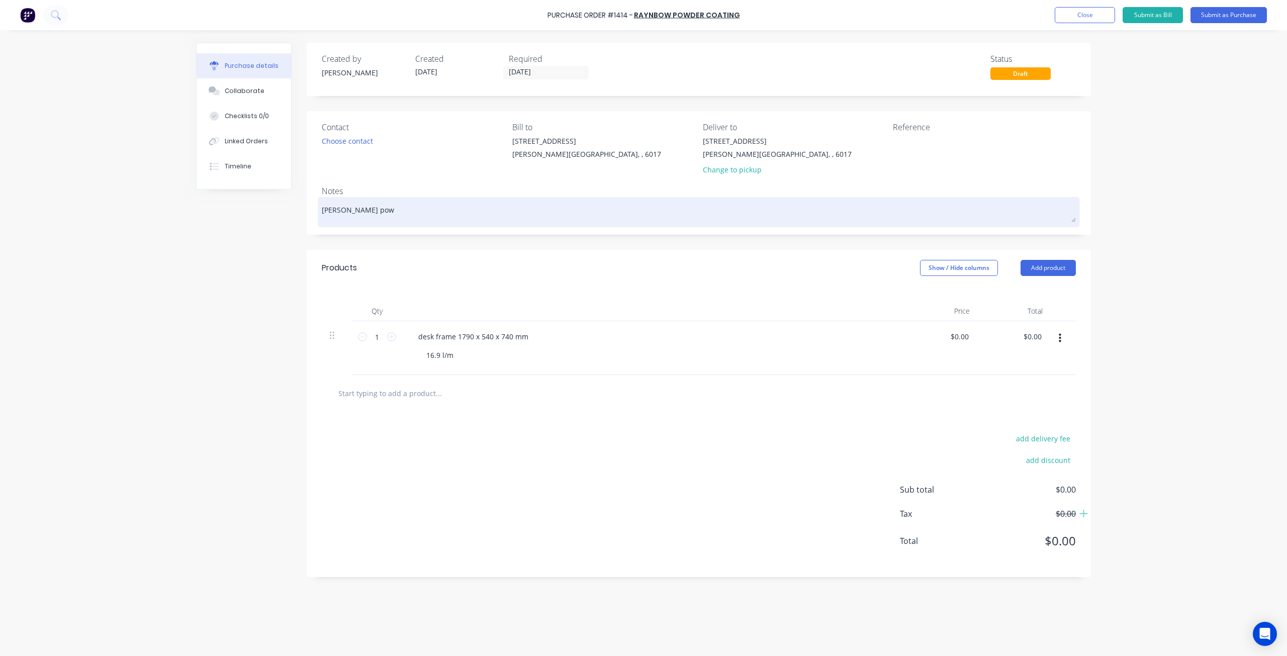
type textarea "matt black powd"
type textarea "x"
type textarea "matt black powde"
type textarea "x"
type textarea "matt black powder"
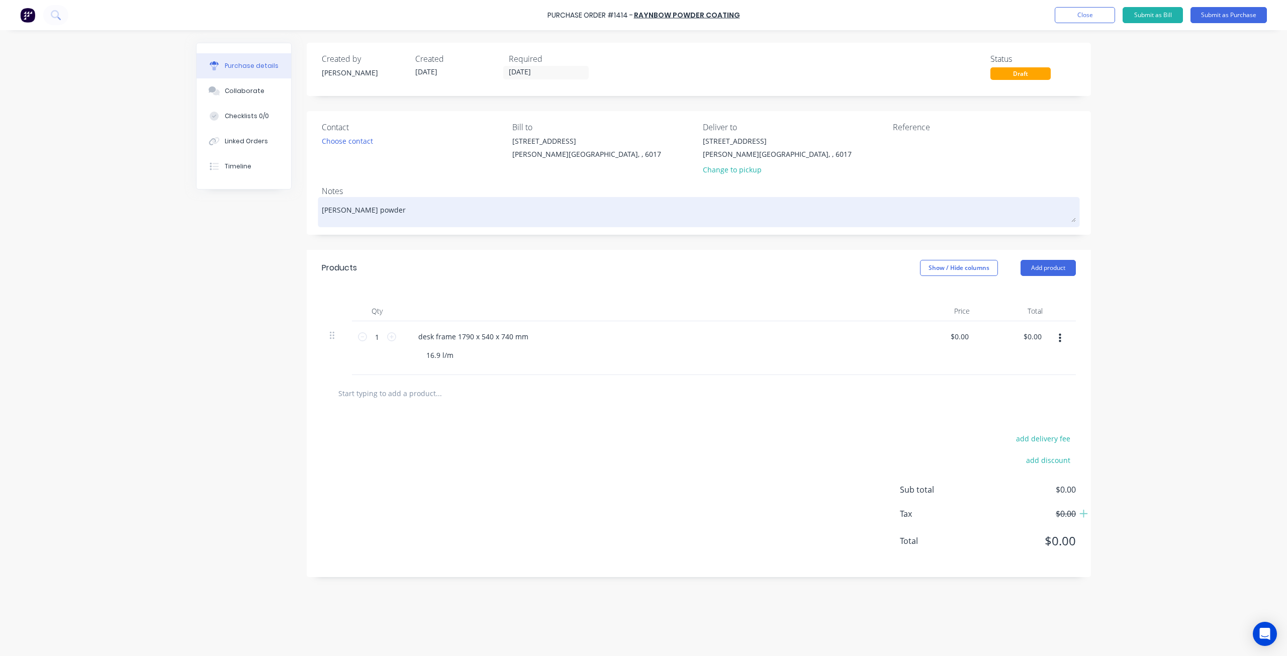
type textarea "x"
type textarea "matt black powder"
type textarea "x"
type textarea "matt black powder c"
type textarea "x"
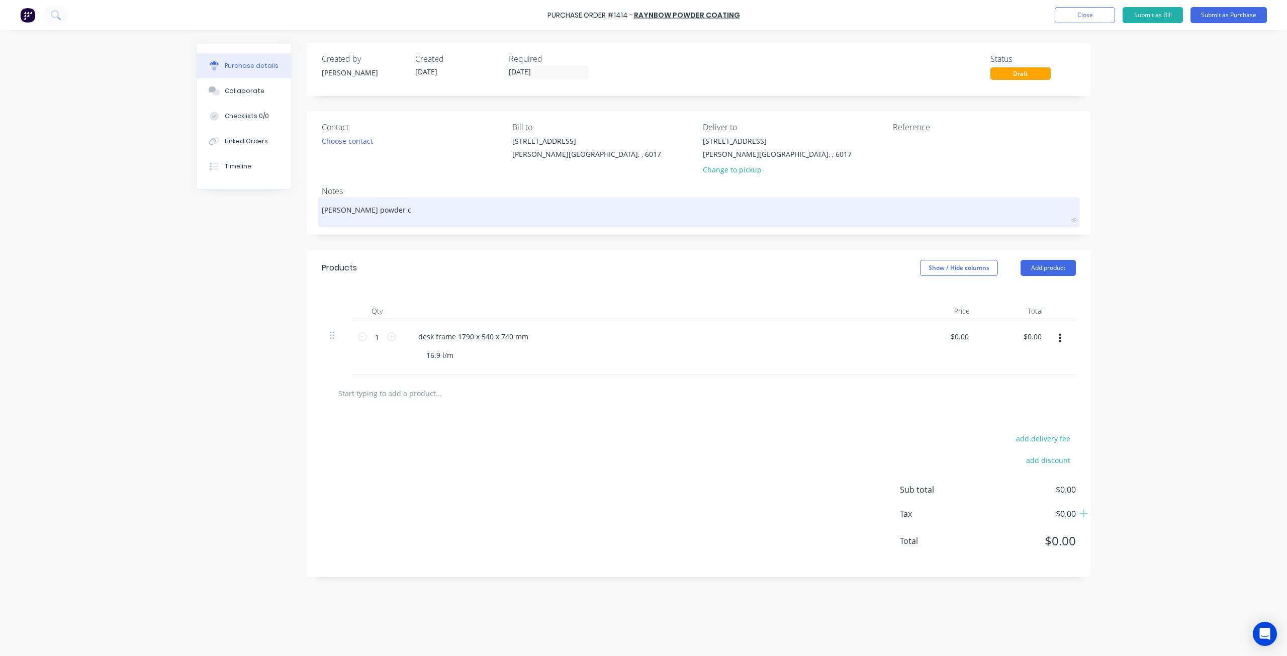
type textarea "matt black powder co"
type textarea "x"
type textarea "matt black powder coa"
type textarea "x"
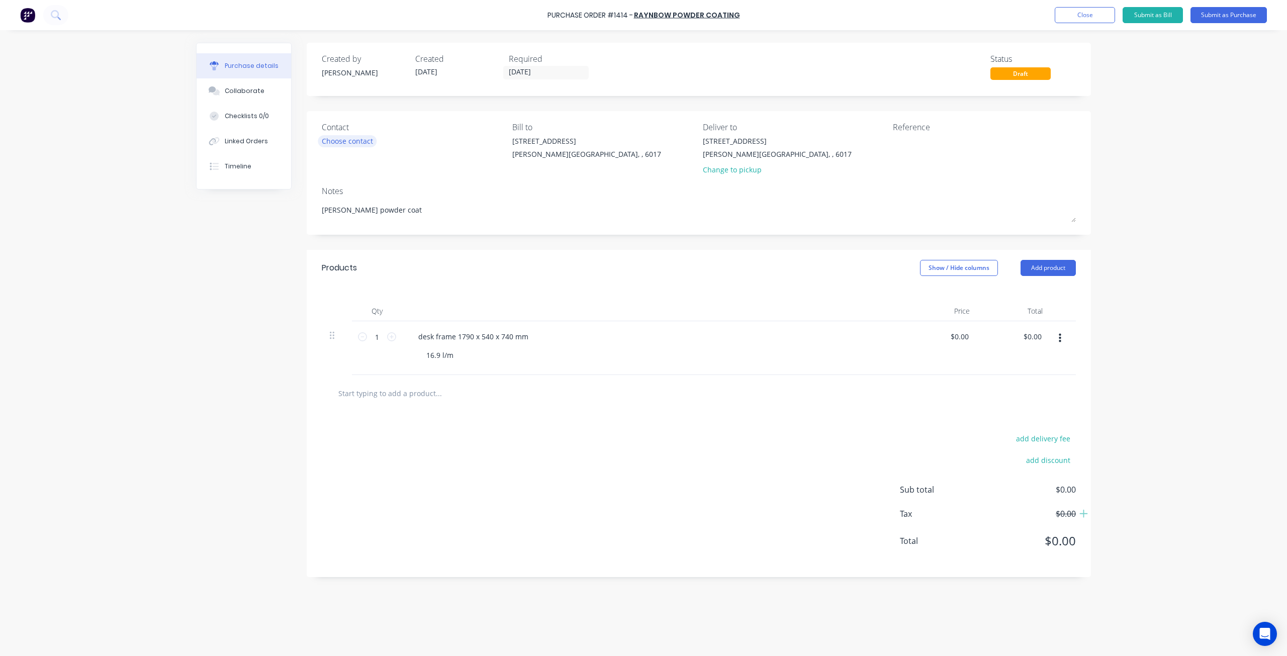
type textarea "matt black powder coat"
type textarea "x"
type textarea "matt black powder coat"
click at [357, 141] on div "Choose contact" at bounding box center [347, 141] width 51 height 11
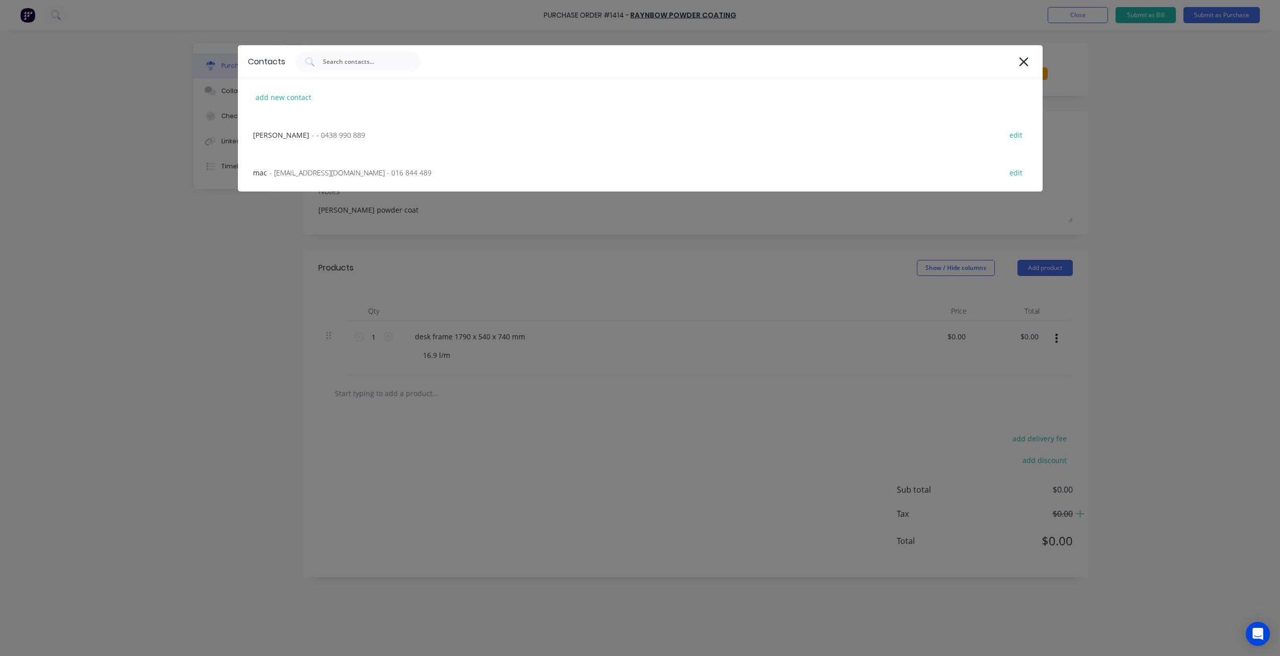
click at [357, 141] on div "andy - - 0438 990 889 edit" at bounding box center [640, 135] width 804 height 38
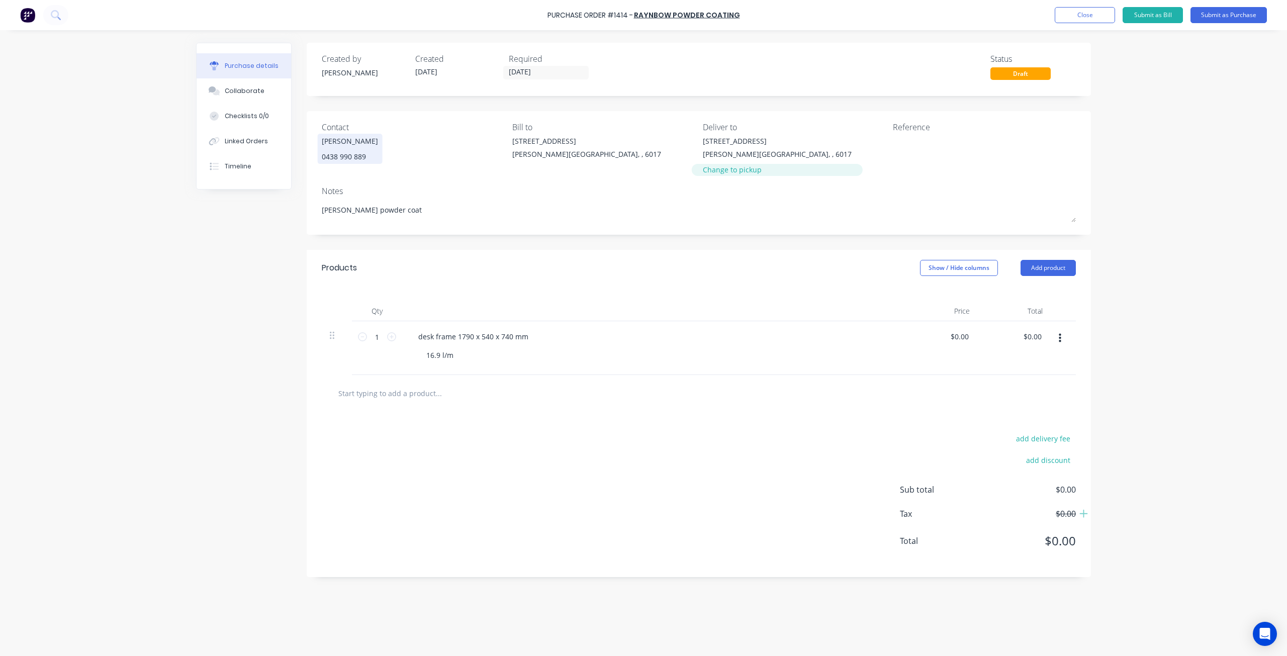
click at [706, 171] on div "Change to pickup" at bounding box center [777, 169] width 149 height 11
type textarea "x"
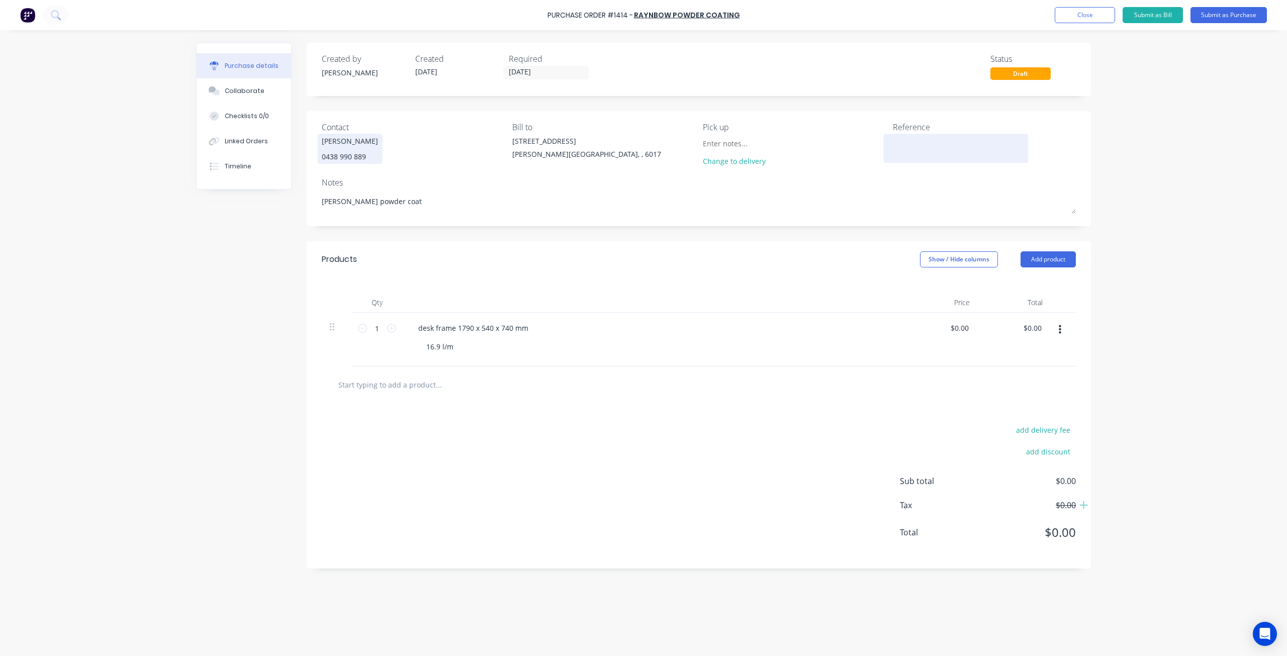
click at [925, 143] on textarea at bounding box center [956, 147] width 126 height 23
type textarea "international cabinets #1218"
type textarea "x"
type textarea "international cabinets #1218"
click at [563, 67] on input "03/10/25" at bounding box center [546, 72] width 84 height 13
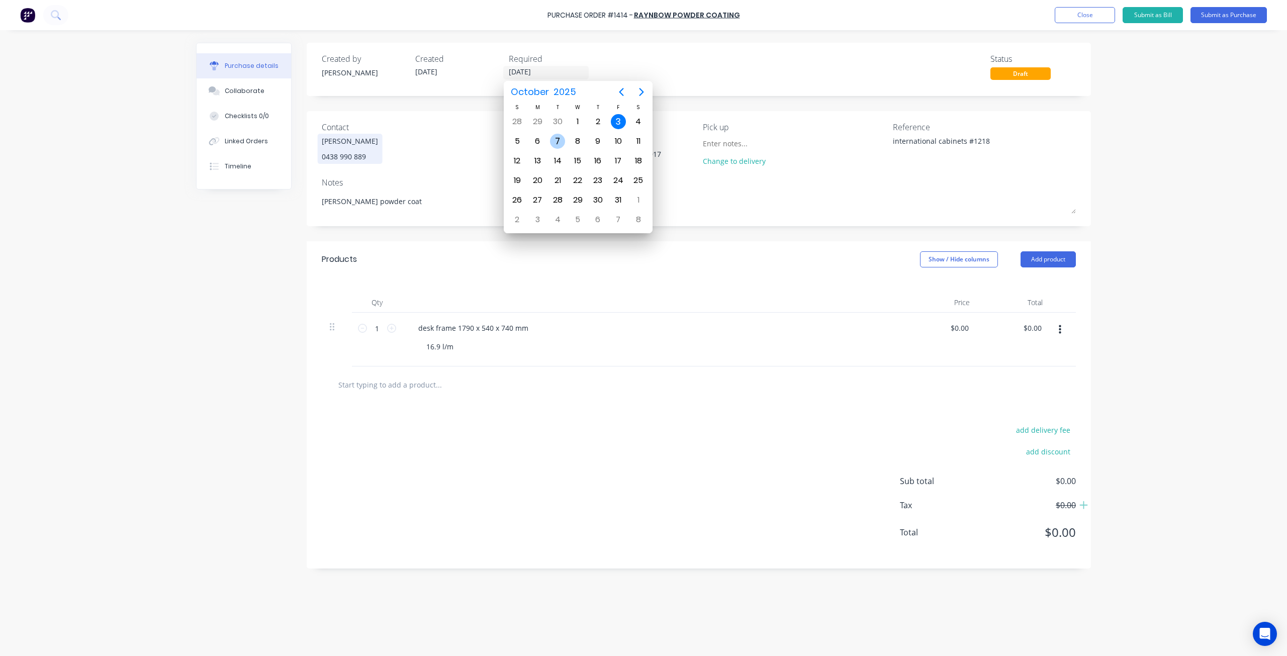
click at [562, 141] on div "7" at bounding box center [557, 141] width 15 height 15
type textarea "x"
type input "07/10/25"
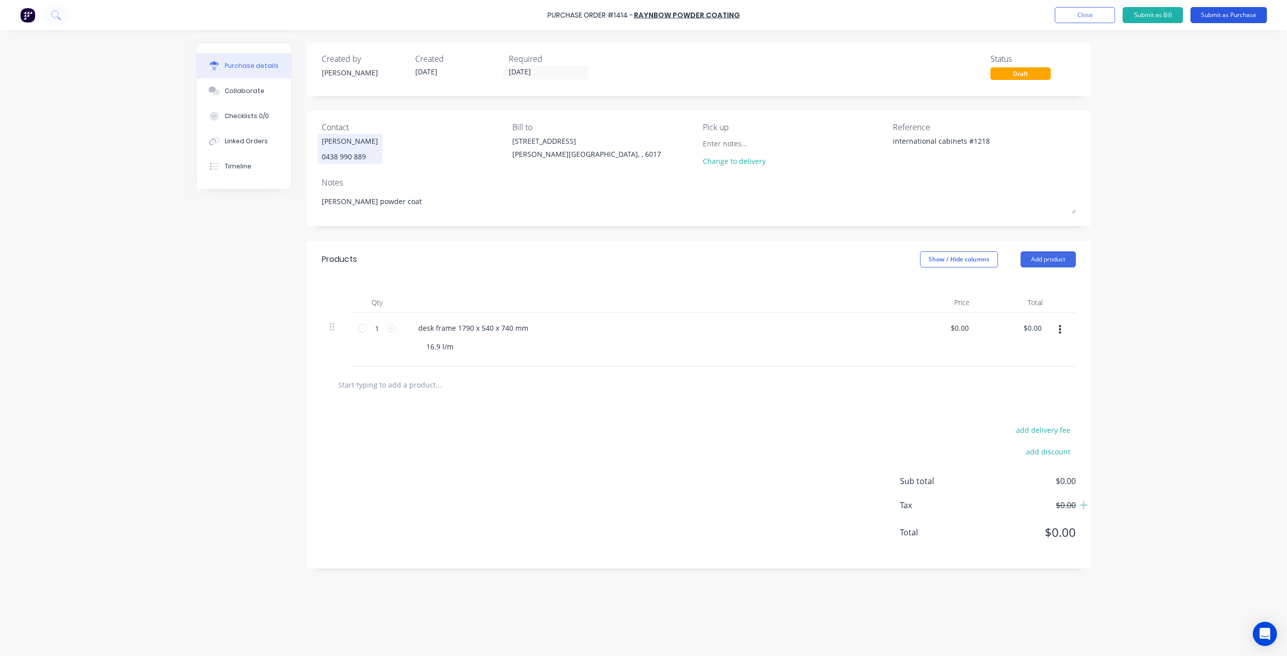
click at [1224, 21] on button "Submit as Purchase" at bounding box center [1229, 15] width 76 height 16
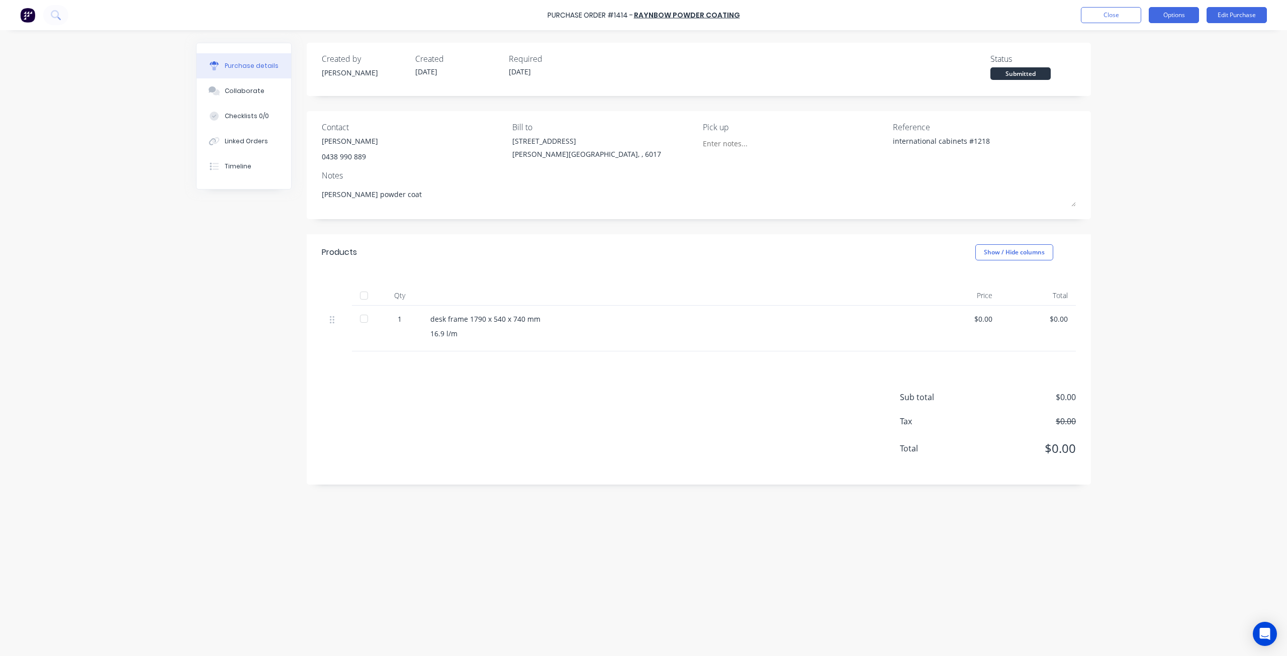
click at [1164, 17] on button "Options" at bounding box center [1174, 15] width 50 height 16
click at [1140, 43] on div "Print / Email" at bounding box center [1151, 41] width 77 height 15
click at [1138, 83] on div "Without pricing" at bounding box center [1151, 81] width 77 height 15
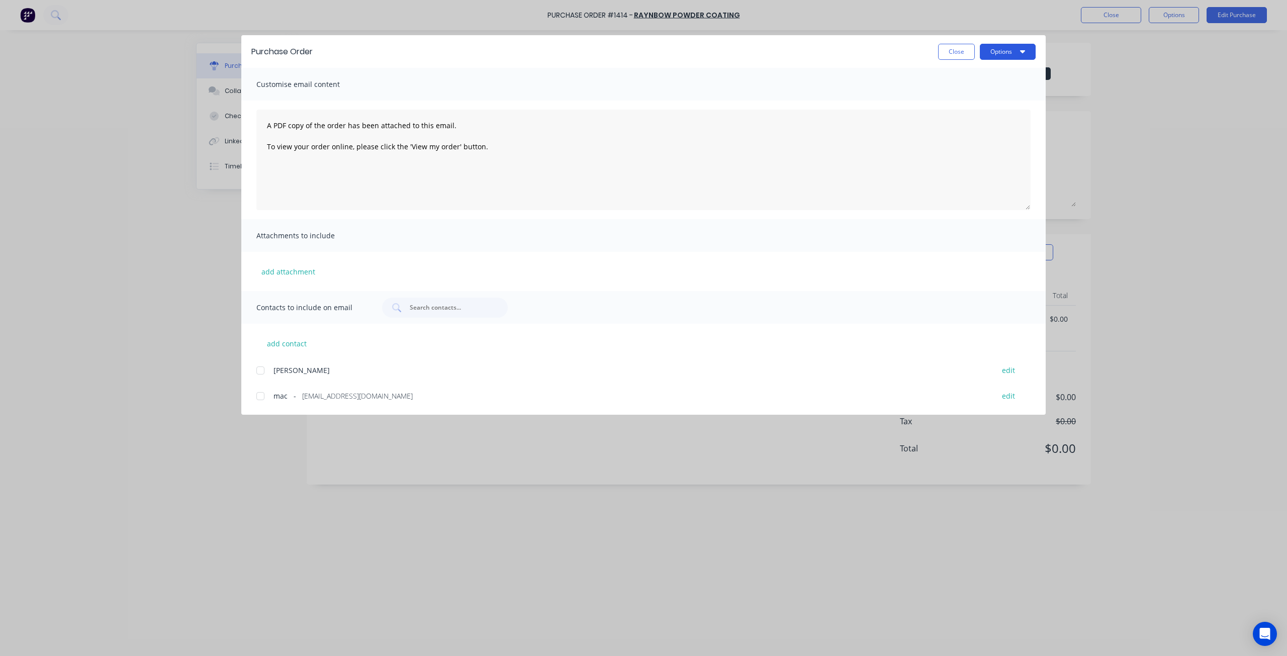
click at [992, 48] on button "Options" at bounding box center [1008, 52] width 56 height 16
click at [969, 96] on div "Print" at bounding box center [987, 97] width 77 height 15
click at [965, 50] on button "Close" at bounding box center [956, 52] width 37 height 16
type textarea "x"
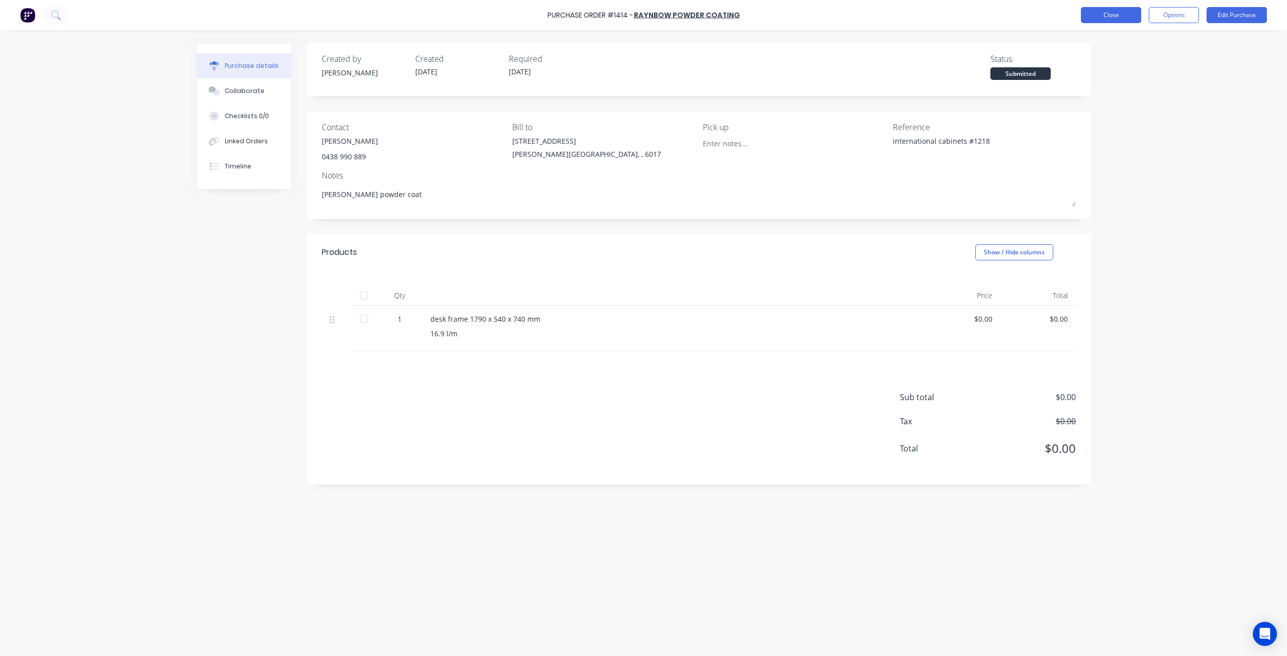
click at [1104, 18] on button "Close" at bounding box center [1111, 15] width 60 height 16
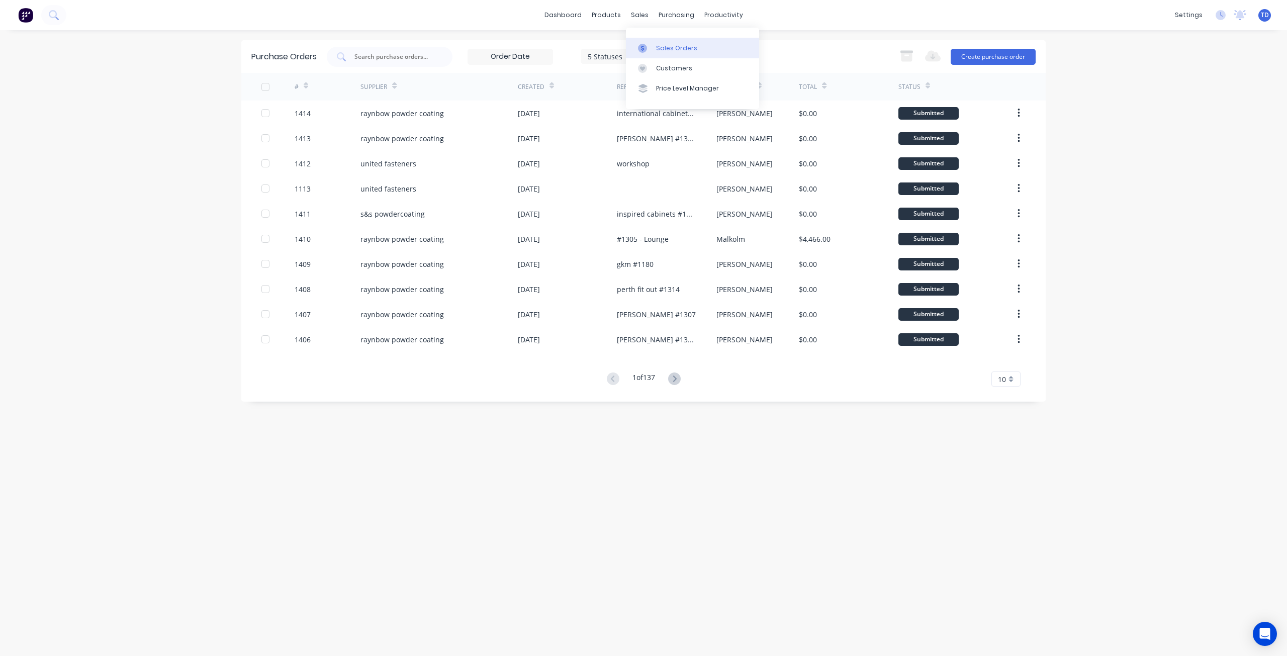
click at [655, 48] on link "Sales Orders" at bounding box center [692, 48] width 133 height 20
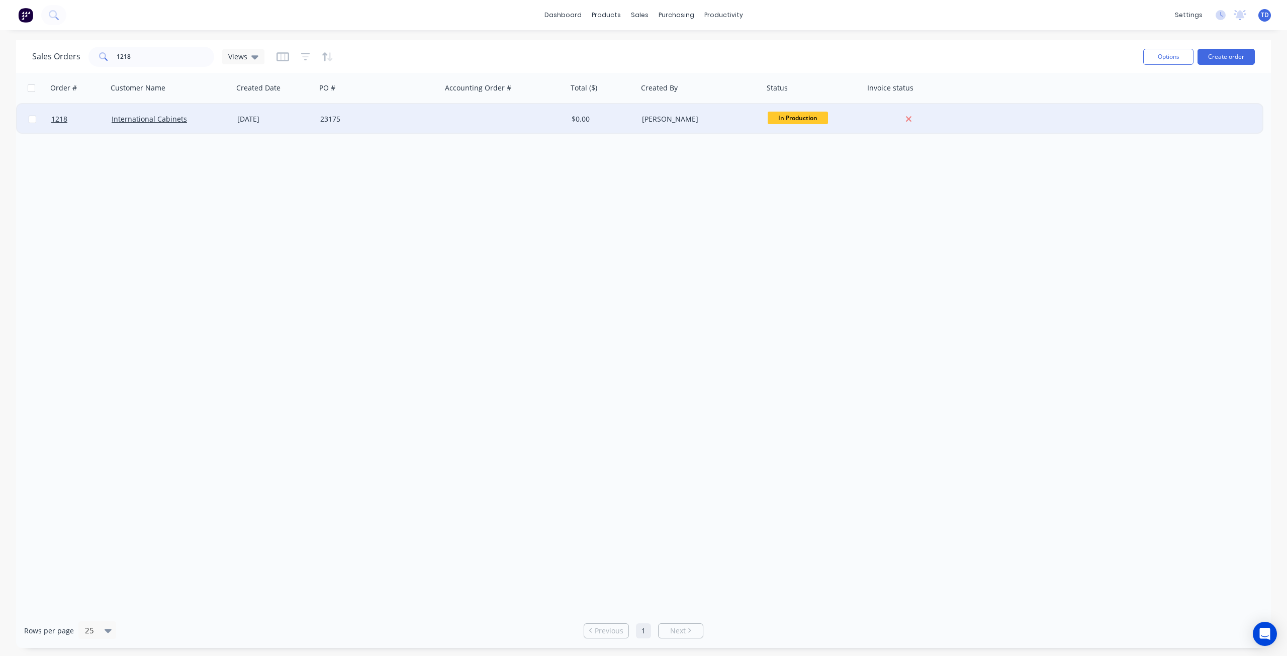
click at [226, 122] on div "International Cabinets" at bounding box center [171, 119] width 118 height 10
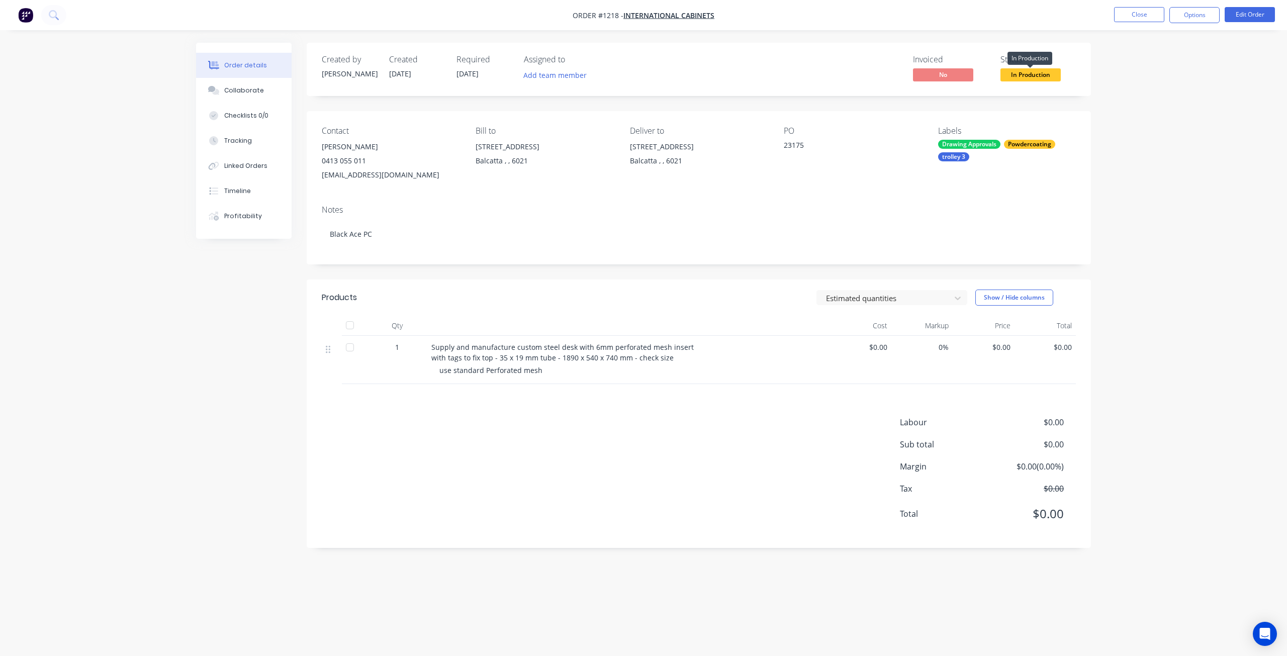
click at [1043, 72] on span "In Production" at bounding box center [1030, 74] width 60 height 13
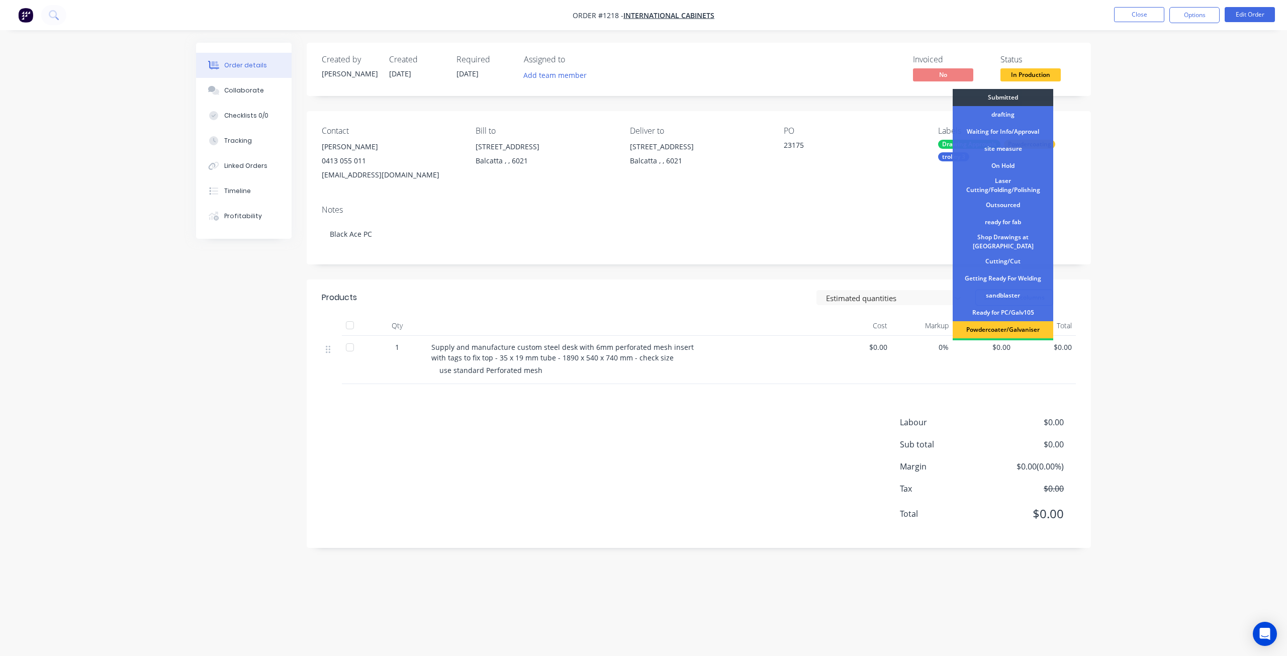
click at [1013, 326] on div "Powdercoater/Galvaniser" at bounding box center [1003, 329] width 101 height 17
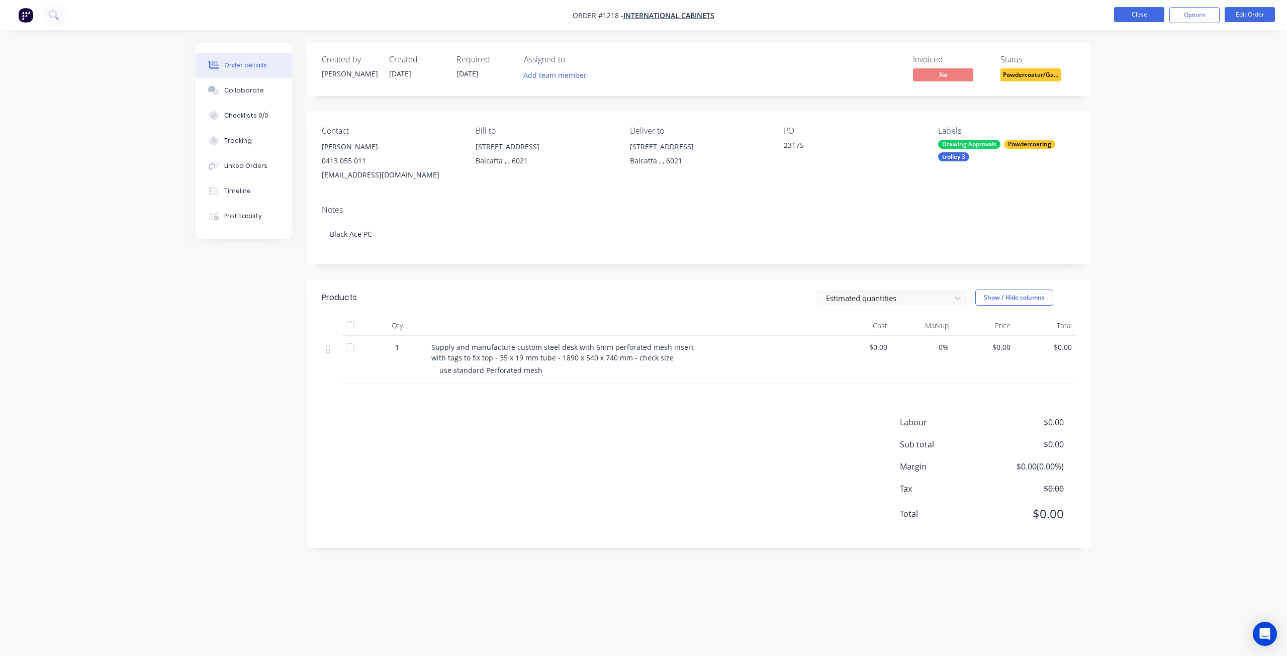
click at [1132, 14] on button "Close" at bounding box center [1139, 14] width 50 height 15
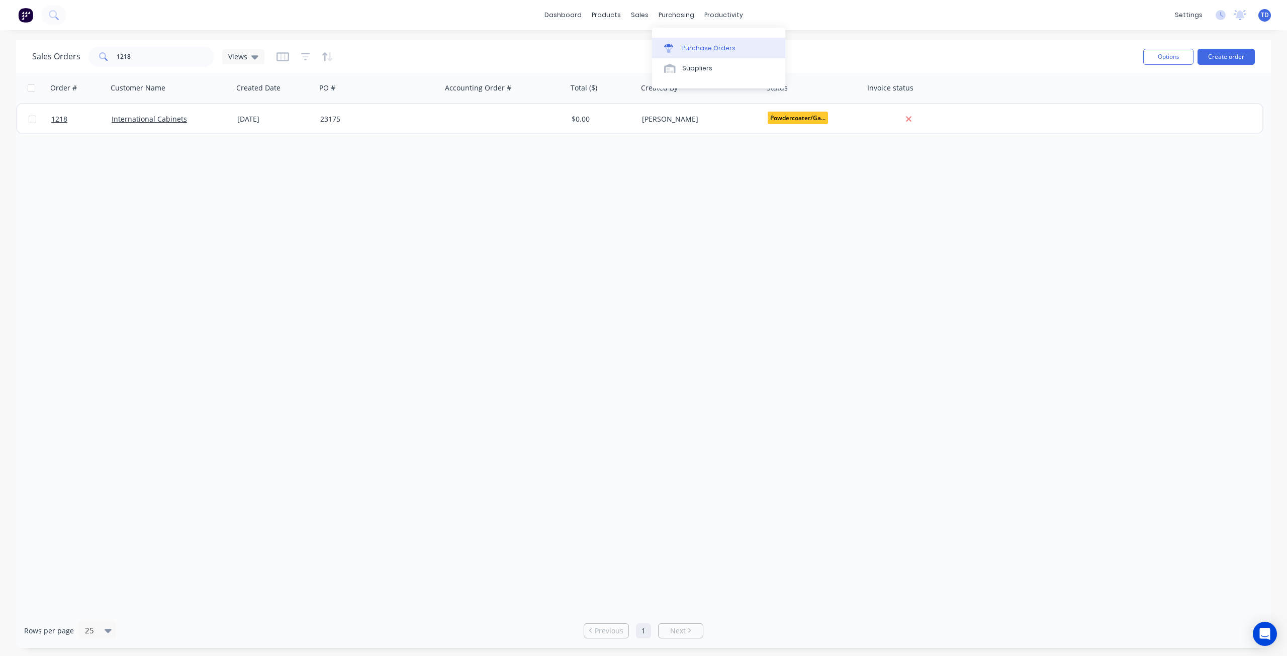
click at [684, 49] on div "Purchase Orders" at bounding box center [708, 48] width 53 height 9
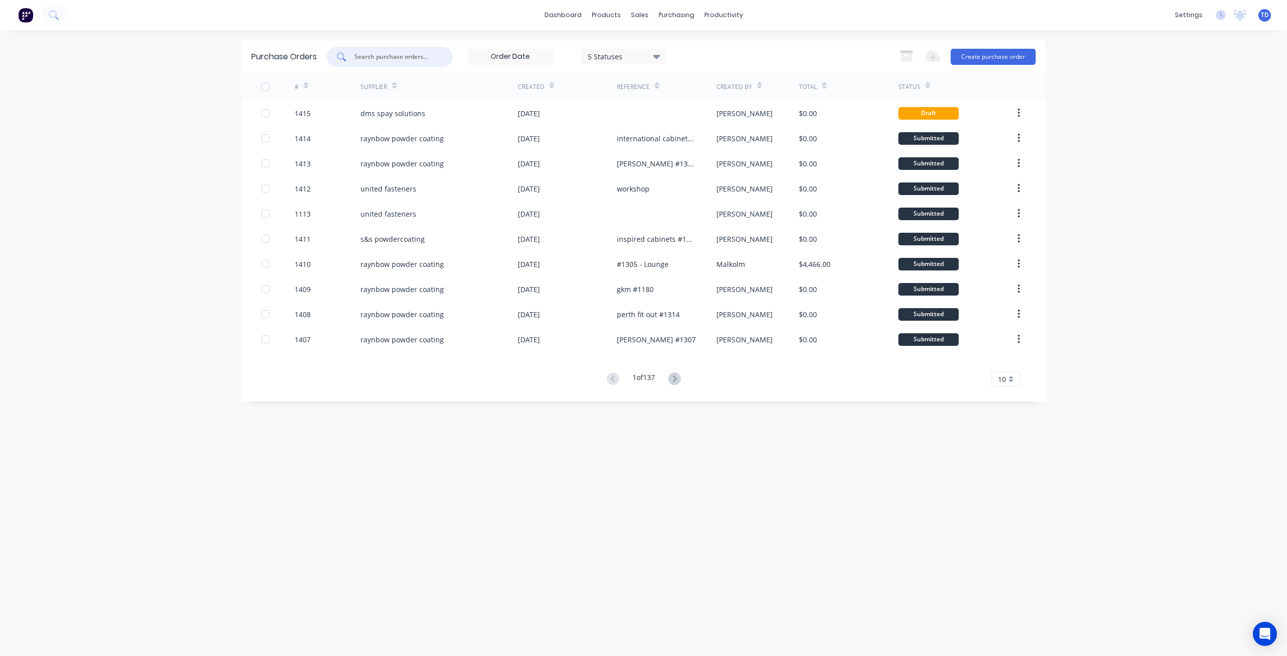
click at [396, 57] on input "text" at bounding box center [394, 57] width 83 height 10
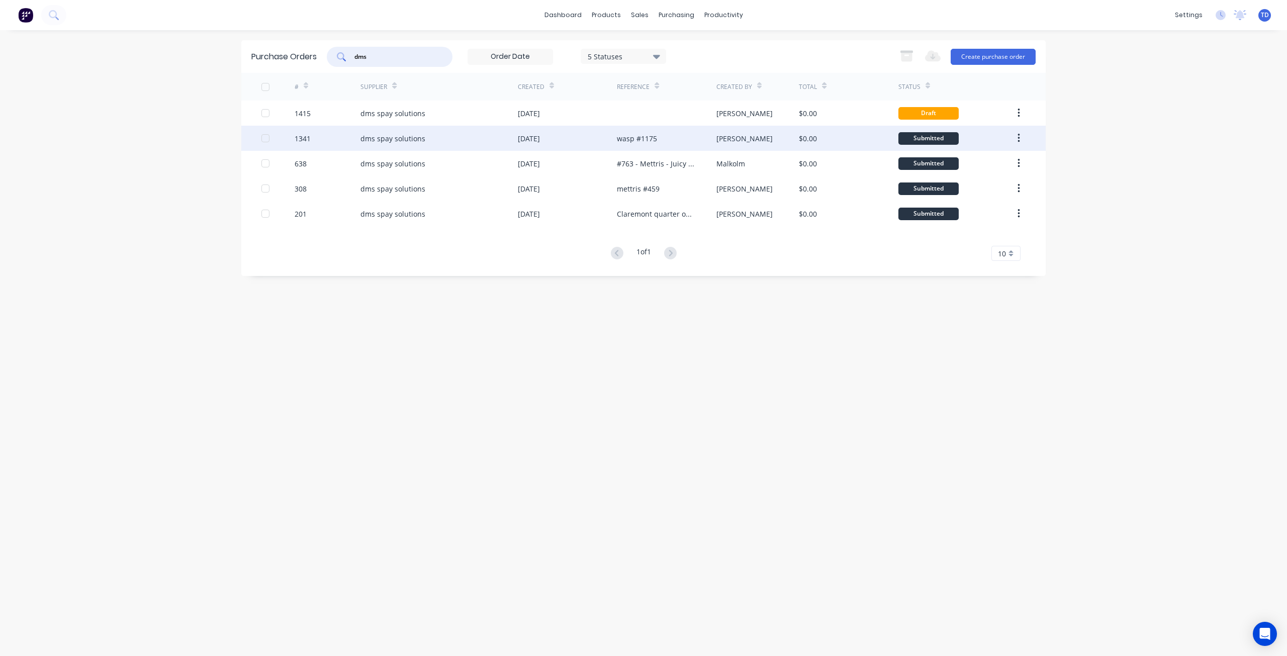
type input "dms"
click at [635, 139] on div "wasp #1175" at bounding box center [637, 138] width 40 height 11
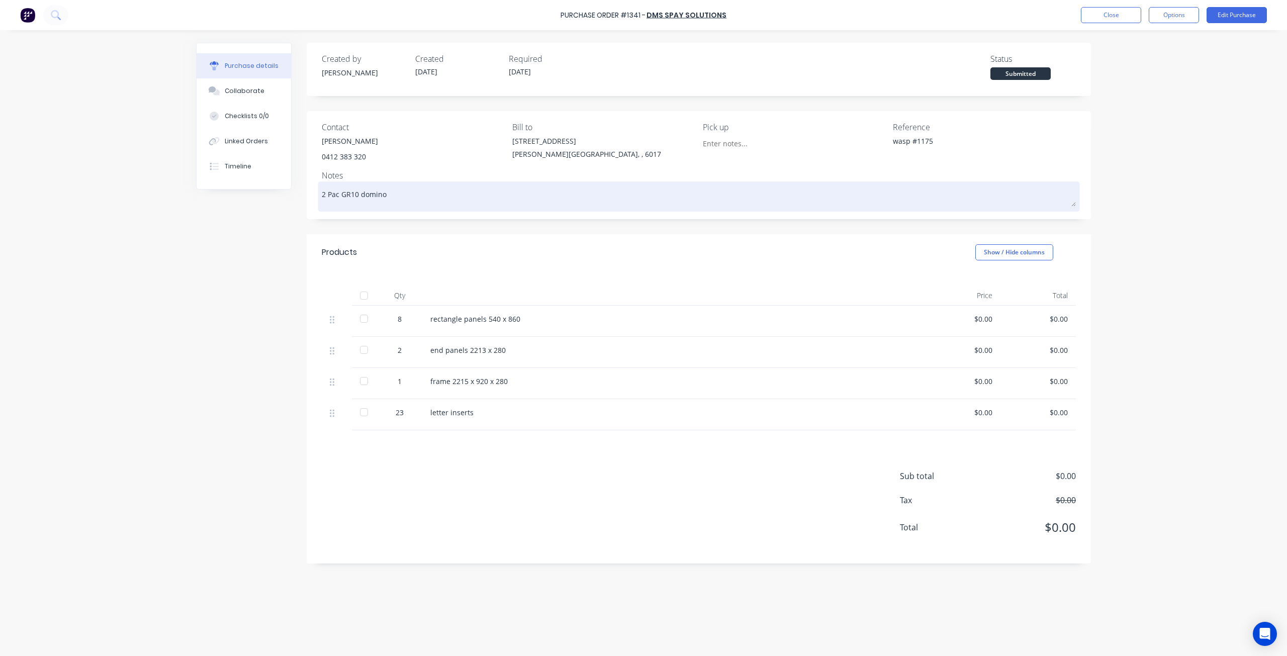
drag, startPoint x: 387, startPoint y: 195, endPoint x: 323, endPoint y: 195, distance: 64.4
click at [323, 195] on textarea "2 Pac GR10 domino" at bounding box center [699, 195] width 754 height 23
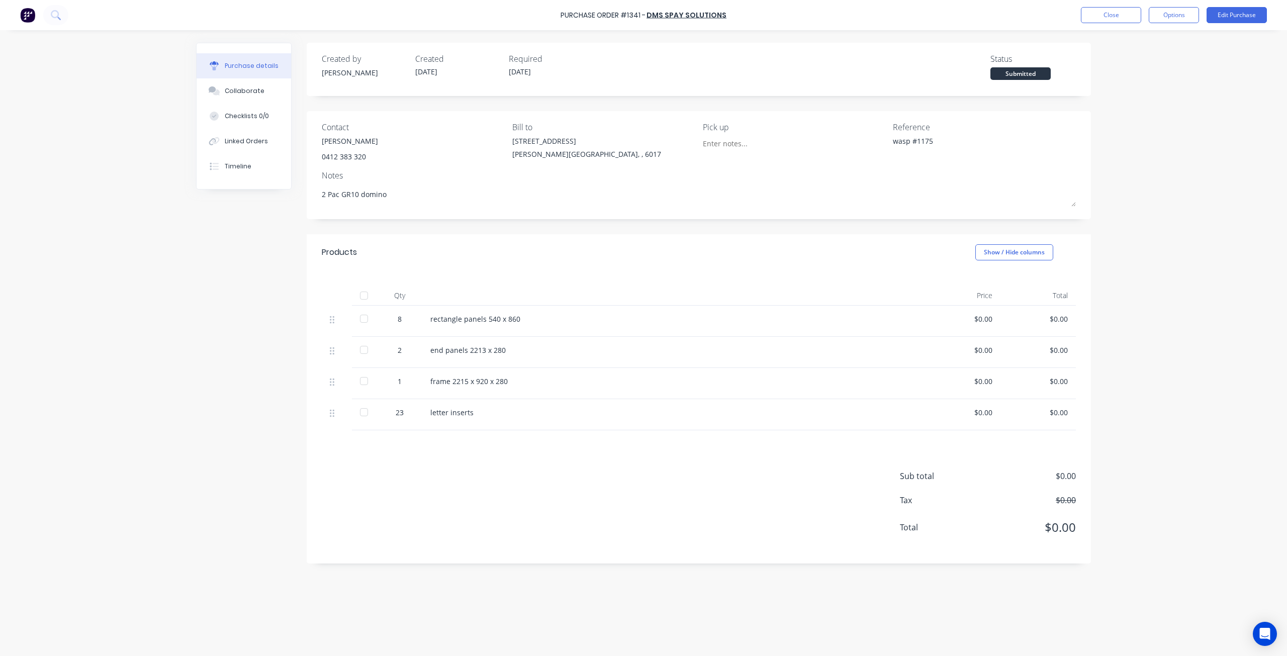
type textarea "x"
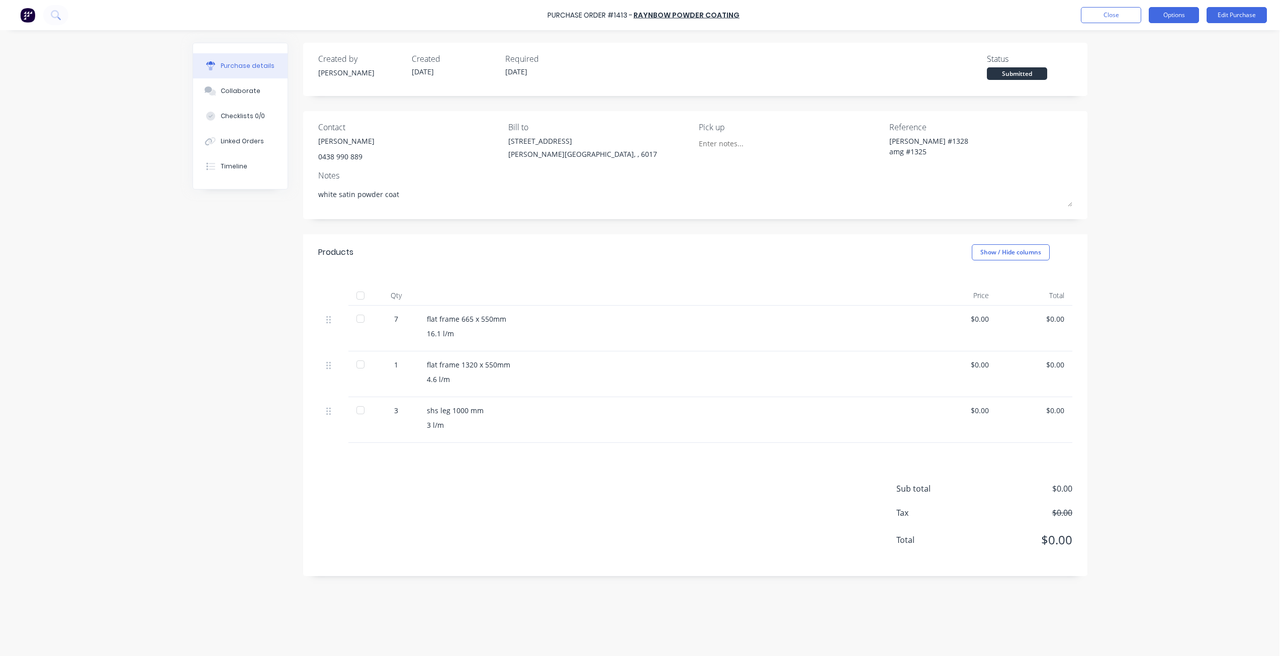
click at [1161, 13] on button "Options" at bounding box center [1174, 15] width 50 height 16
click at [1138, 42] on div "Print / Email" at bounding box center [1151, 41] width 77 height 15
click at [1132, 85] on div "Without pricing" at bounding box center [1151, 81] width 77 height 15
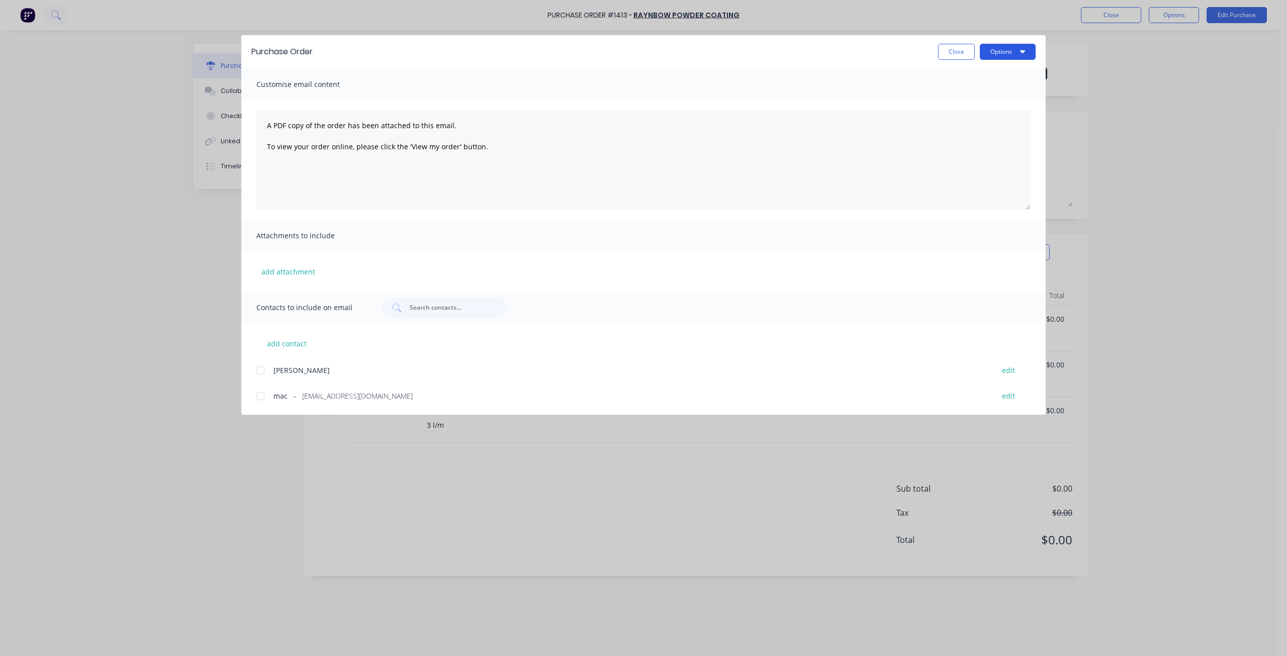
click at [1011, 53] on button "Options" at bounding box center [1008, 52] width 56 height 16
click at [994, 96] on div "Print" at bounding box center [987, 97] width 77 height 15
click at [958, 60] on div "Purchase Order Close Options" at bounding box center [643, 51] width 804 height 33
click at [958, 42] on div "Purchase Order Close Options" at bounding box center [643, 51] width 804 height 33
click at [960, 49] on button "Close" at bounding box center [956, 52] width 37 height 16
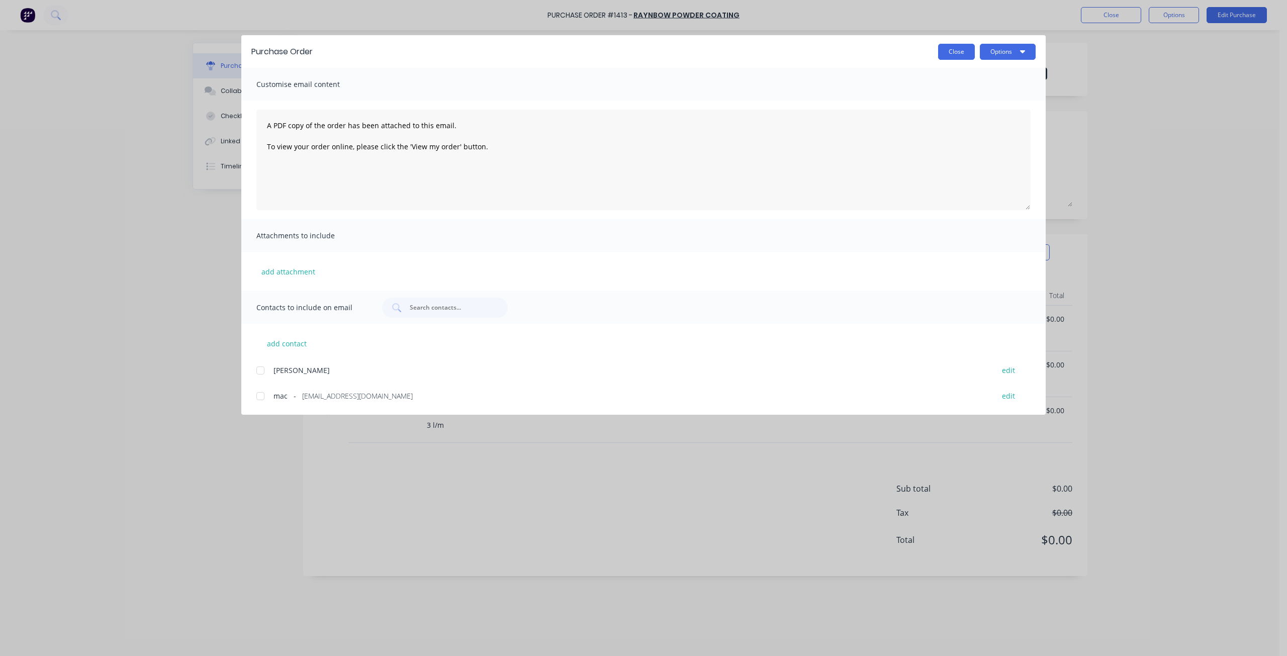
type textarea "x"
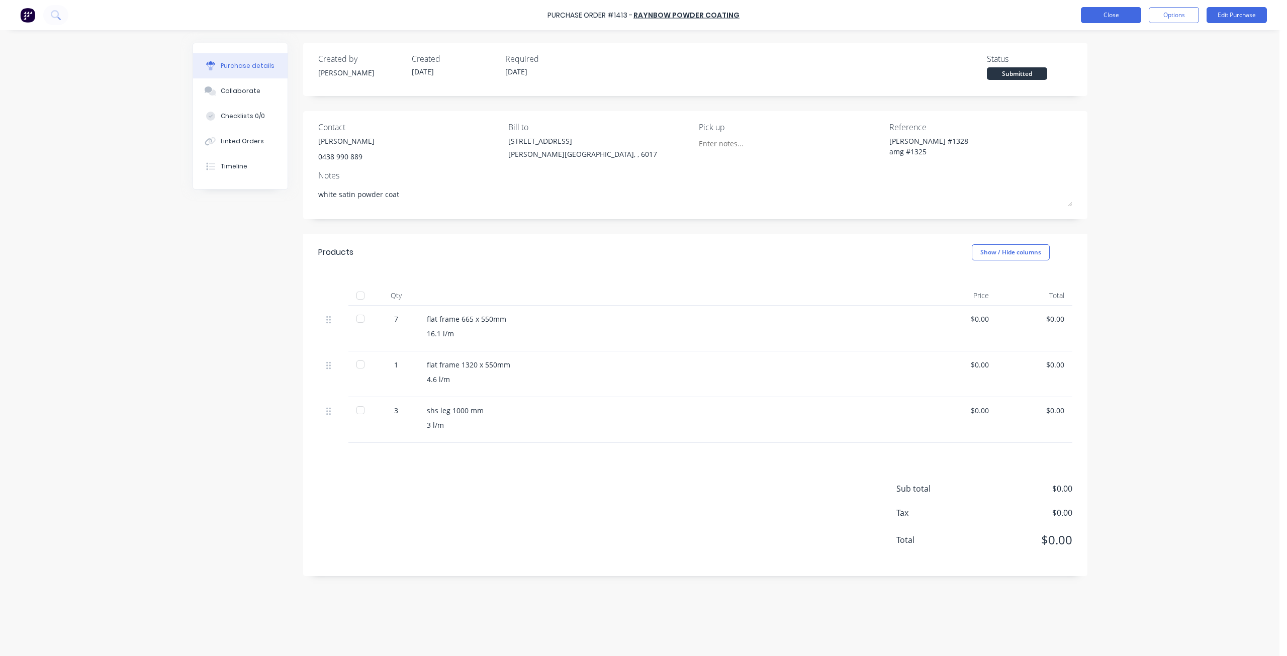
click at [1124, 13] on button "Close" at bounding box center [1111, 15] width 60 height 16
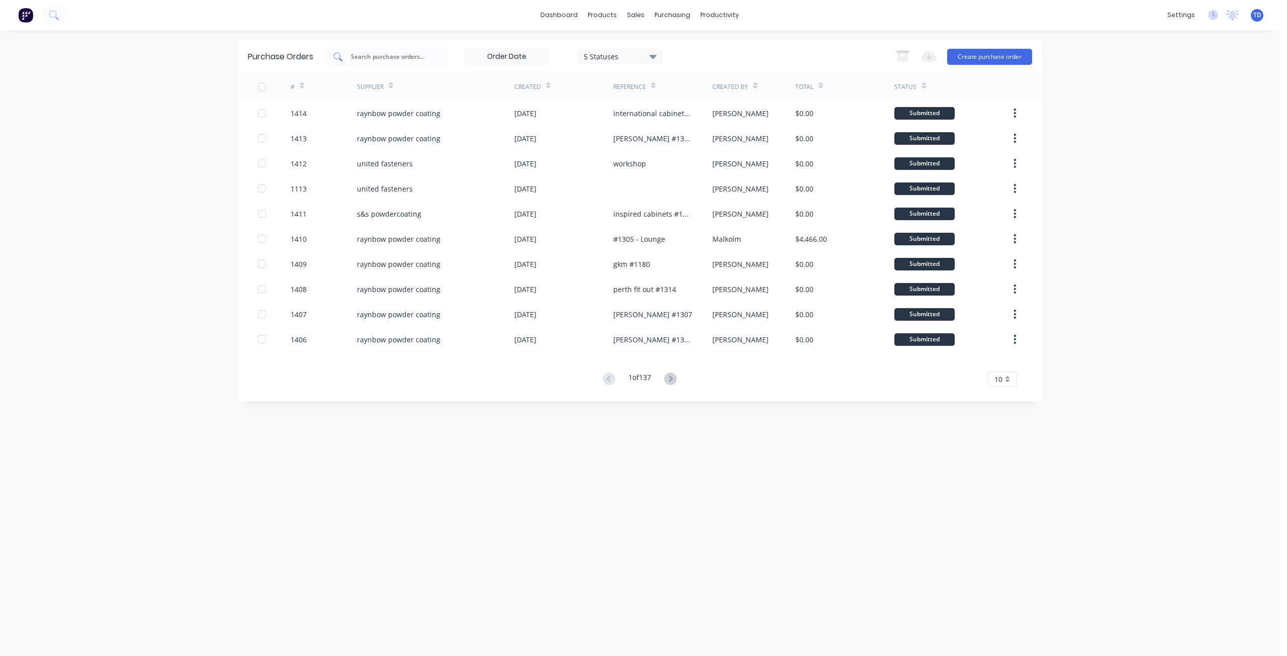
click at [407, 56] on input "text" at bounding box center [391, 57] width 83 height 10
click at [646, 52] on div at bounding box center [641, 48] width 15 height 9
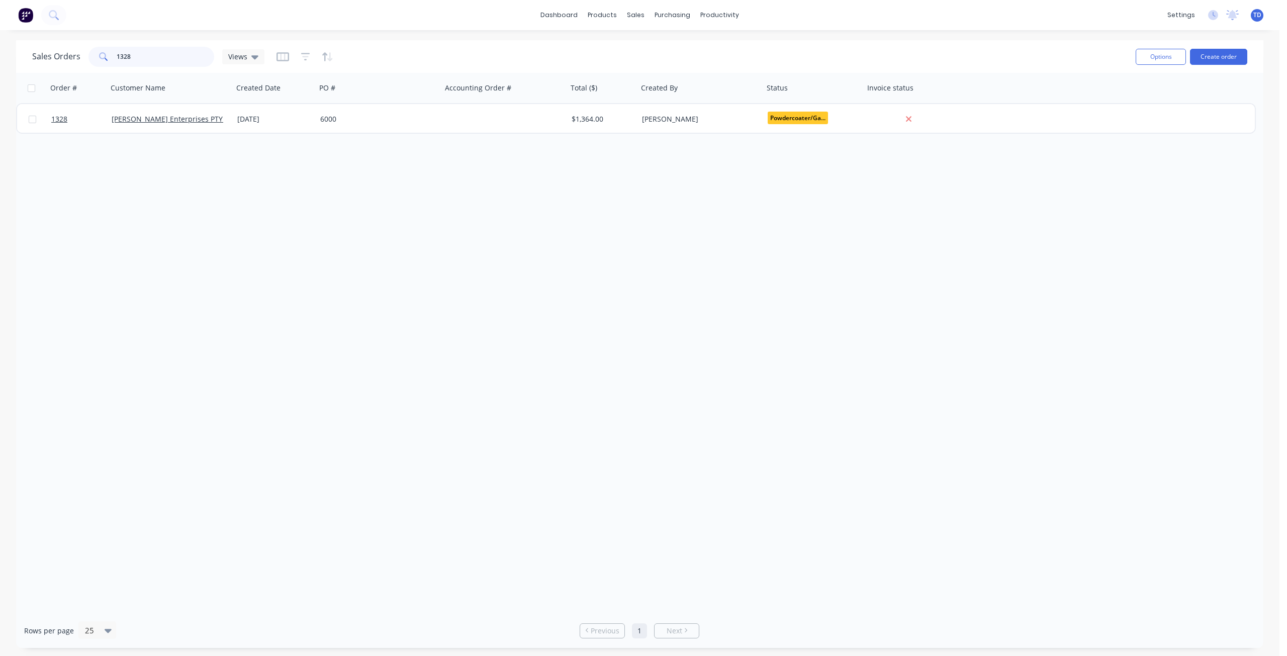
drag, startPoint x: 135, startPoint y: 56, endPoint x: 119, endPoint y: 49, distance: 17.3
click at [119, 49] on input "1328" at bounding box center [166, 57] width 98 height 20
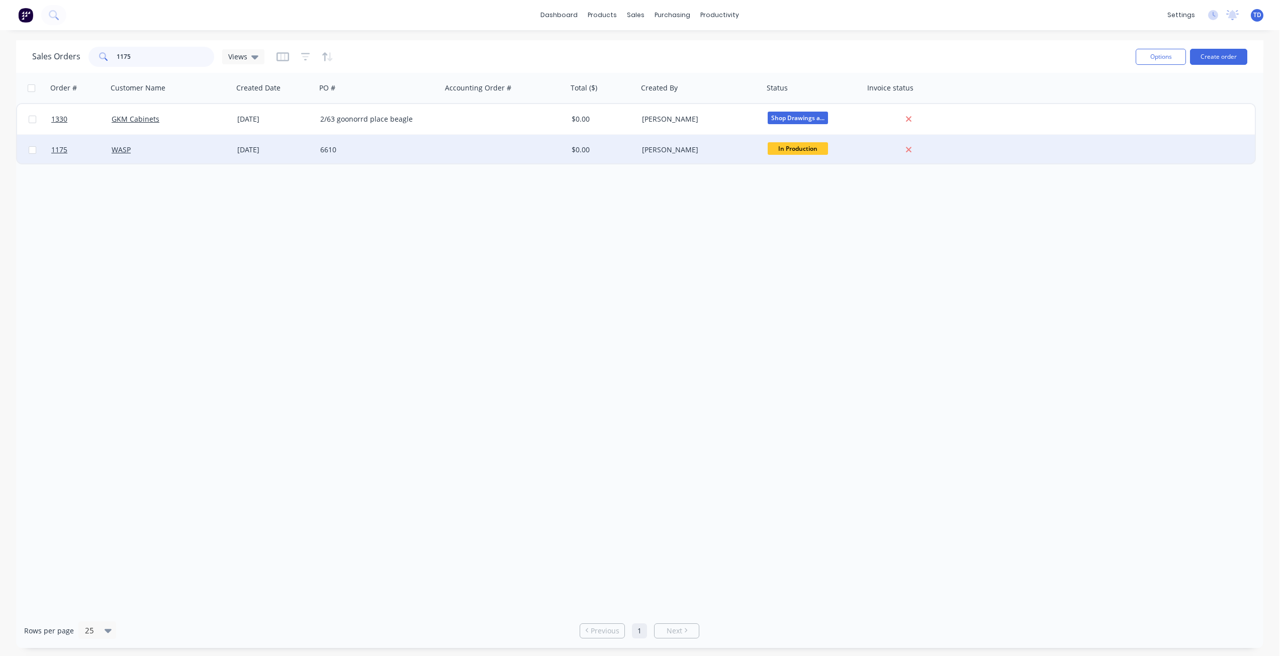
type input "1175"
click at [331, 153] on div "6610" at bounding box center [376, 150] width 112 height 10
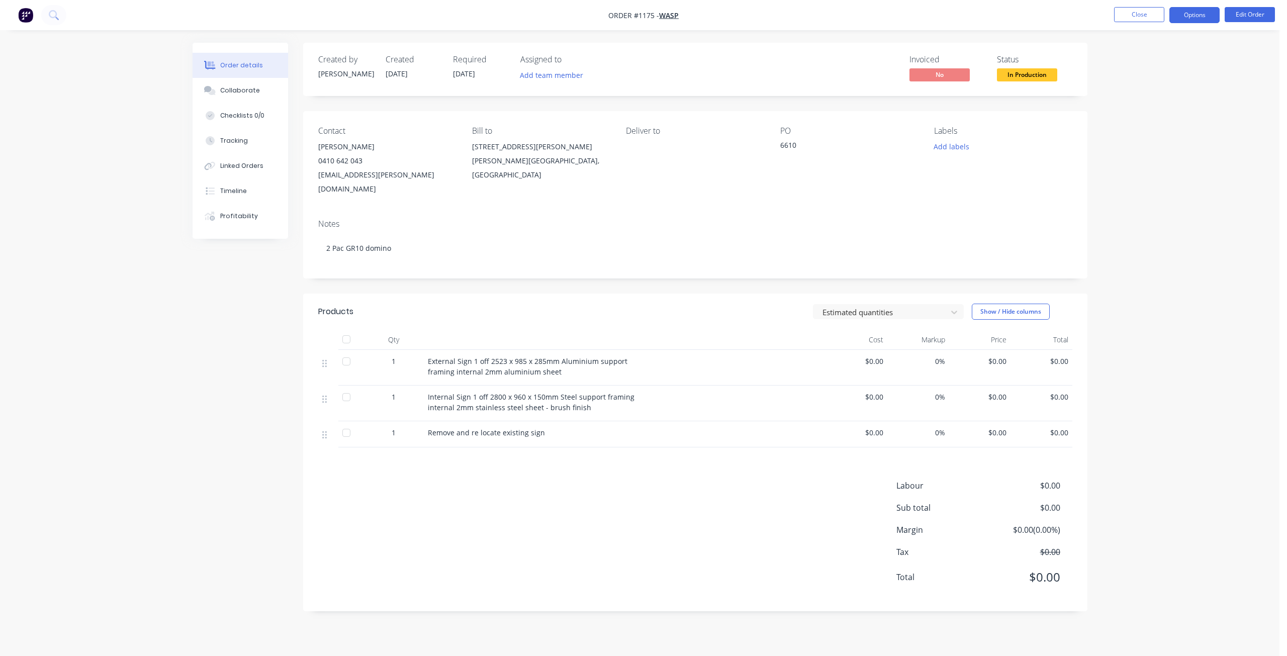
click at [1180, 17] on button "Options" at bounding box center [1194, 15] width 50 height 16
click at [1130, 188] on div "Purchase Products" at bounding box center [1164, 181] width 93 height 15
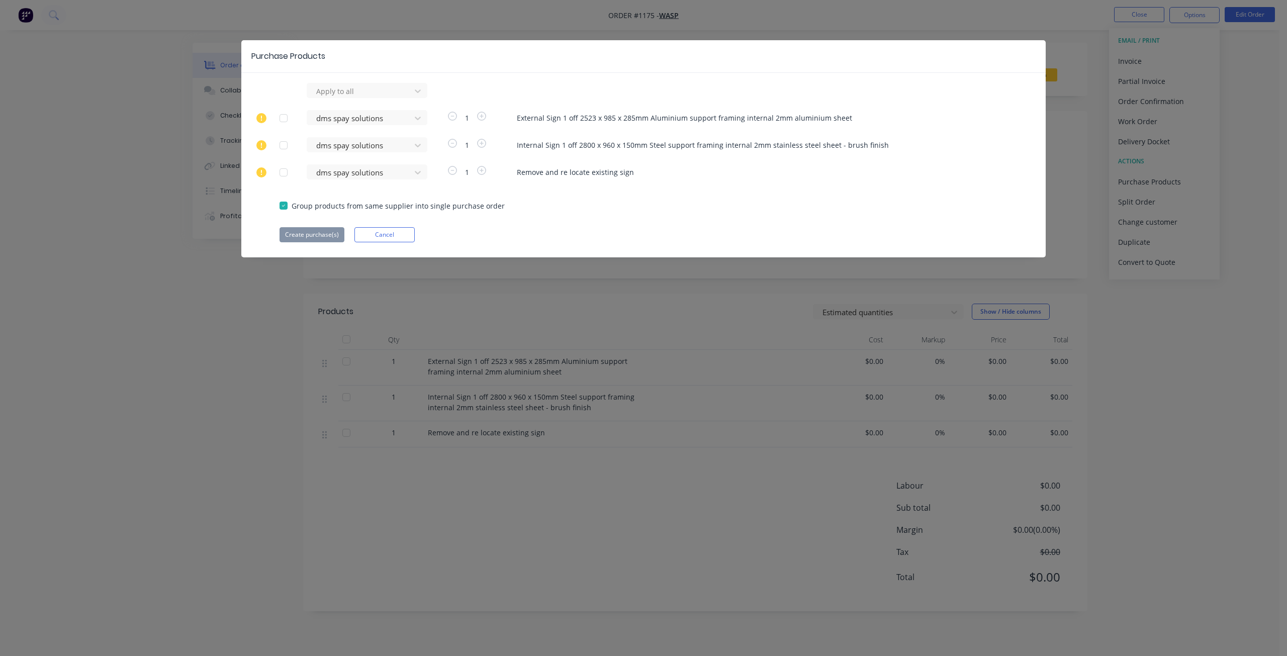
click at [282, 122] on div at bounding box center [284, 118] width 20 height 20
click at [313, 233] on button "Create purchase(s)" at bounding box center [312, 234] width 65 height 15
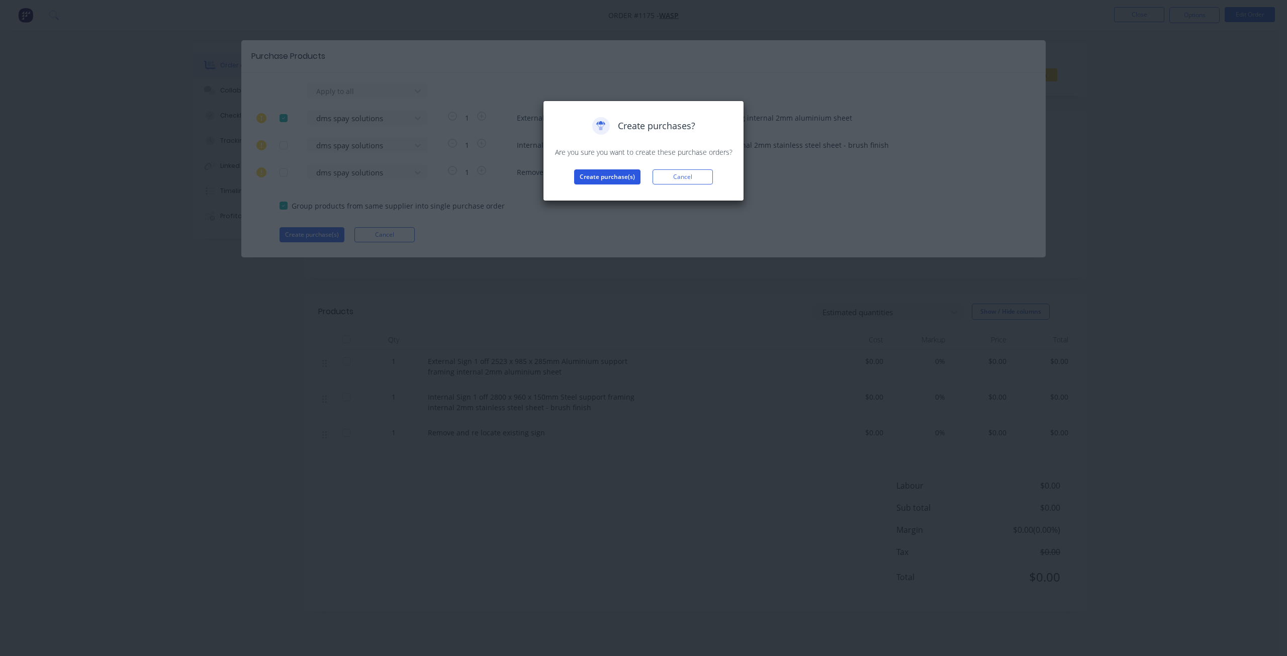
click at [619, 178] on button "Create purchase(s)" at bounding box center [607, 176] width 66 height 15
click at [616, 192] on button "View purchase(s)" at bounding box center [607, 193] width 60 height 15
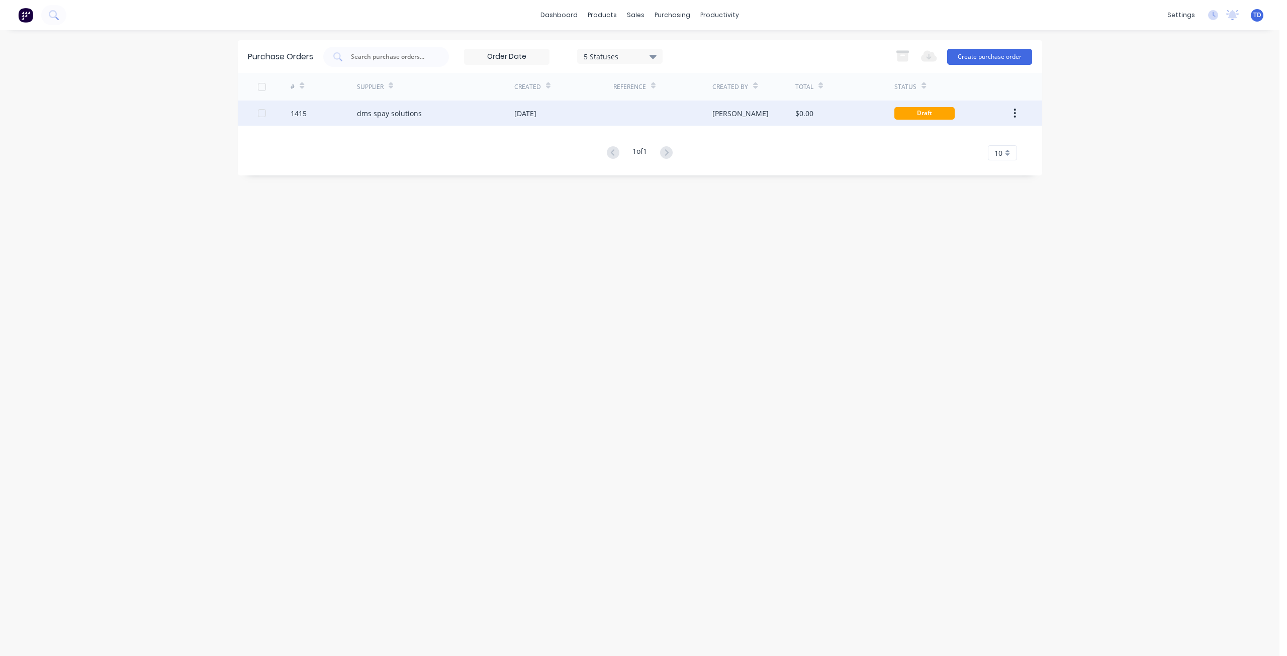
click at [406, 115] on div "dms spay solutions" at bounding box center [389, 113] width 65 height 11
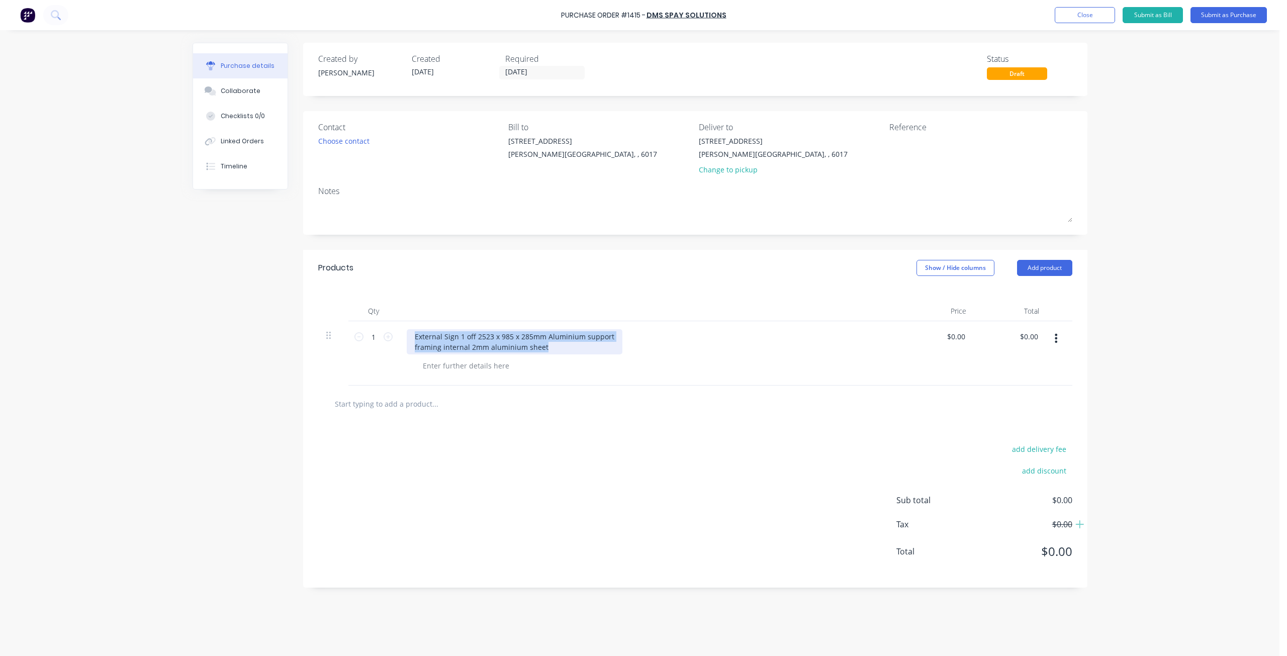
drag, startPoint x: 554, startPoint y: 350, endPoint x: 353, endPoint y: 330, distance: 201.1
click at [353, 330] on div "1 1 External Sign 1 off 2523 x 985 x 285mm Aluminium support framing internal 2…" at bounding box center [695, 353] width 754 height 64
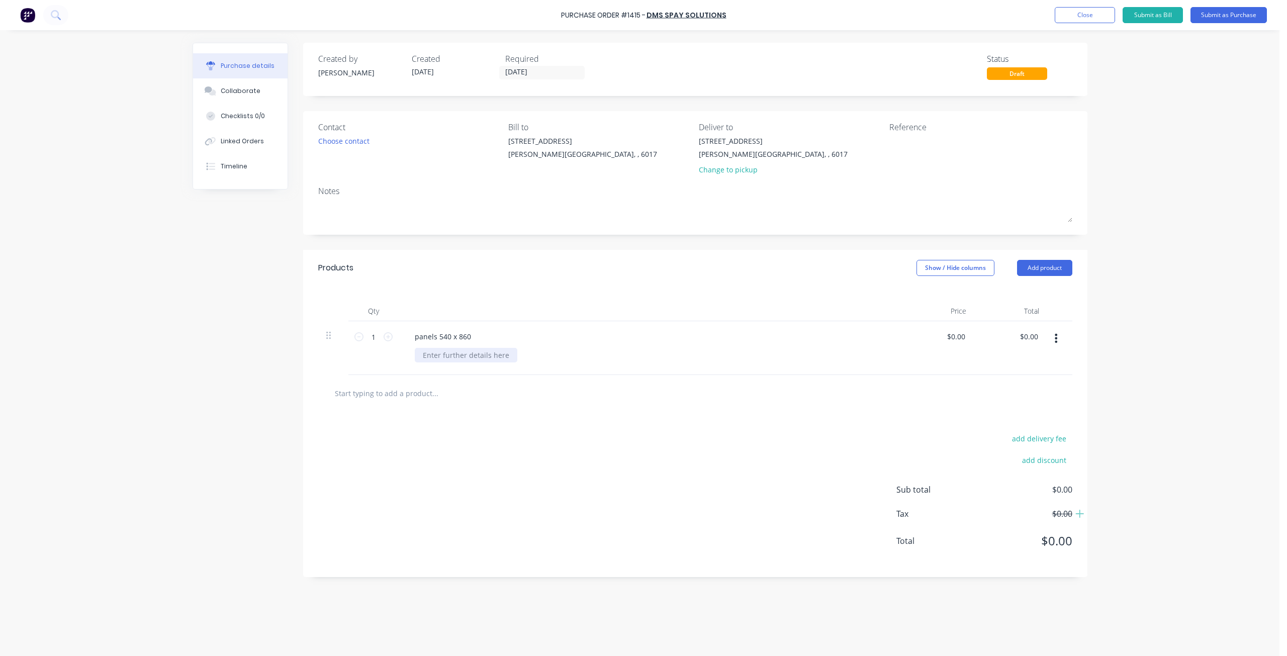
click at [474, 357] on div at bounding box center [466, 355] width 103 height 15
click at [388, 339] on icon at bounding box center [388, 336] width 9 height 9
type input "4"
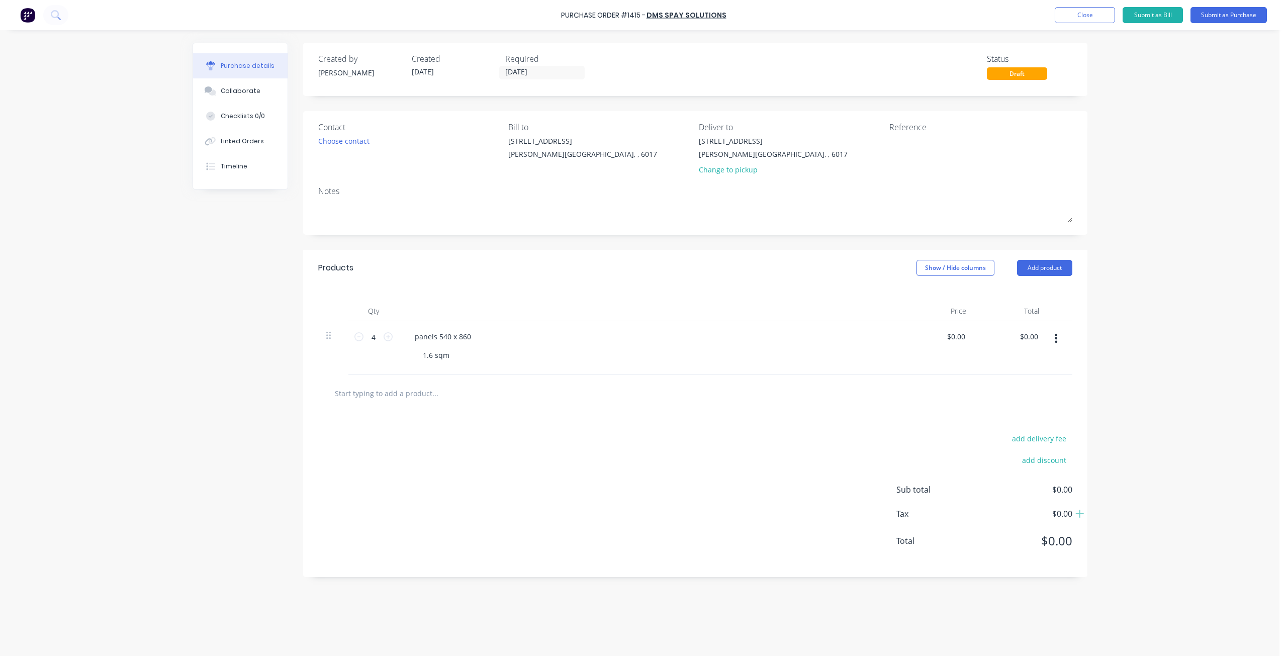
click at [331, 310] on div at bounding box center [333, 311] width 30 height 20
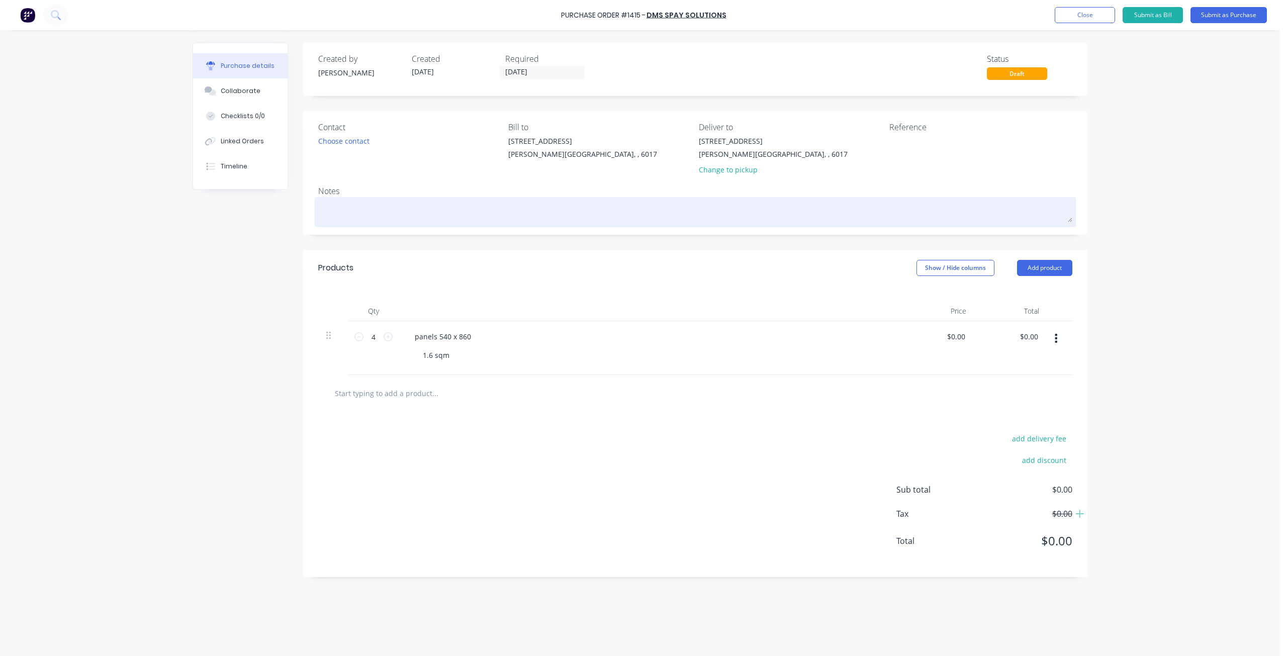
click at [343, 204] on textarea at bounding box center [695, 211] width 754 height 23
paste textarea "2 Pac GR10 domino"
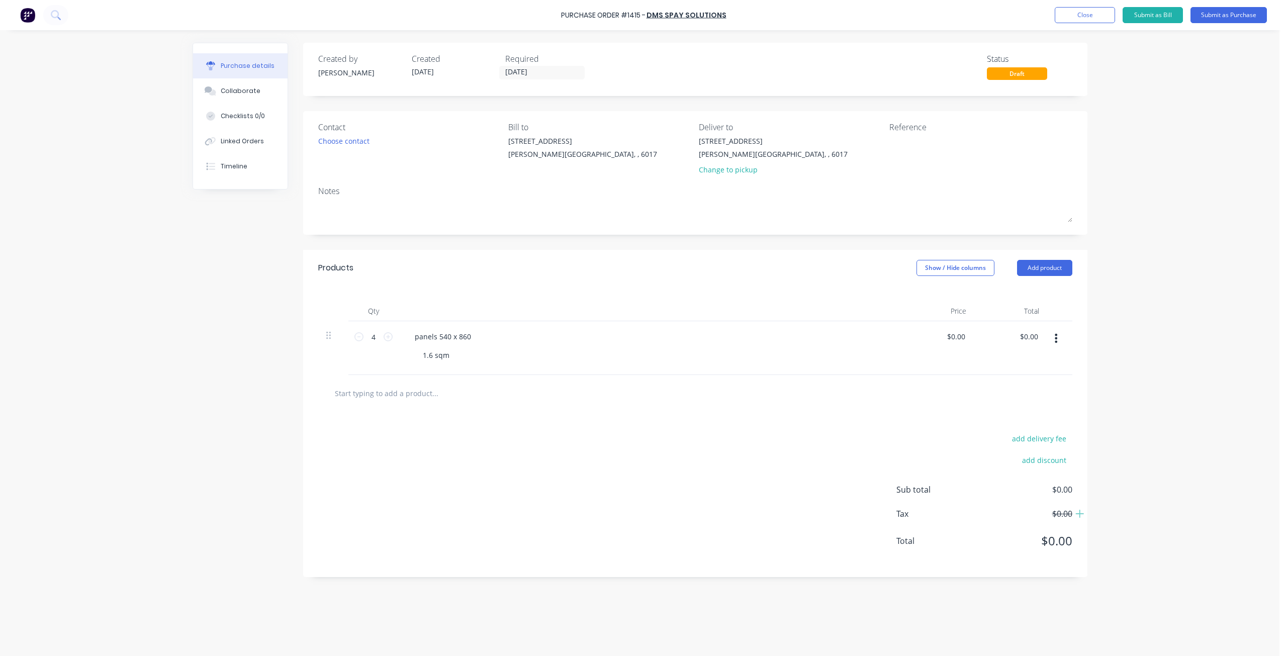
type textarea "x"
type textarea "2 Pac GR10 domino"
type textarea "x"
type textarea "2 Pac GR10 domino"
click at [918, 147] on textarea at bounding box center [952, 147] width 126 height 23
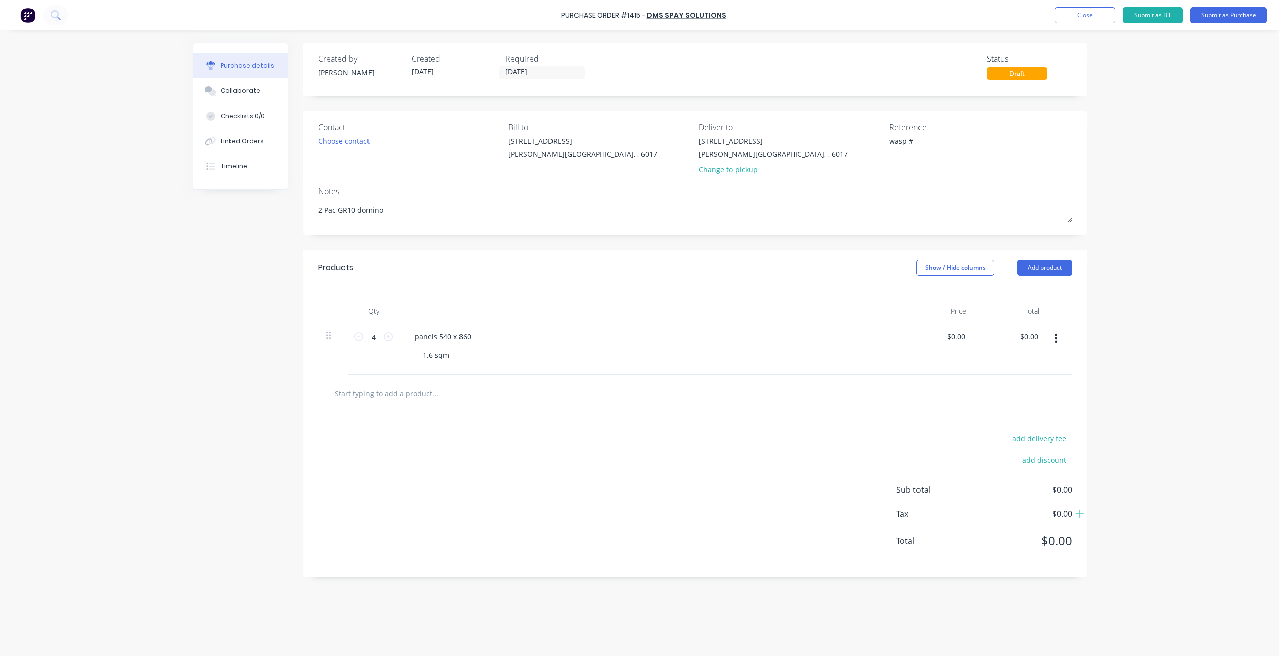
type textarea "wasp #"
type textarea "x"
click at [930, 145] on textarea "wasp #" at bounding box center [952, 147] width 126 height 23
type textarea "wasp #1175"
type textarea "x"
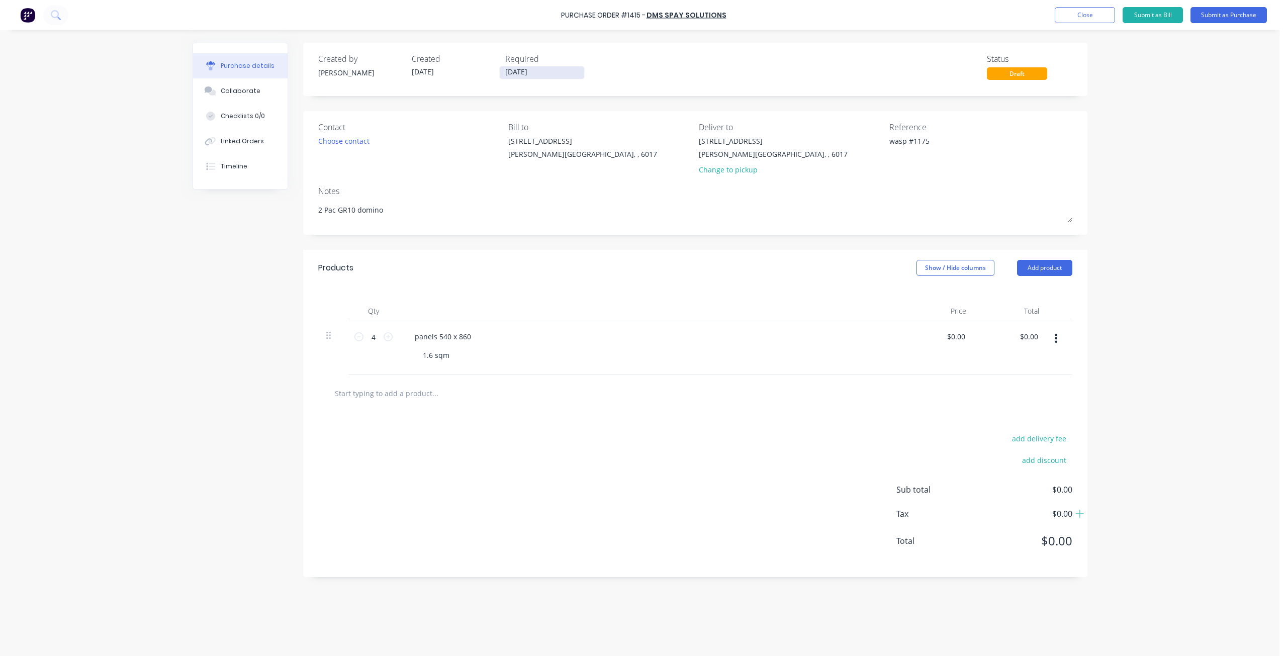
type textarea "wasp #1175"
click at [541, 72] on input "03/10/25" at bounding box center [542, 72] width 84 height 13
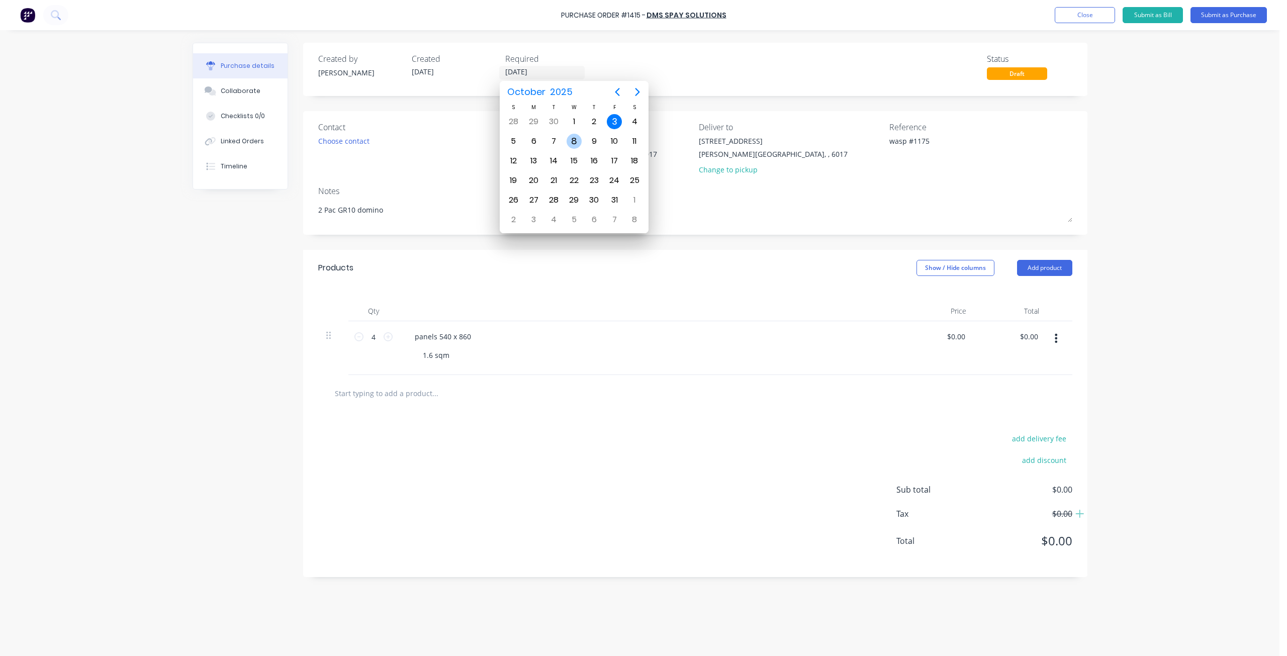
click at [572, 145] on div "8" at bounding box center [574, 141] width 15 height 15
type textarea "x"
type input "08/10/25"
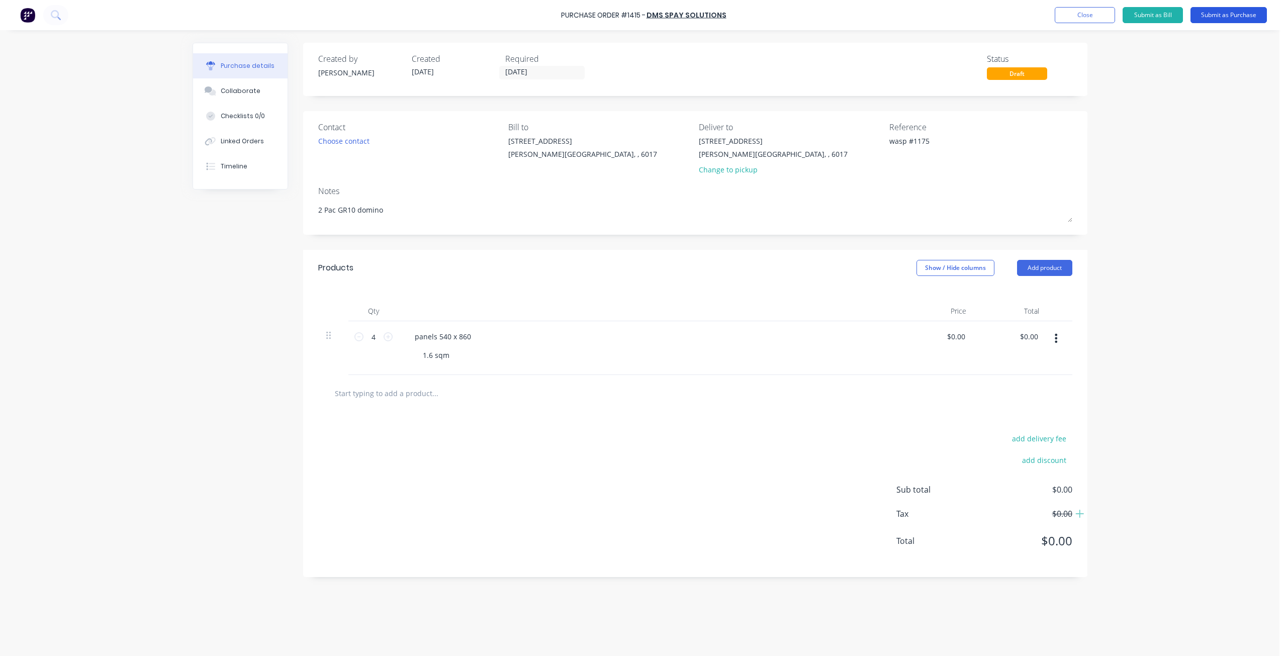
click at [1230, 18] on button "Submit as Purchase" at bounding box center [1229, 15] width 76 height 16
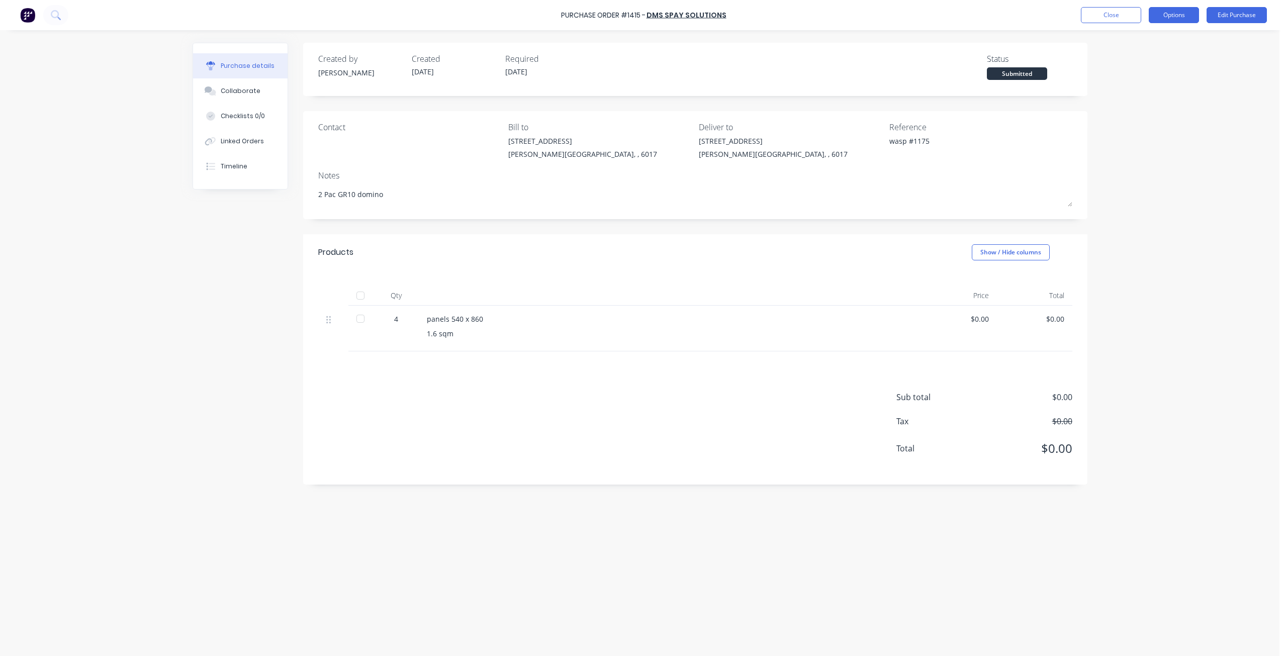
click at [1182, 17] on button "Options" at bounding box center [1174, 15] width 50 height 16
click at [1149, 44] on div "Print / Email" at bounding box center [1151, 41] width 77 height 15
click at [1143, 82] on div "Without pricing" at bounding box center [1151, 81] width 77 height 15
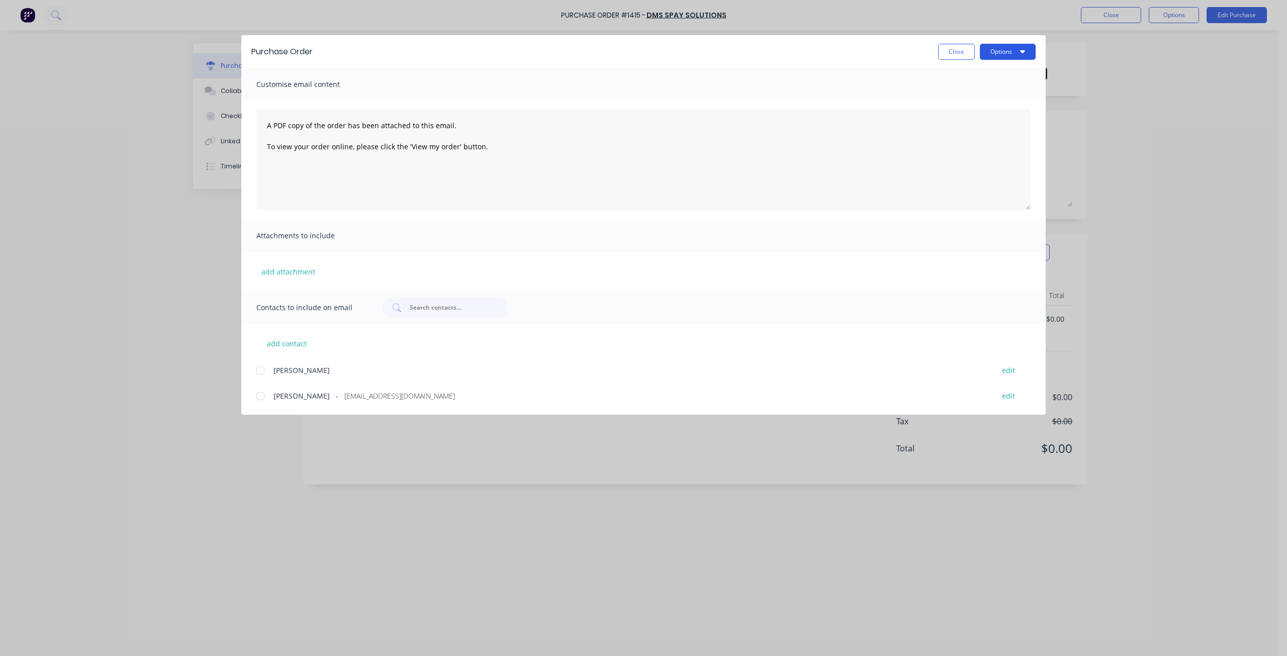
click at [1014, 56] on button "Options" at bounding box center [1008, 52] width 56 height 16
click at [987, 95] on div "Print" at bounding box center [987, 97] width 77 height 15
click at [954, 53] on button "Close" at bounding box center [956, 52] width 37 height 16
type textarea "x"
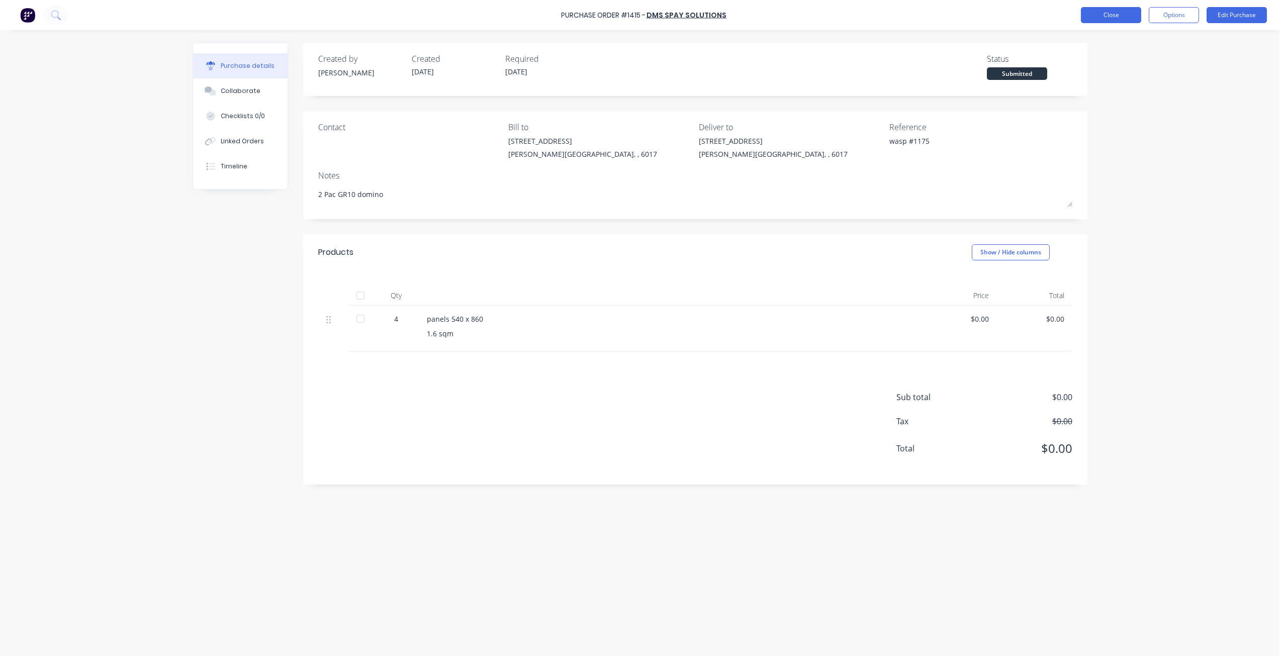
click at [1108, 19] on button "Close" at bounding box center [1111, 15] width 60 height 16
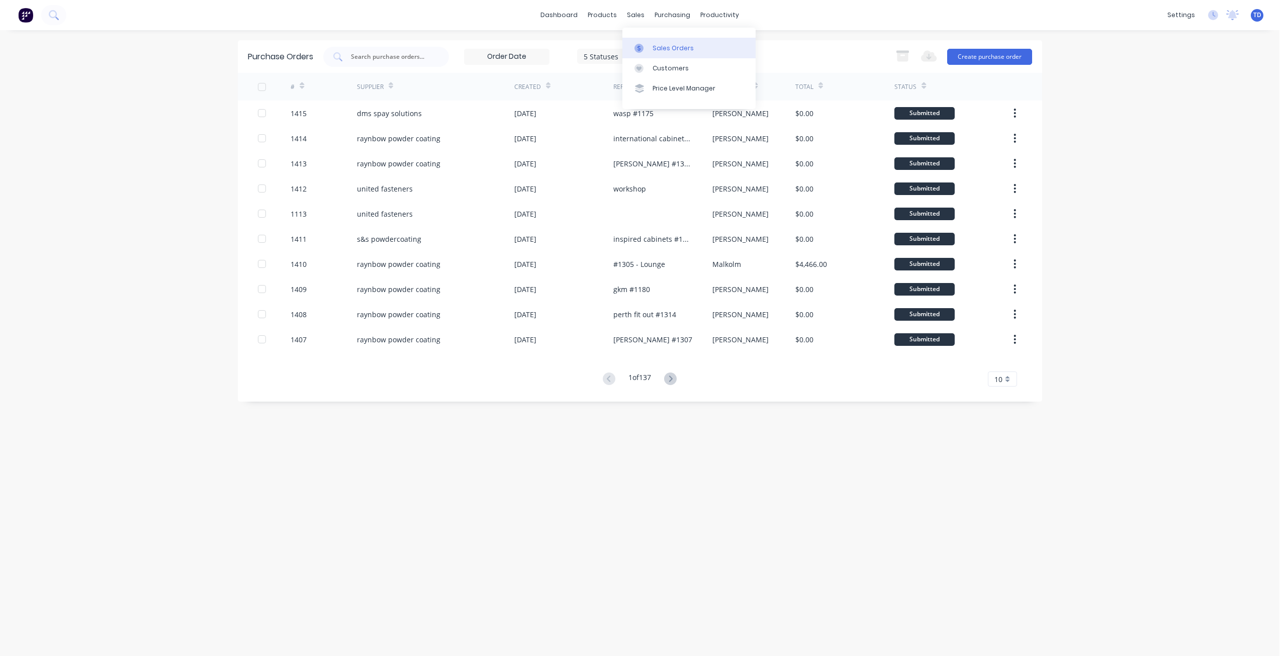
click at [640, 48] on icon at bounding box center [639, 48] width 3 height 6
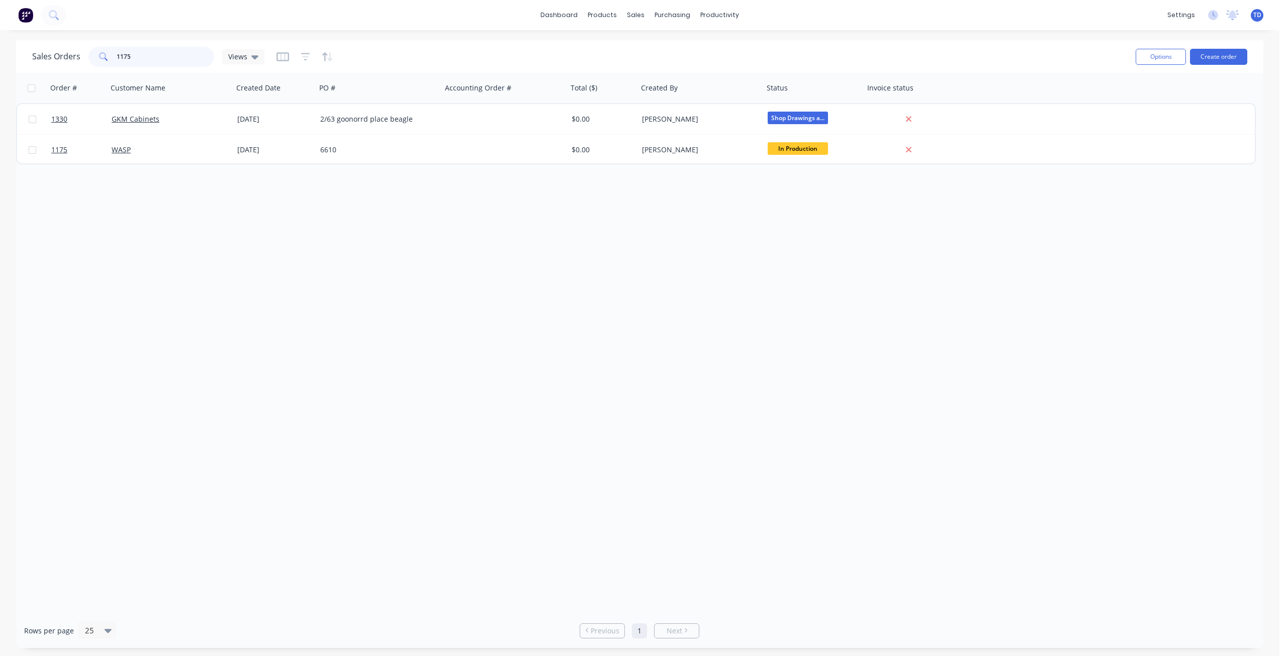
drag, startPoint x: 159, startPoint y: 53, endPoint x: 23, endPoint y: 53, distance: 135.7
click at [21, 55] on div "Sales Orders 1175 Views Options Create order" at bounding box center [639, 56] width 1247 height 33
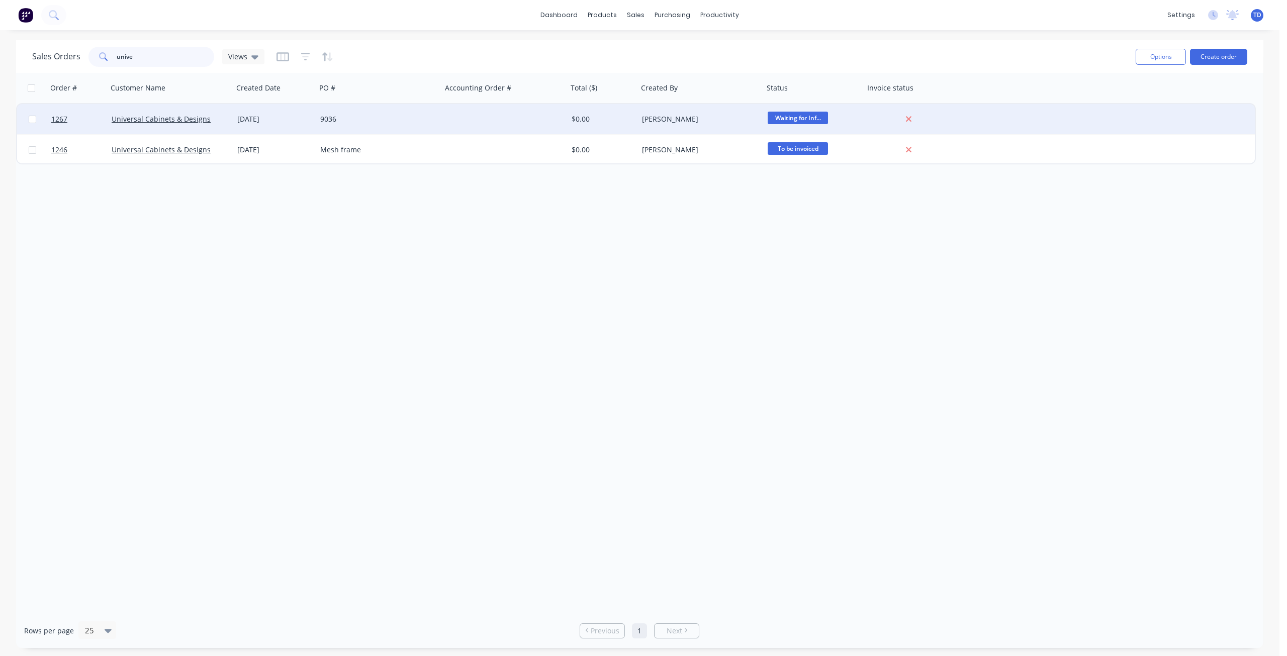
type input "unive"
click at [353, 122] on div "9036" at bounding box center [376, 119] width 112 height 10
